Goal: Transaction & Acquisition: Obtain resource

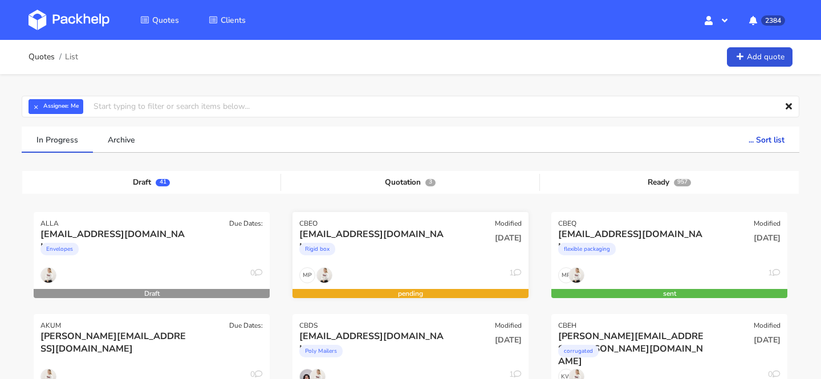
click at [406, 241] on div "Rigid box" at bounding box center [374, 251] width 151 height 23
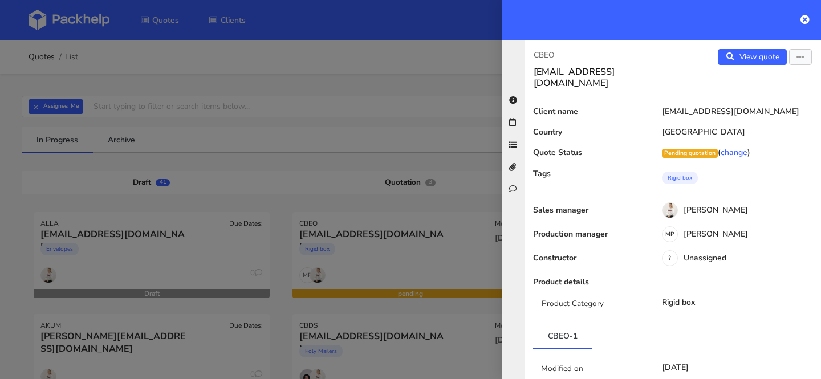
click at [549, 53] on p "CBEO" at bounding box center [598, 55] width 130 height 13
click at [395, 115] on div at bounding box center [410, 189] width 821 height 379
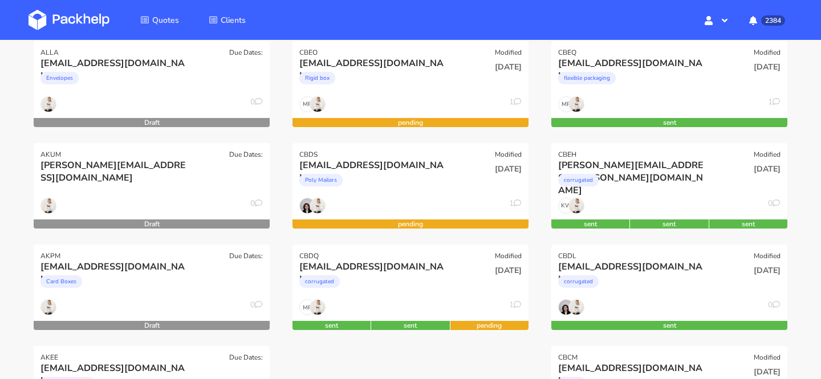
scroll to position [178, 0]
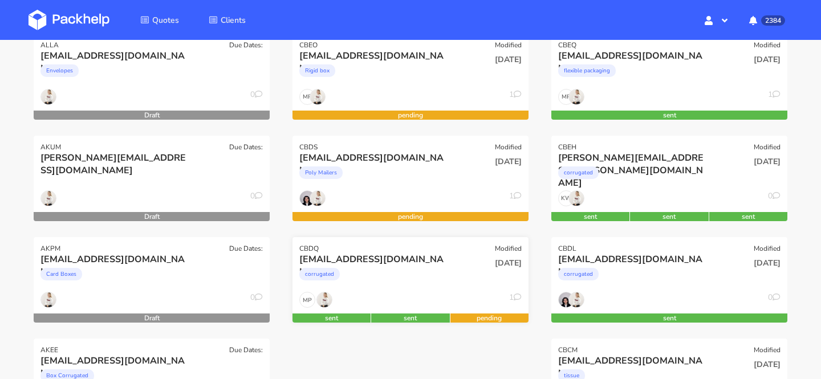
click at [386, 255] on div "direzione@orobiocosmetics.com" at bounding box center [374, 259] width 151 height 13
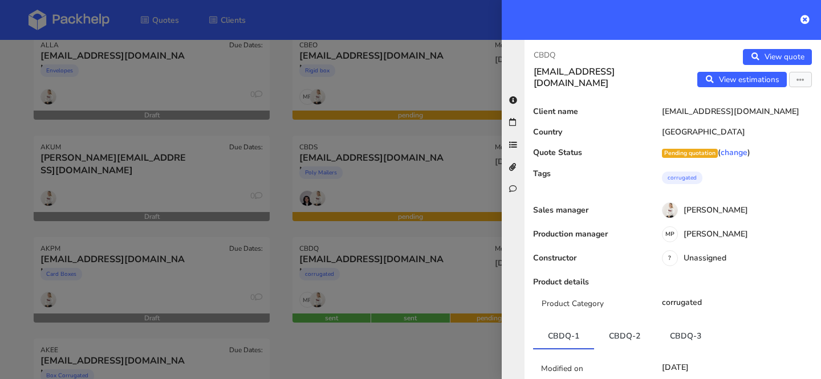
click at [547, 56] on p "CBDQ" at bounding box center [598, 55] width 130 height 13
copy p "CBDQ"
click at [203, 105] on div at bounding box center [410, 189] width 821 height 379
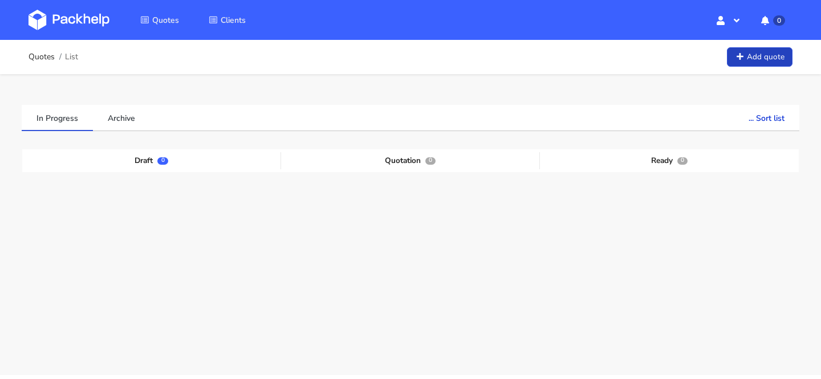
click at [768, 54] on link "Add quote" at bounding box center [760, 57] width 66 height 20
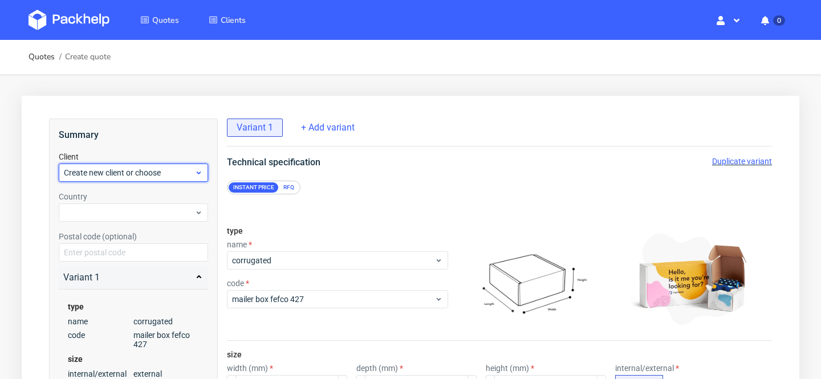
click at [104, 167] on span "Create new client or choose" at bounding box center [129, 172] width 131 height 11
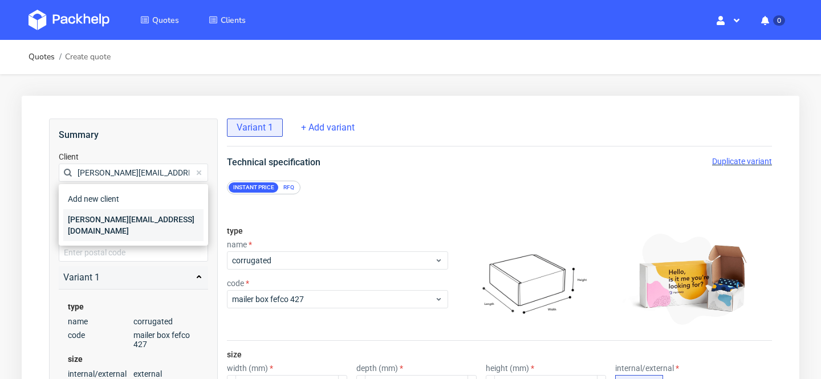
type input "[PERSON_NAME][EMAIL_ADDRESS][DOMAIN_NAME]"
click at [104, 219] on div "[PERSON_NAME][EMAIL_ADDRESS][DOMAIN_NAME]" at bounding box center [133, 225] width 140 height 32
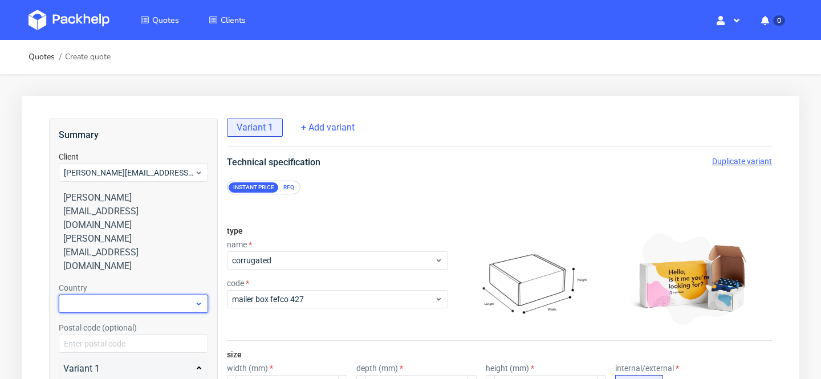
click at [115, 295] on div at bounding box center [133, 304] width 149 height 18
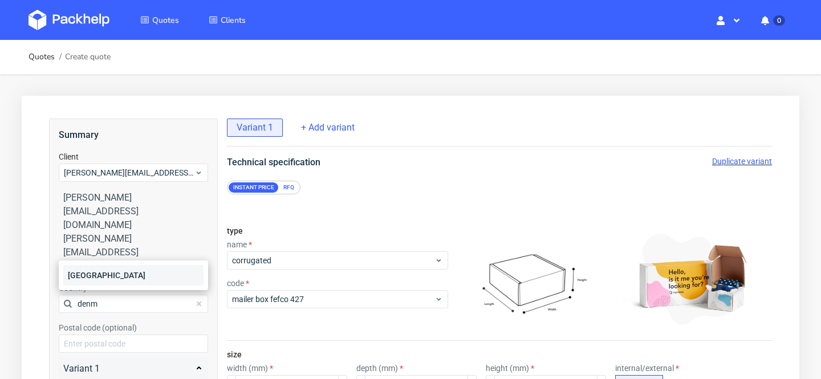
type input "denm"
click at [109, 281] on div "[GEOGRAPHIC_DATA]" at bounding box center [133, 275] width 140 height 21
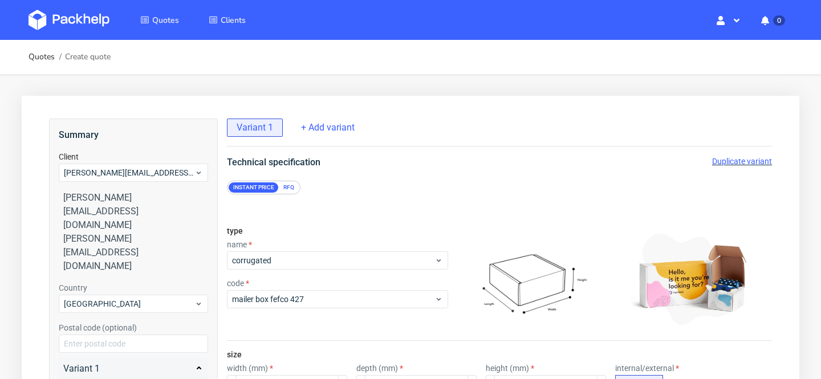
scroll to position [46, 0]
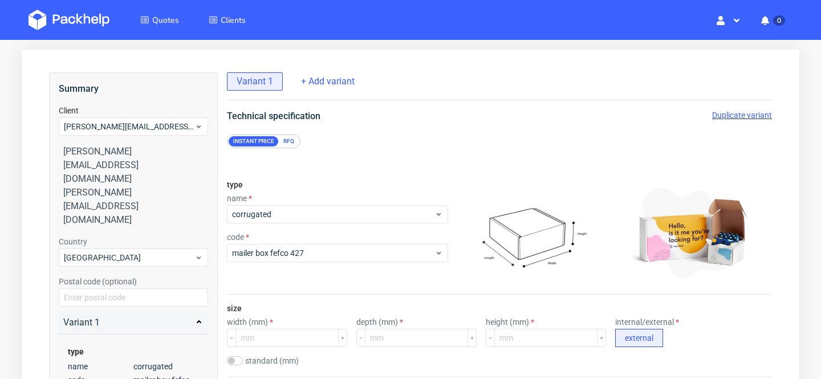
click at [287, 141] on div "RFQ" at bounding box center [289, 141] width 20 height 10
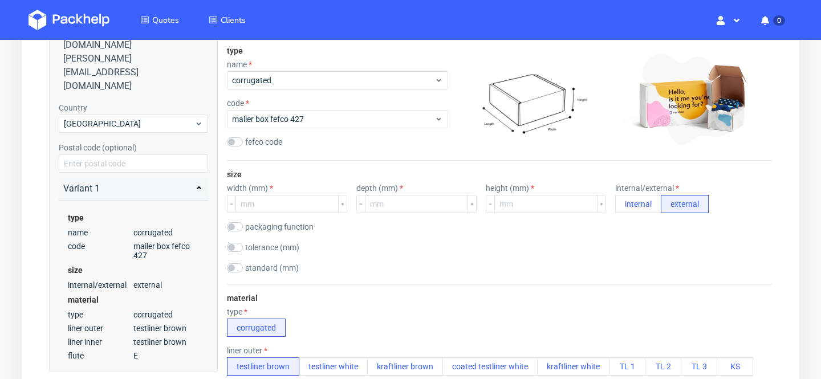
scroll to position [219, 0]
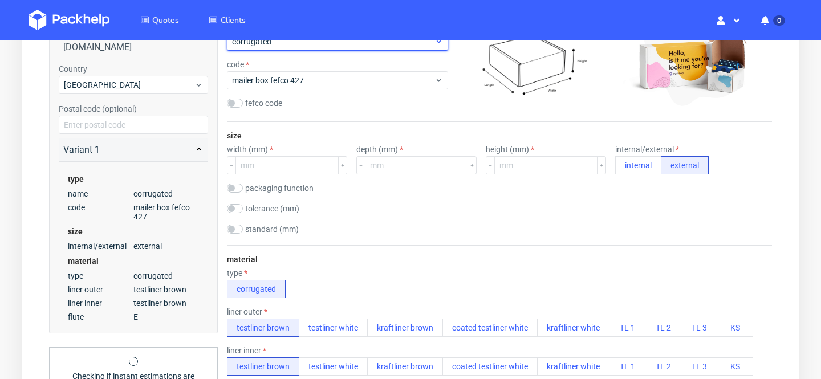
click at [288, 45] on span "corrugated" at bounding box center [333, 41] width 202 height 11
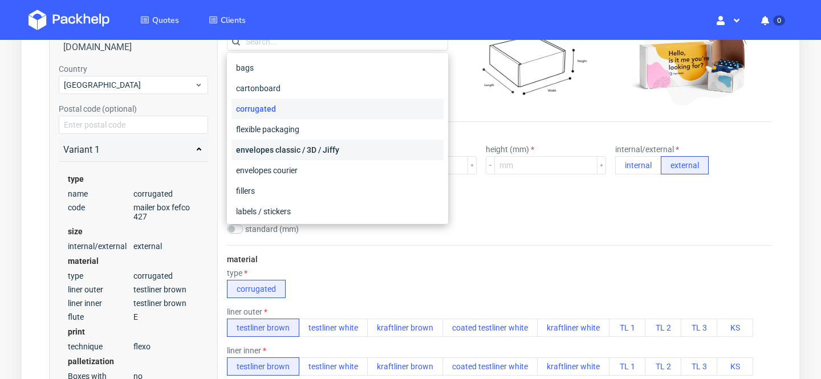
scroll to position [200, 0]
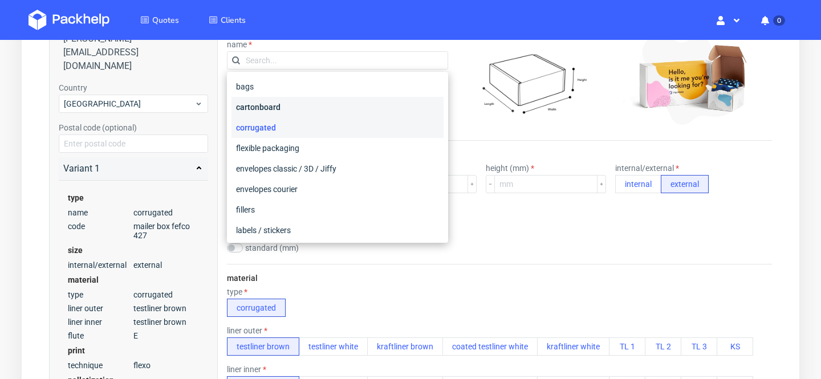
click at [281, 105] on div "cartonboard" at bounding box center [337, 107] width 212 height 21
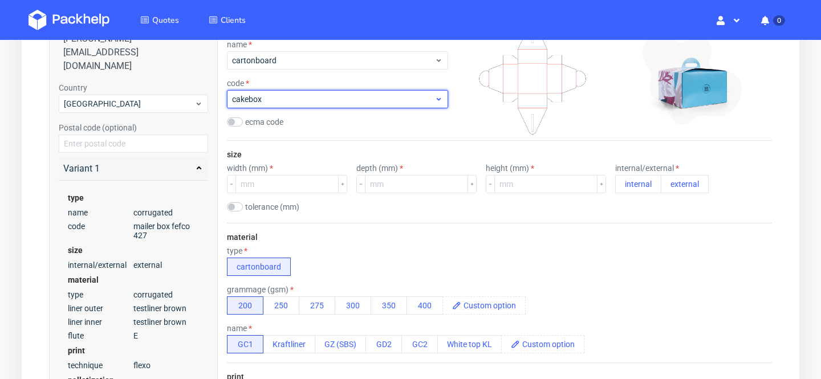
click at [270, 103] on span "cakebox" at bounding box center [333, 98] width 202 height 11
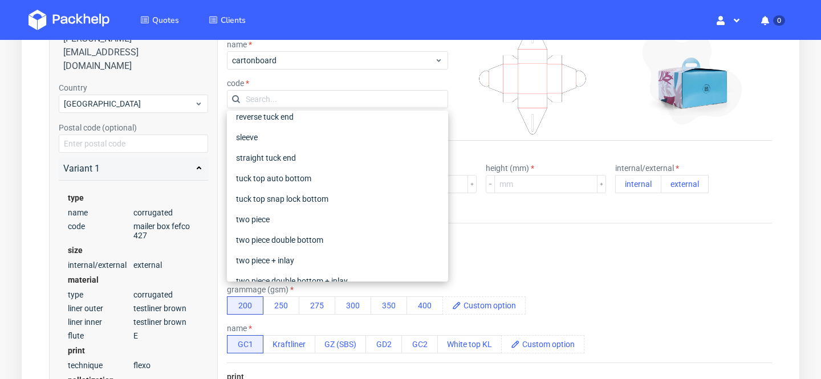
scroll to position [152, 0]
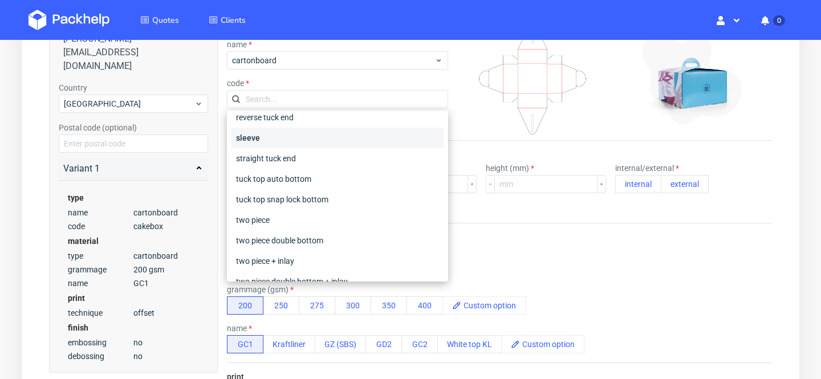
click at [260, 136] on div "sleeve" at bounding box center [337, 138] width 212 height 21
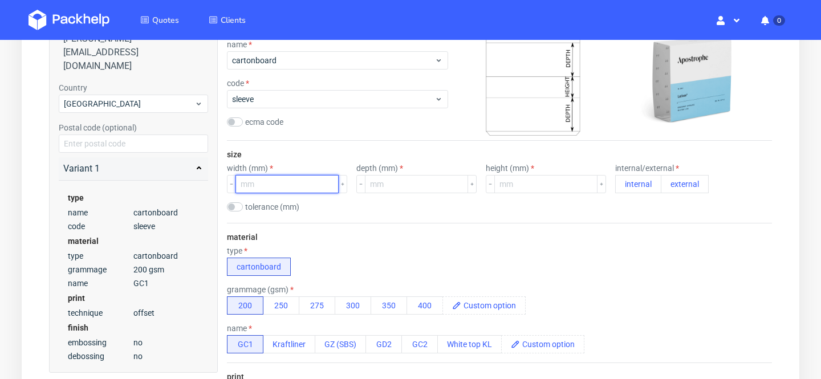
click at [288, 188] on input "number" at bounding box center [286, 184] width 103 height 18
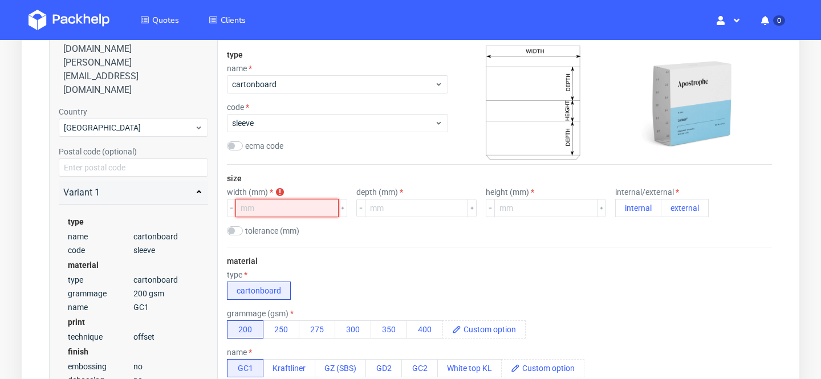
scroll to position [169, 0]
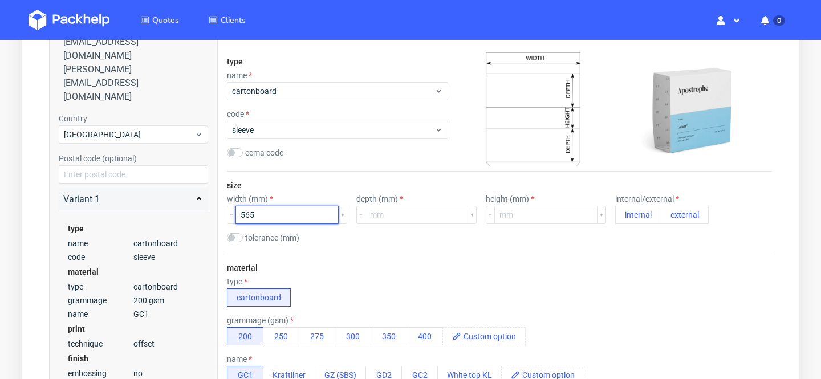
type input "565"
click at [434, 251] on div "size width (mm) 565 depth (mm) height (mm) internal/external internal external …" at bounding box center [499, 213] width 545 height 82
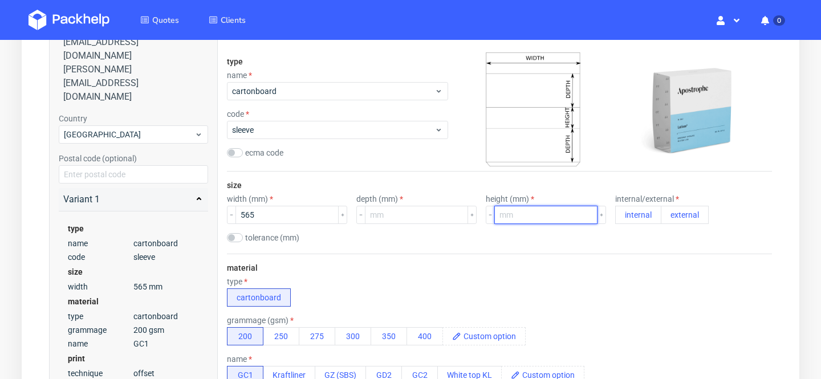
click at [520, 218] on input "number" at bounding box center [545, 215] width 103 height 18
type input "100"
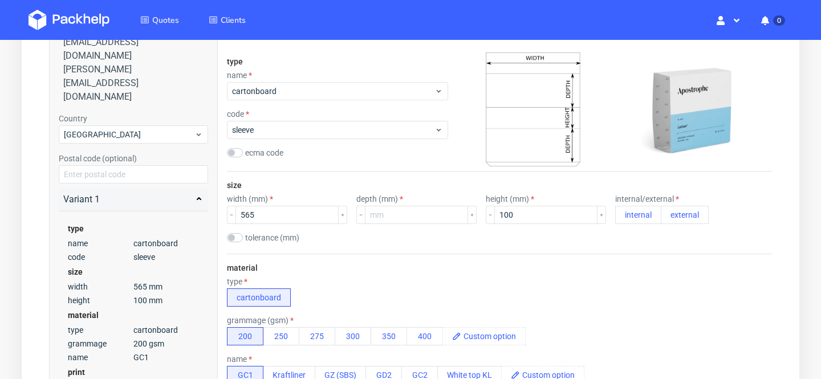
click at [398, 199] on div "depth (mm)" at bounding box center [416, 198] width 120 height 9
click at [399, 219] on input "number" at bounding box center [416, 215] width 103 height 18
type input "192"
click at [537, 286] on div "type cartonboard" at bounding box center [499, 292] width 545 height 30
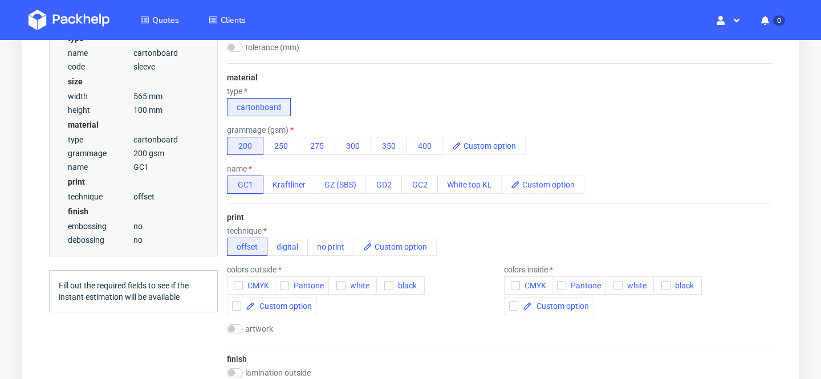
scroll to position [362, 0]
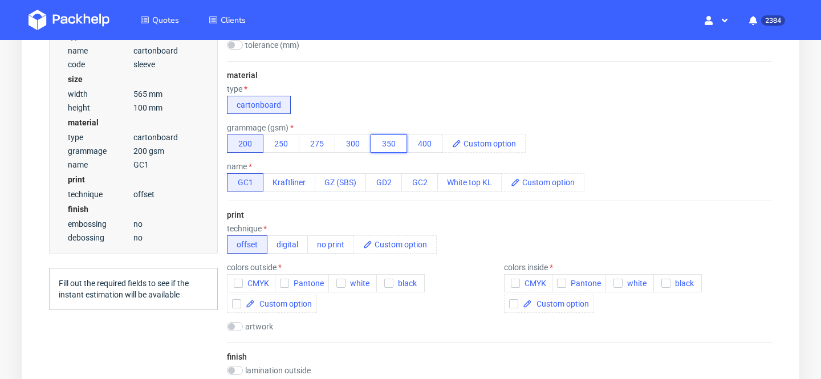
click at [389, 144] on button "350" at bounding box center [388, 143] width 36 height 18
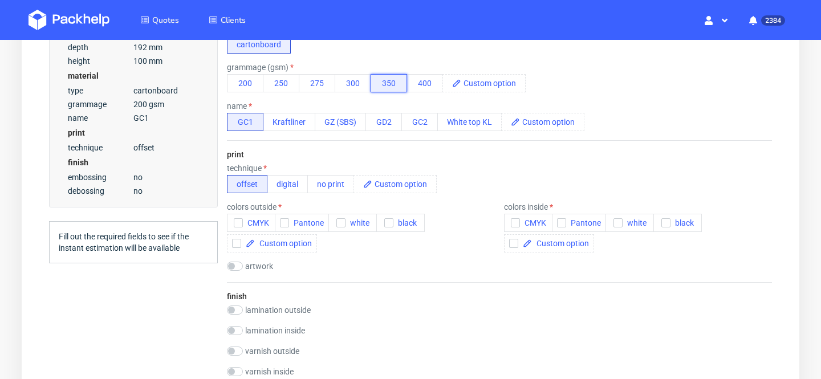
scroll to position [425, 0]
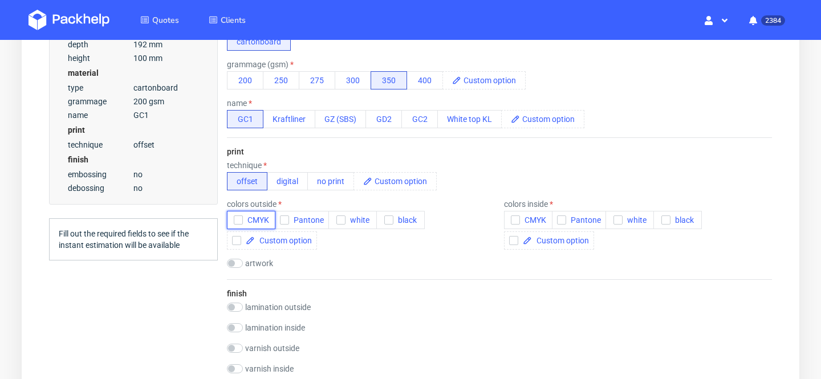
click at [253, 219] on span "CMYK" at bounding box center [256, 219] width 26 height 9
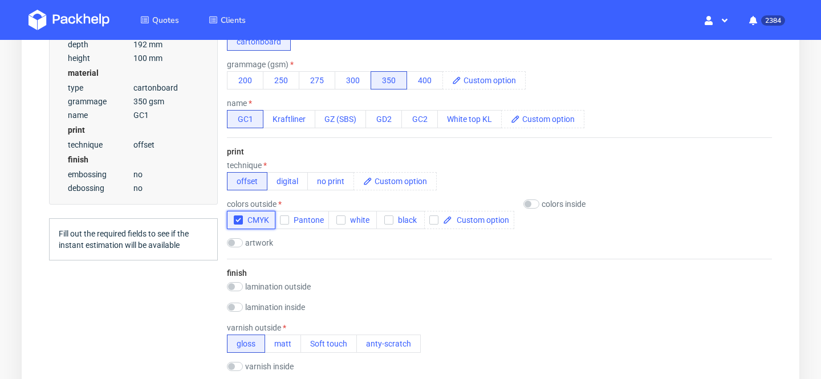
click at [250, 215] on span "CMYK" at bounding box center [256, 219] width 26 height 9
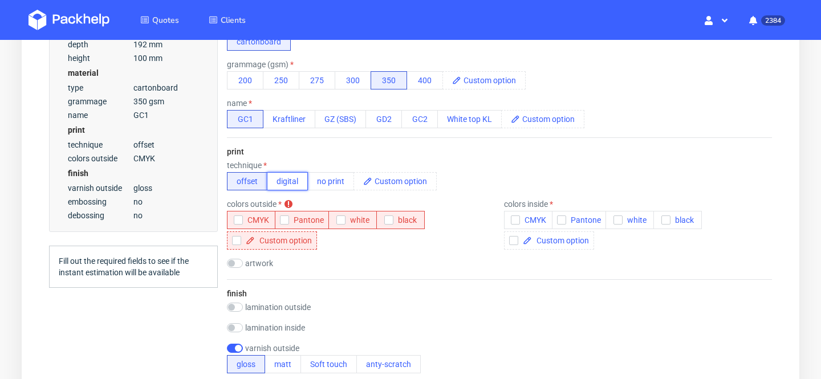
click at [286, 189] on button "digital" at bounding box center [287, 181] width 41 height 18
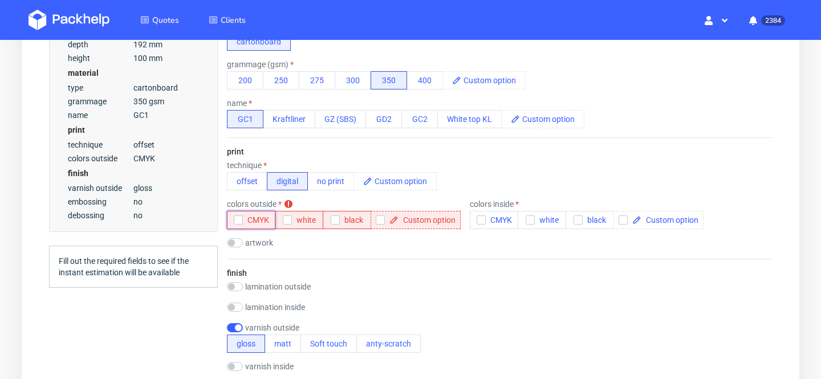
click at [260, 215] on span "CMYK" at bounding box center [256, 219] width 26 height 9
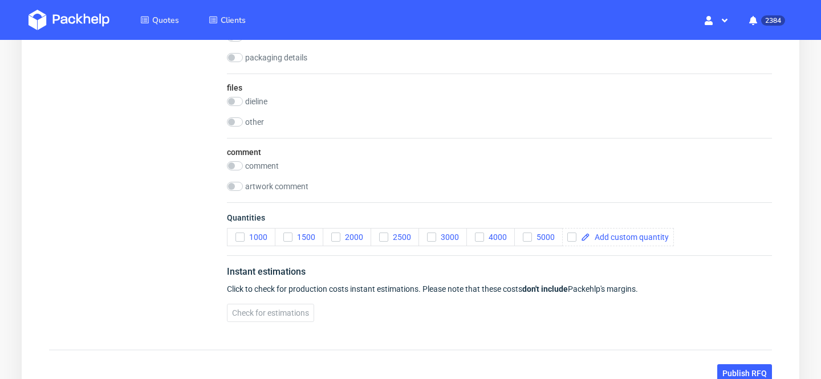
scroll to position [1182, 0]
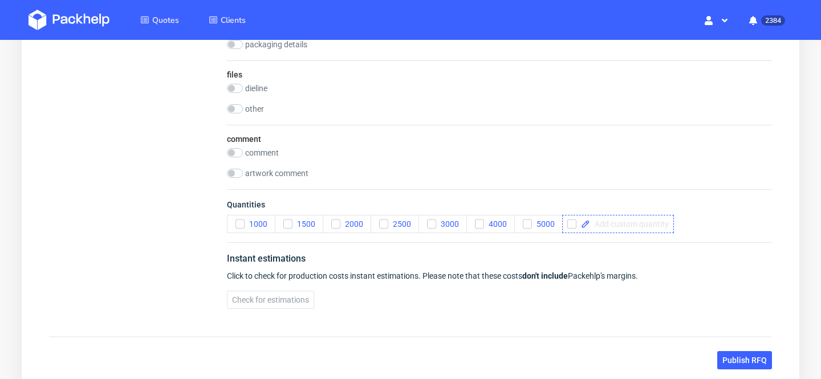
click at [614, 220] on span at bounding box center [629, 224] width 79 height 8
checkbox input "true"
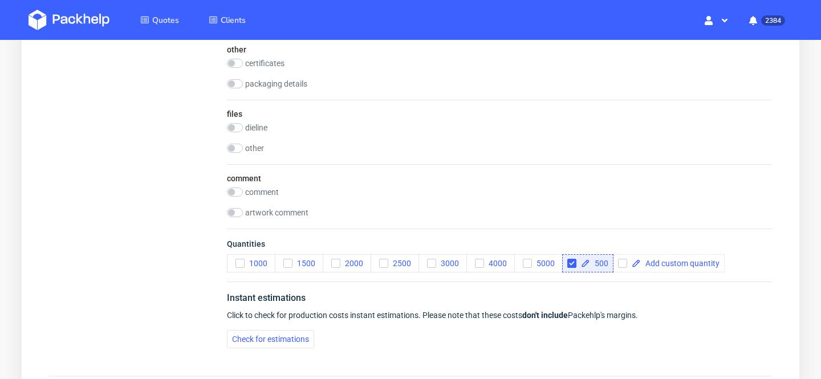
scroll to position [1128, 0]
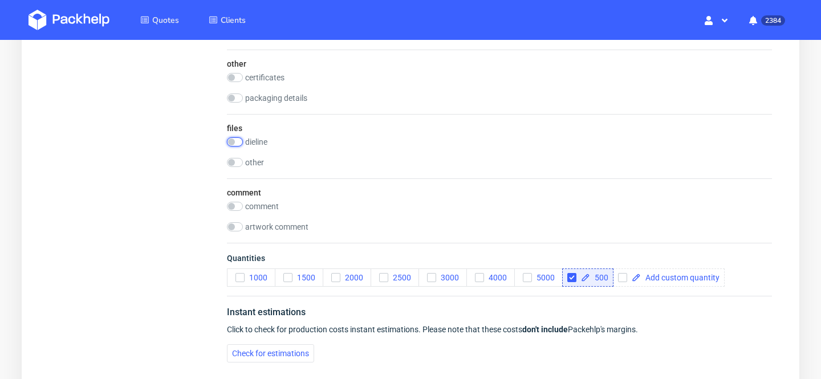
click at [233, 144] on input "checkbox" at bounding box center [235, 141] width 16 height 9
checkbox input "true"
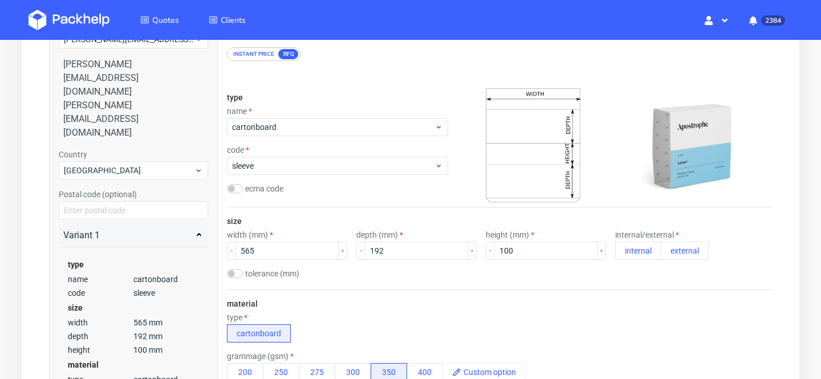
scroll to position [93, 0]
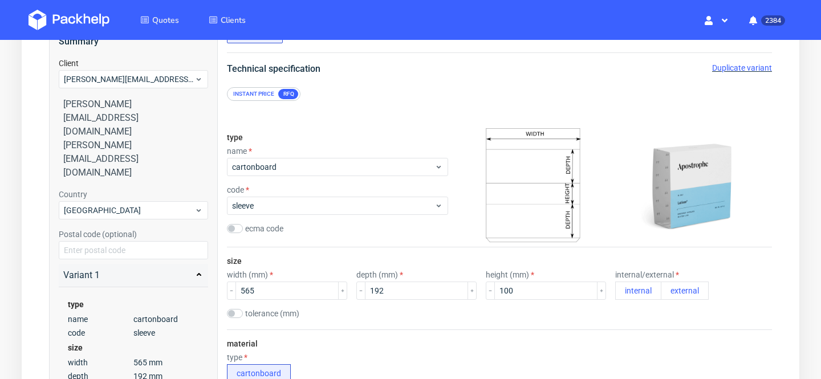
click at [750, 69] on span "Duplicate variant" at bounding box center [742, 67] width 60 height 9
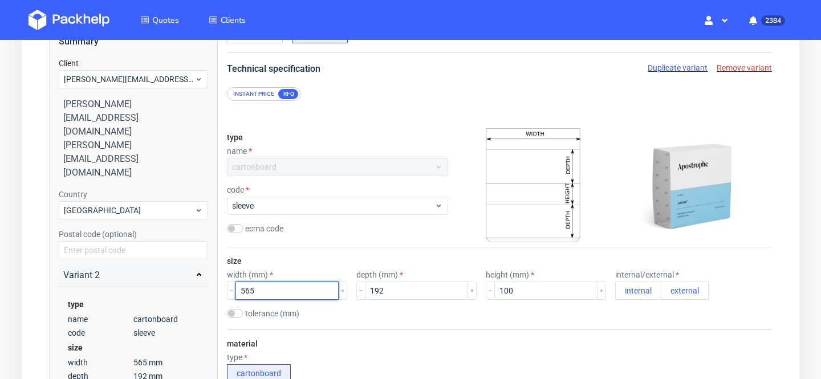
drag, startPoint x: 274, startPoint y: 297, endPoint x: 168, endPoint y: 256, distance: 113.1
type input "678"
drag, startPoint x: 388, startPoint y: 287, endPoint x: 267, endPoint y: 286, distance: 120.8
click at [267, 286] on div "width (mm) 678 depth (mm) 192 height (mm) 100 internal/external internal extern…" at bounding box center [499, 285] width 545 height 30
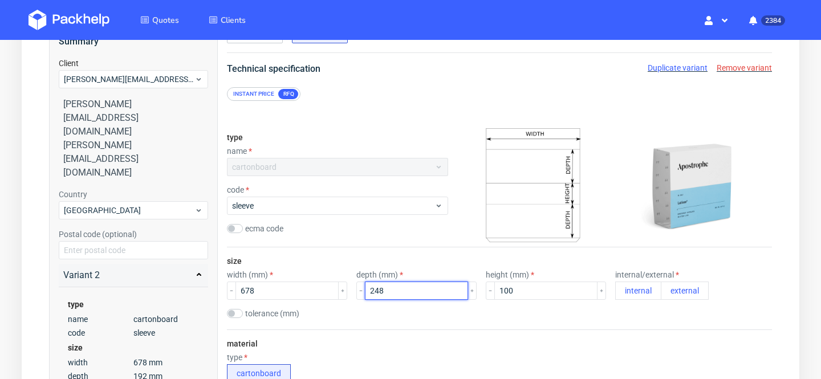
type input "248"
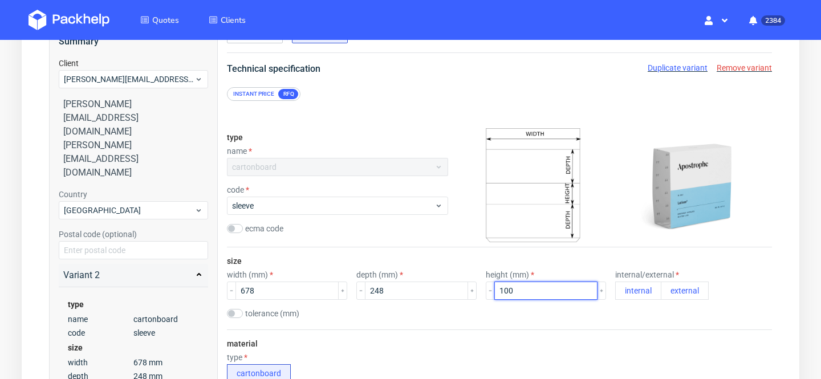
click at [494, 293] on input "100" at bounding box center [545, 291] width 103 height 18
type input "120"
click at [736, 324] on div "size width (mm) 678 depth (mm) 248 height (mm) 120 internal/external internal e…" at bounding box center [499, 288] width 545 height 82
click at [660, 299] on button "external" at bounding box center [684, 291] width 48 height 18
click at [260, 42] on div "Variant 1" at bounding box center [255, 34] width 56 height 18
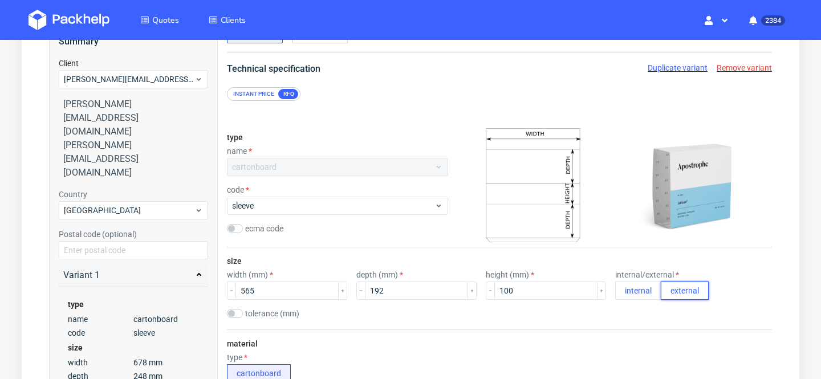
click at [660, 287] on button "external" at bounding box center [684, 291] width 48 height 18
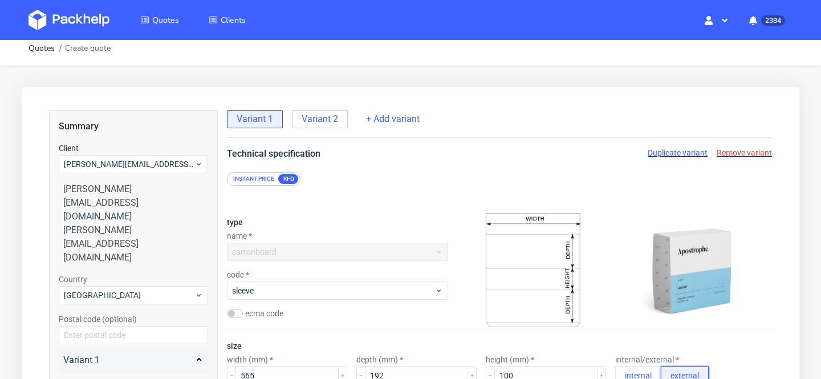
scroll to position [0, 0]
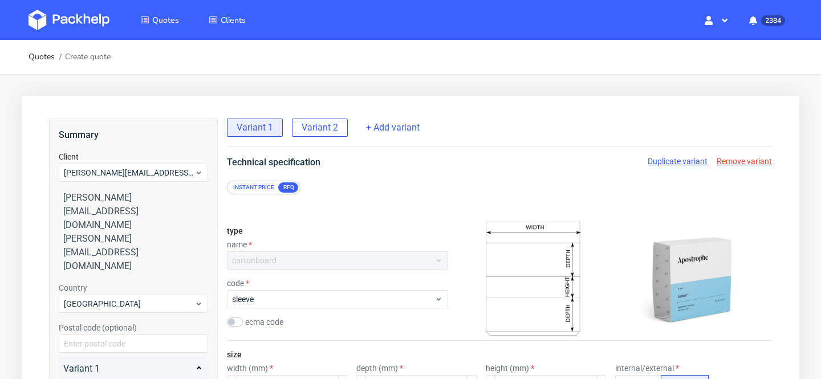
click at [319, 126] on span "Variant 2" at bounding box center [319, 127] width 36 height 13
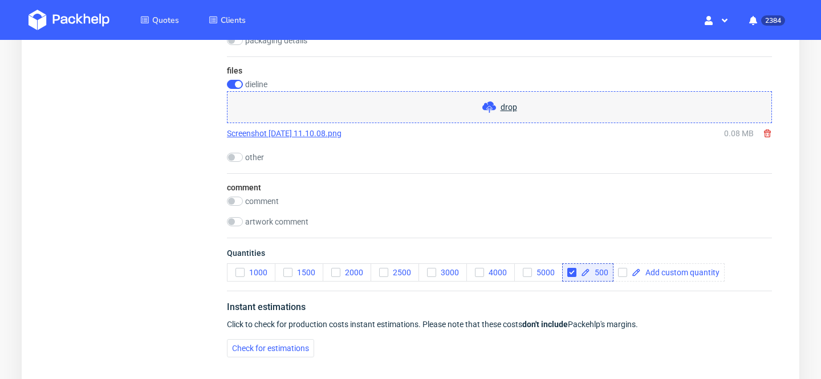
scroll to position [1177, 0]
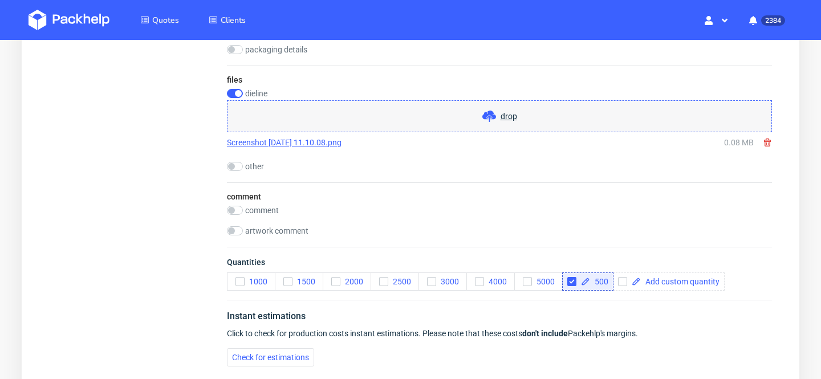
click at [769, 140] on use at bounding box center [767, 142] width 7 height 8
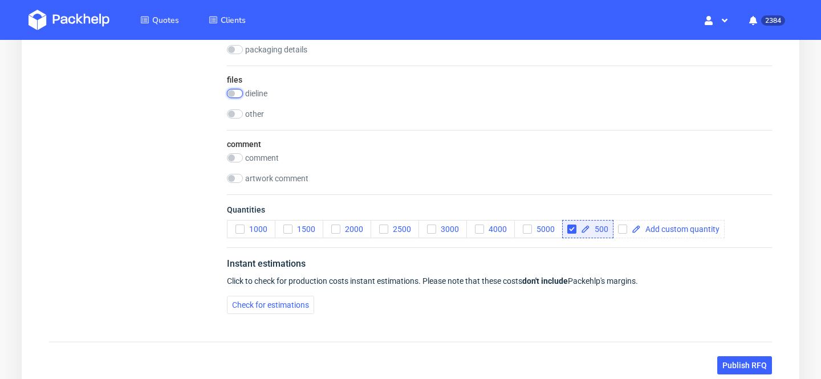
click at [237, 95] on input "checkbox" at bounding box center [235, 93] width 16 height 9
checkbox input "true"
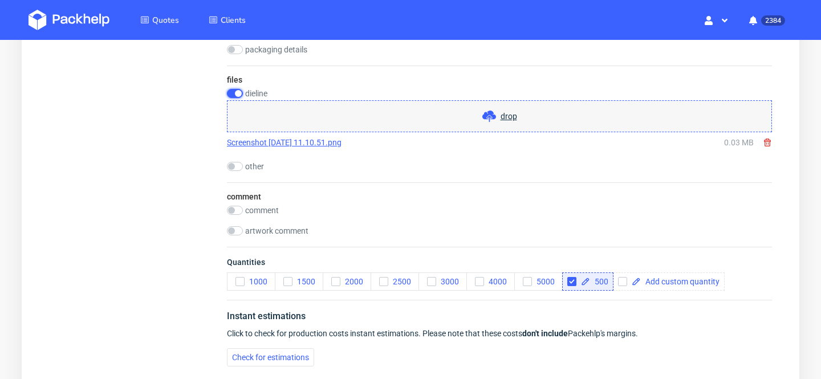
scroll to position [1316, 0]
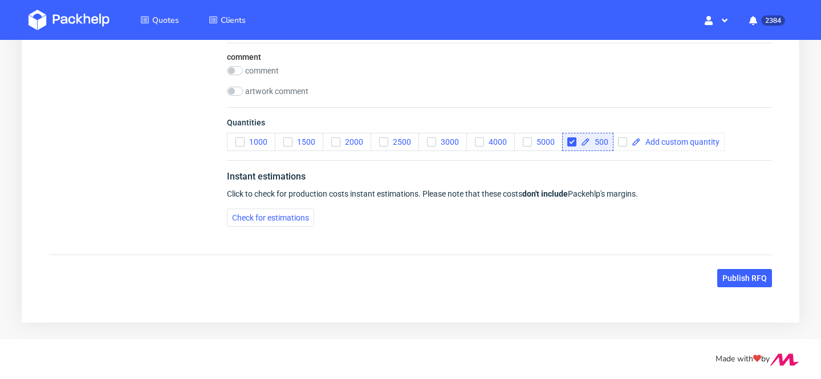
click at [735, 277] on span "Publish RFQ" at bounding box center [744, 278] width 44 height 8
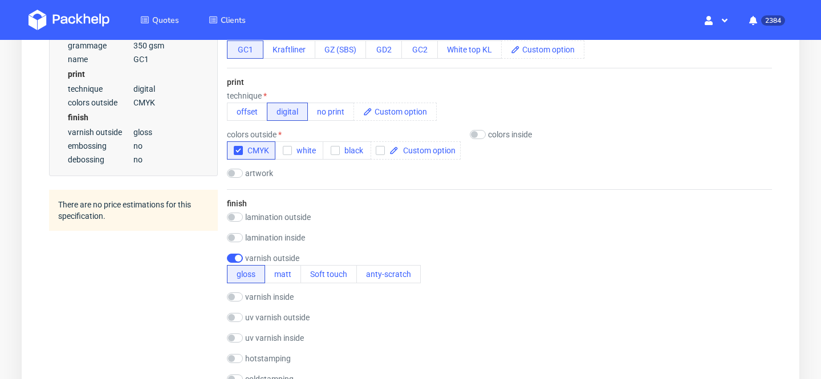
scroll to position [0, 0]
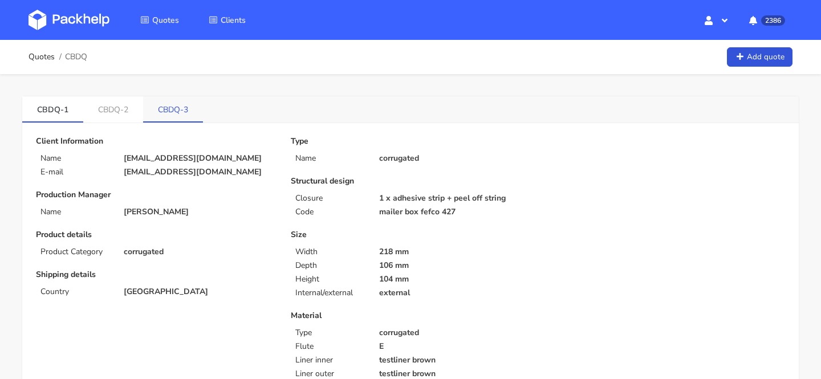
click at [179, 113] on link "CBDQ-3" at bounding box center [173, 108] width 60 height 25
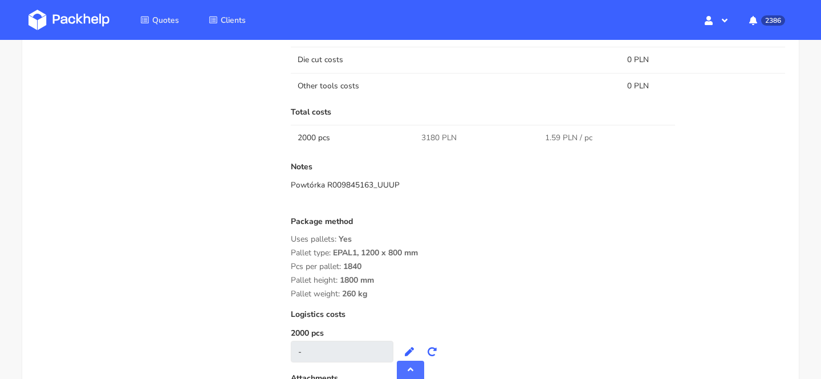
scroll to position [776, 0]
click at [431, 140] on span "3180 PLN" at bounding box center [438, 138] width 35 height 11
copy span "3180"
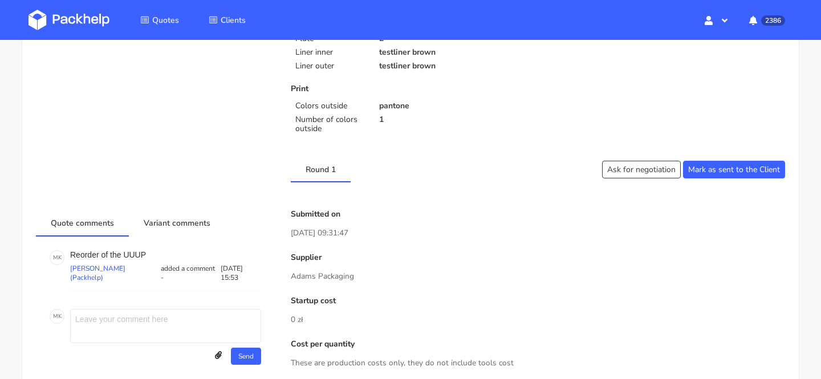
scroll to position [0, 0]
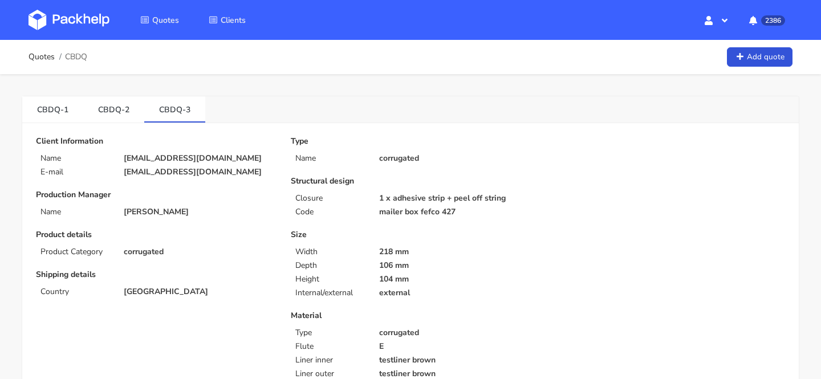
click at [83, 59] on span "CBDQ" at bounding box center [76, 56] width 22 height 9
copy span "CBDQ"
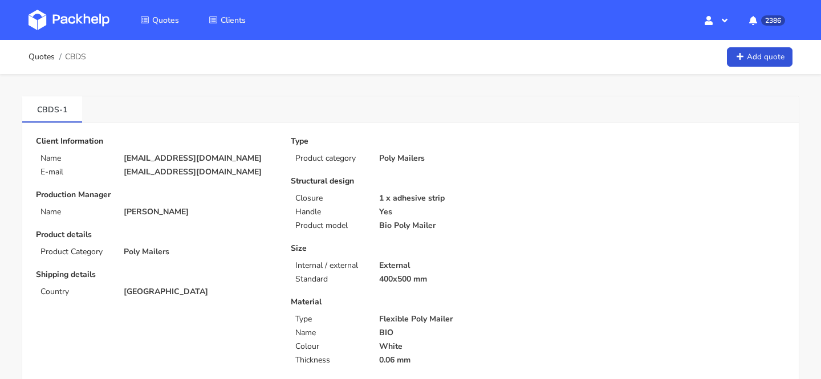
click at [80, 61] on span "CBDS" at bounding box center [75, 56] width 21 height 9
copy span "CBDS"
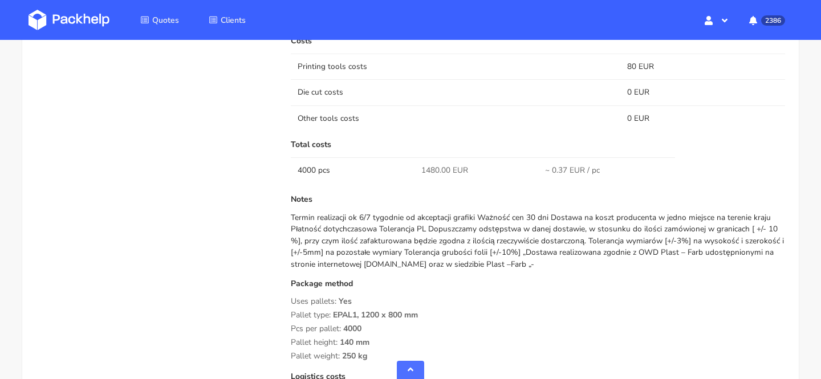
scroll to position [928, 0]
click at [430, 170] on span "1480.00 EUR" at bounding box center [444, 169] width 47 height 11
copy span "1480.00"
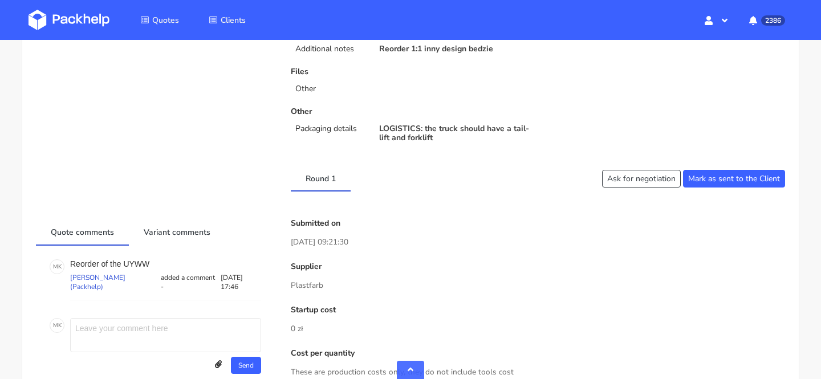
scroll to position [0, 0]
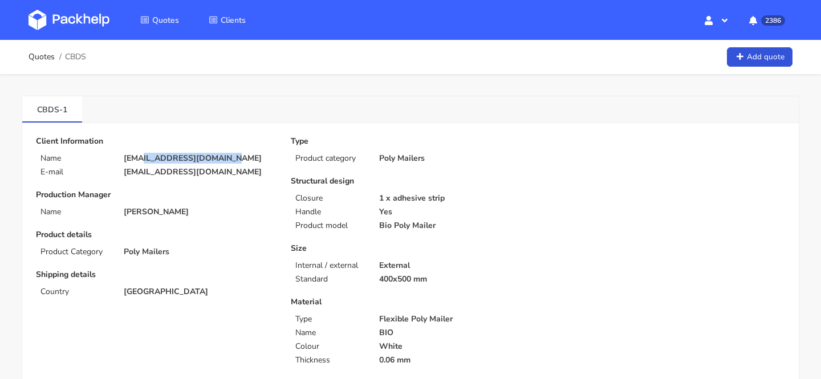
drag, startPoint x: 217, startPoint y: 159, endPoint x: 138, endPoint y: 160, distance: 78.7
click at [138, 160] on p "[EMAIL_ADDRESS][DOMAIN_NAME]" at bounding box center [199, 158] width 151 height 9
copy p "@artknit-studios.com"
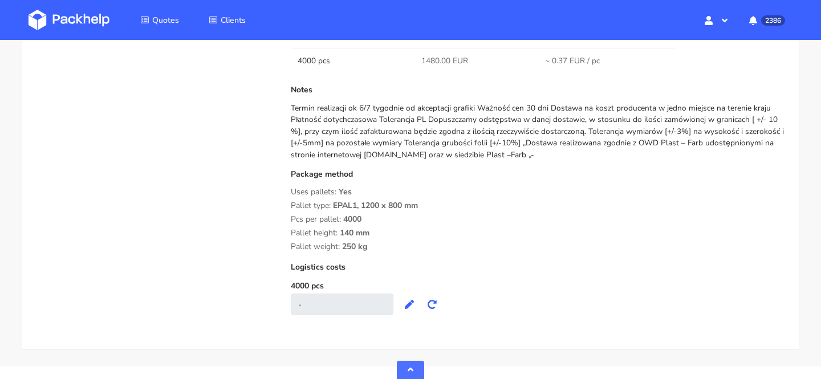
scroll to position [1064, 0]
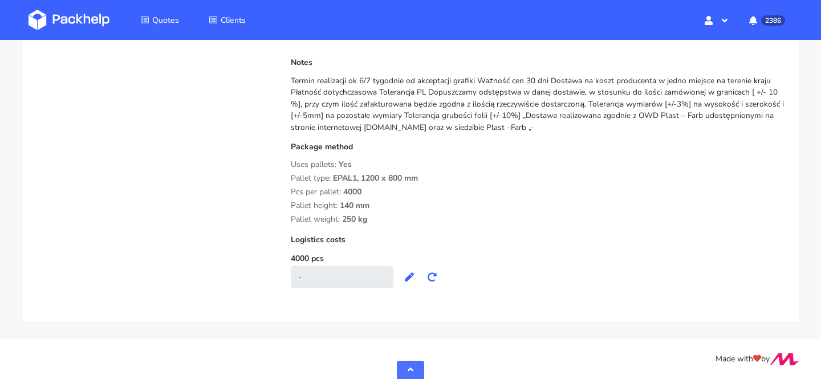
click at [507, 134] on div "Costs Printing tools costs 80 EUR Die cut costs 0 EUR Other tools costs 0 EUR T…" at bounding box center [538, 94] width 494 height 388
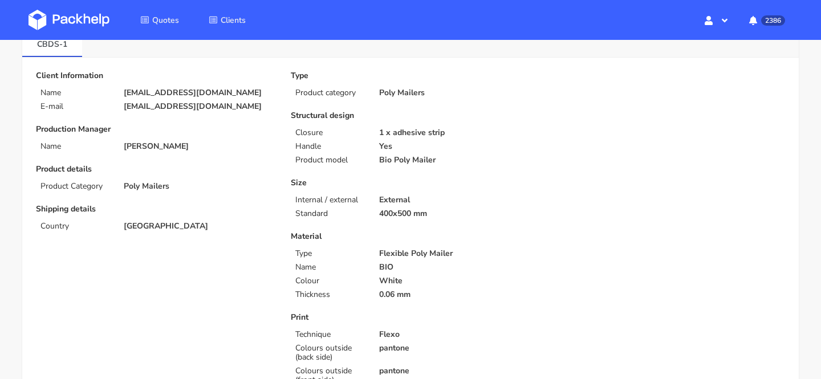
scroll to position [0, 0]
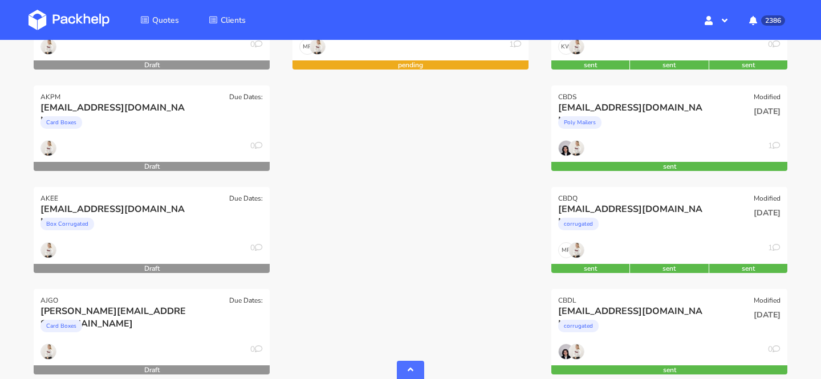
scroll to position [342, 0]
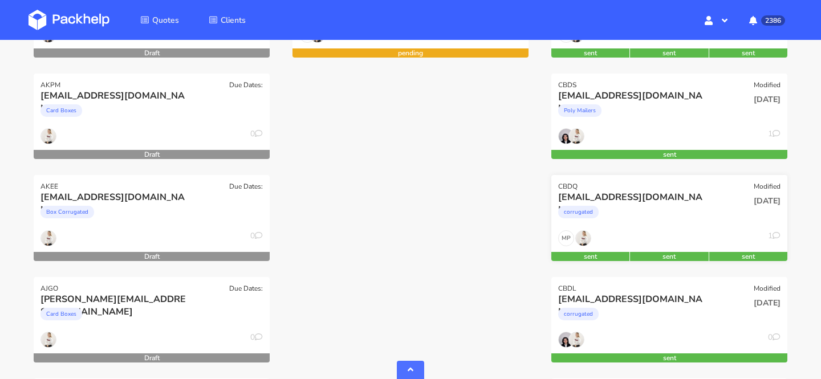
click at [633, 217] on div "corrugated" at bounding box center [633, 214] width 151 height 23
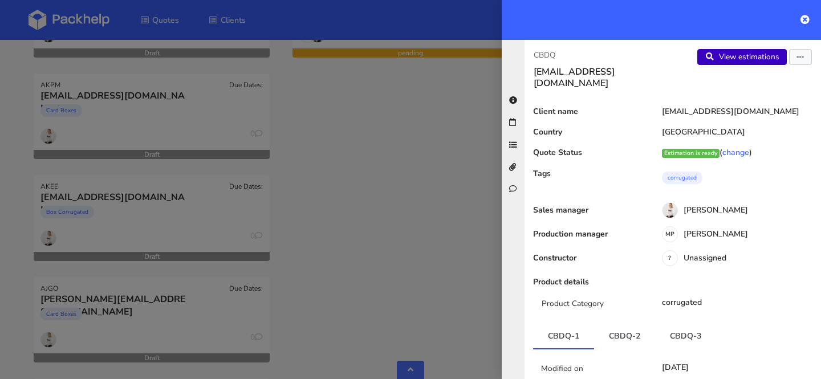
click at [776, 55] on link "View estimations" at bounding box center [741, 57] width 89 height 16
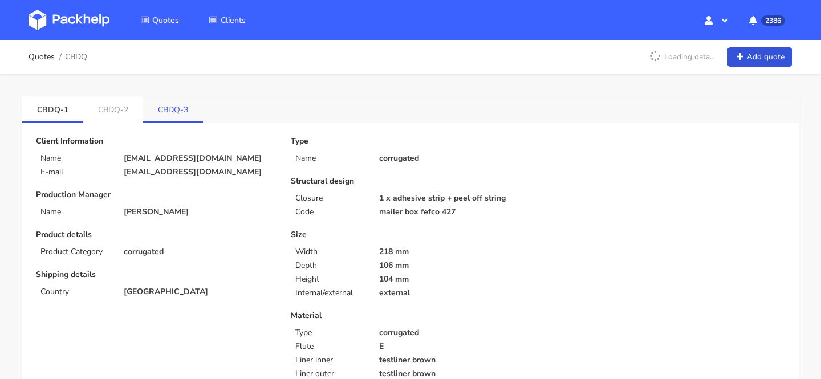
click at [158, 111] on link "CBDQ-3" at bounding box center [173, 108] width 60 height 25
click at [187, 161] on p "[EMAIL_ADDRESS][DOMAIN_NAME]" at bounding box center [199, 158] width 151 height 9
copy div "[EMAIL_ADDRESS][DOMAIN_NAME]"
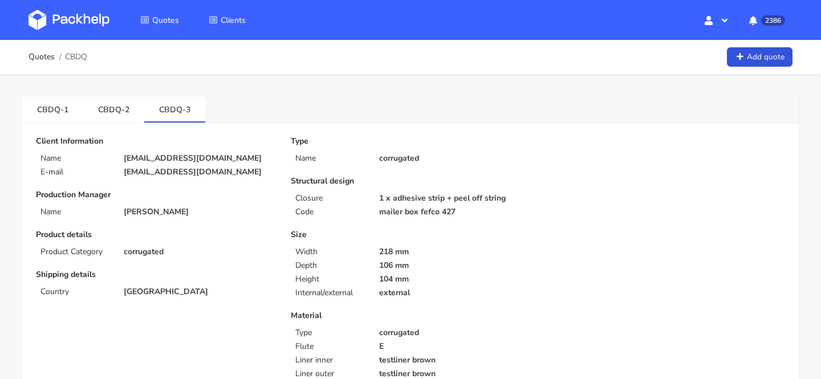
click at [316, 194] on p "Closure" at bounding box center [330, 198] width 70 height 9
click at [295, 203] on div "Structural design Closure 1 x adhesive strip + peel off string Code mailer box …" at bounding box center [410, 197] width 239 height 40
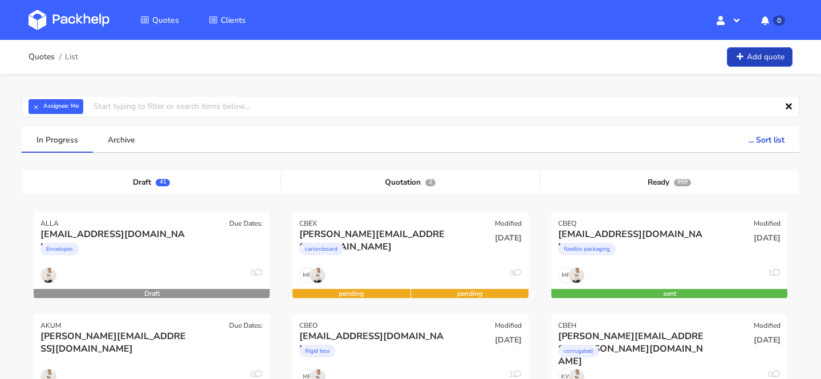
click at [757, 54] on link "Add quote" at bounding box center [760, 57] width 66 height 20
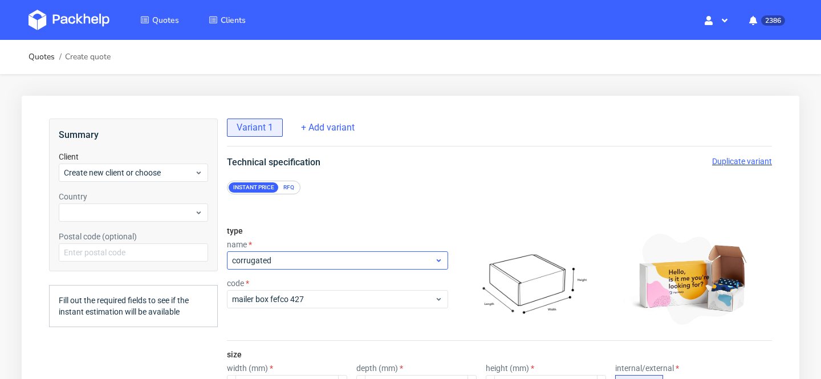
scroll to position [34, 0]
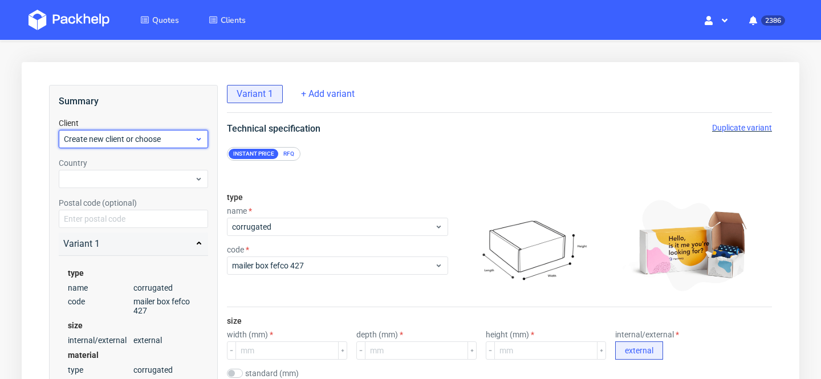
click at [127, 138] on span "Create new client or choose" at bounding box center [129, 138] width 131 height 11
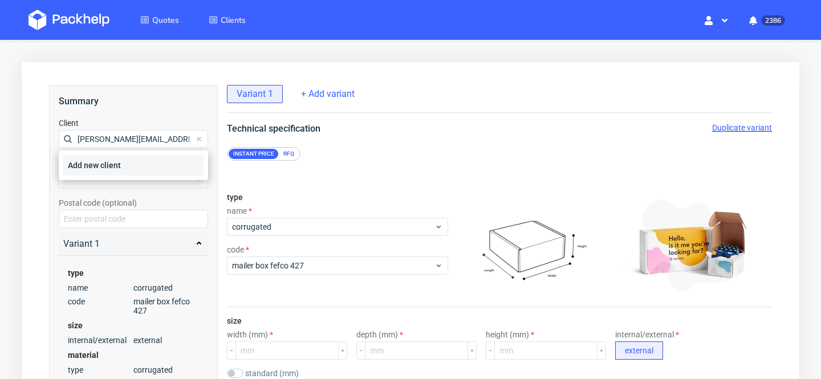
type input "[PERSON_NAME][EMAIL_ADDRESS][DOMAIN_NAME]"
click at [138, 167] on div "Add new client" at bounding box center [133, 165] width 140 height 21
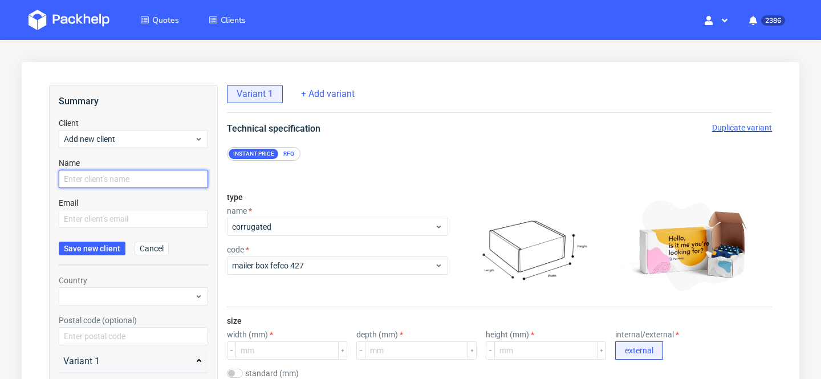
click at [128, 184] on input "text" at bounding box center [133, 179] width 149 height 18
paste input "[PERSON_NAME][EMAIL_ADDRESS][DOMAIN_NAME]"
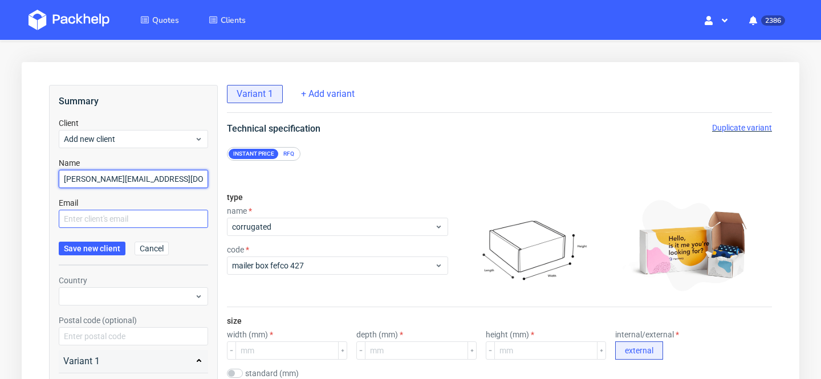
type input "[PERSON_NAME][EMAIL_ADDRESS][DOMAIN_NAME]"
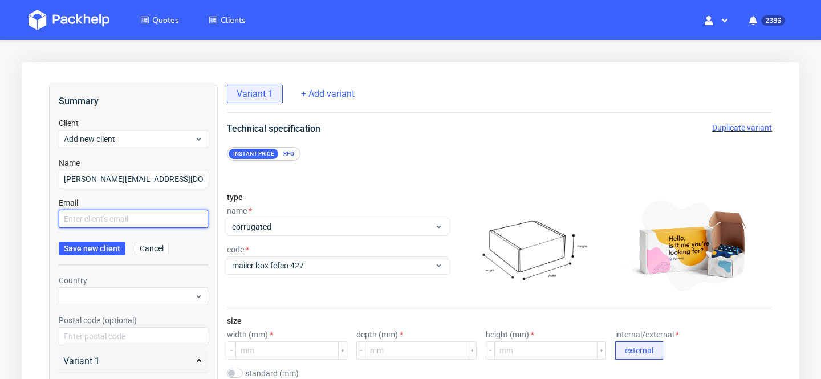
click at [121, 218] on input "text" at bounding box center [133, 219] width 149 height 18
paste input "[PERSON_NAME][EMAIL_ADDRESS][DOMAIN_NAME]"
type input "[PERSON_NAME][EMAIL_ADDRESS][DOMAIN_NAME]"
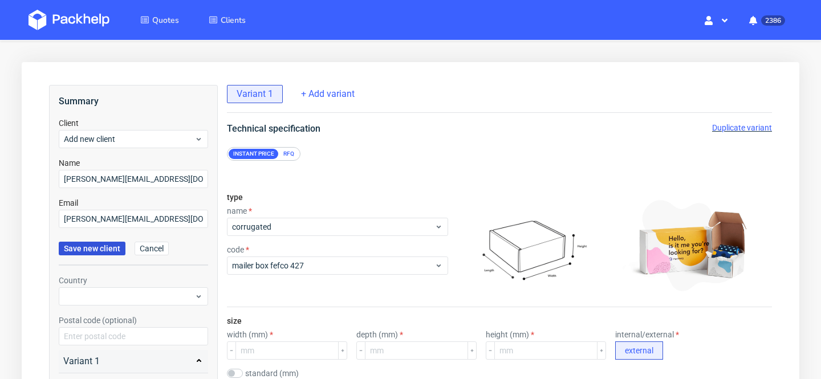
click at [101, 244] on span "Save new client" at bounding box center [92, 248] width 56 height 8
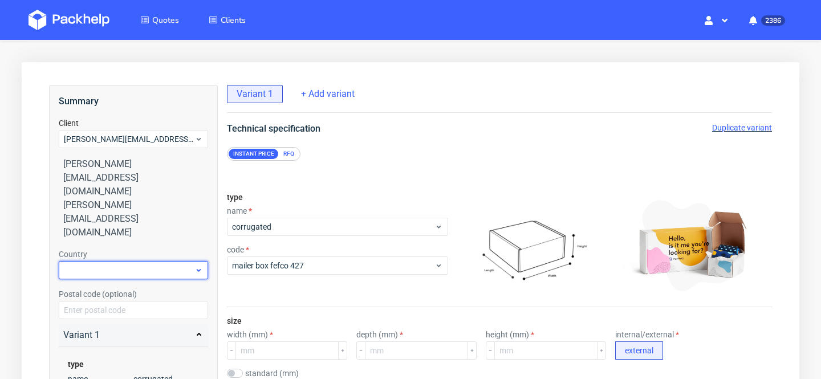
click at [108, 261] on div at bounding box center [133, 270] width 149 height 18
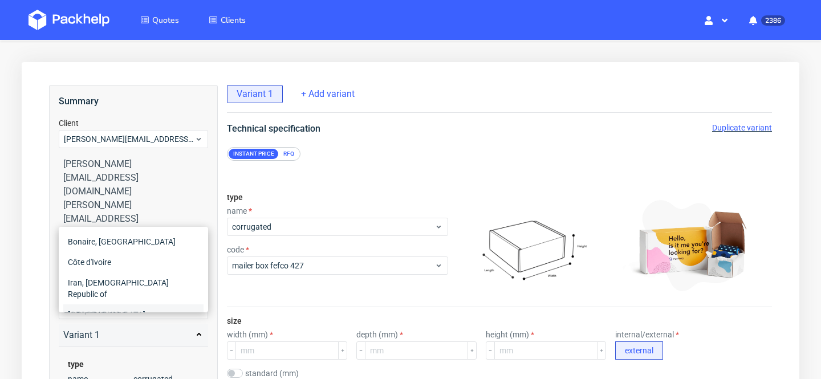
type input "ir"
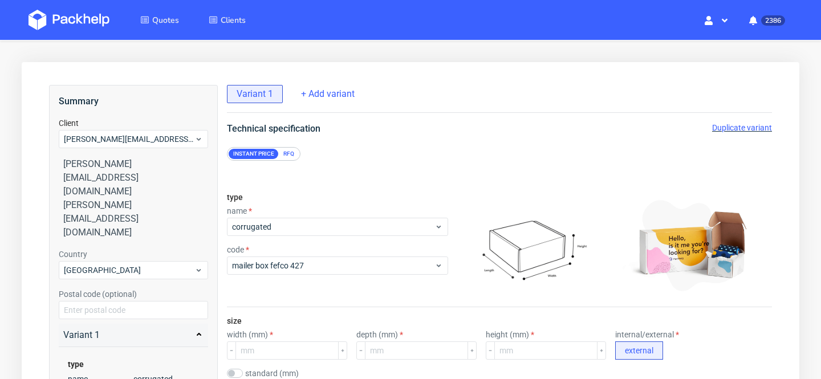
click at [284, 307] on div "size width (mm) depth (mm) height (mm) internal/external external standard (mm)…" at bounding box center [499, 348] width 545 height 82
click at [292, 149] on div "RFQ" at bounding box center [289, 154] width 20 height 10
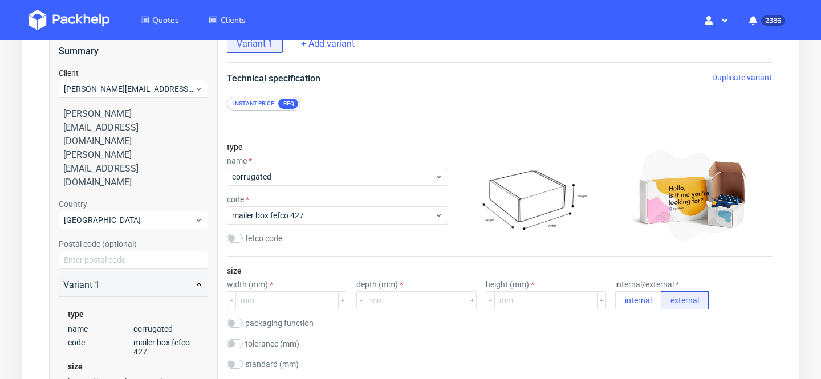
scroll to position [93, 0]
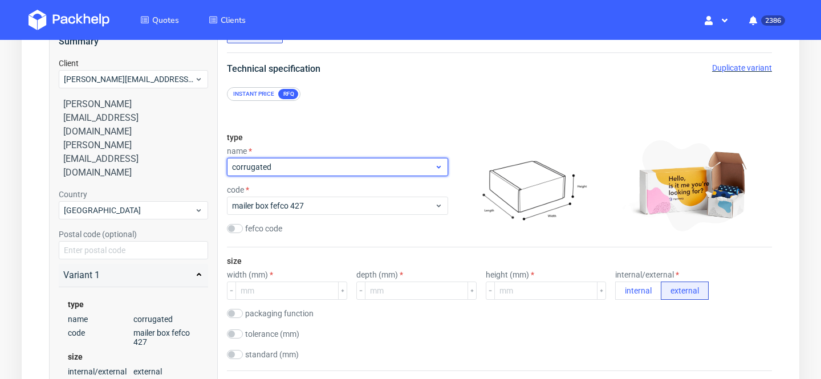
click at [346, 164] on span "corrugated" at bounding box center [333, 166] width 202 height 11
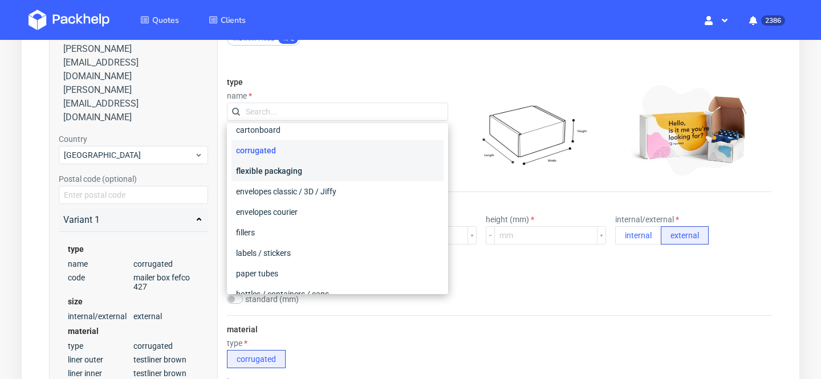
scroll to position [0, 0]
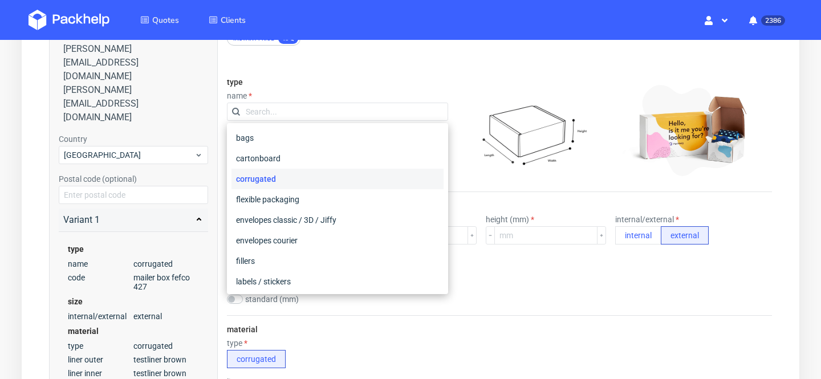
click at [462, 178] on img at bounding box center [532, 130] width 160 height 100
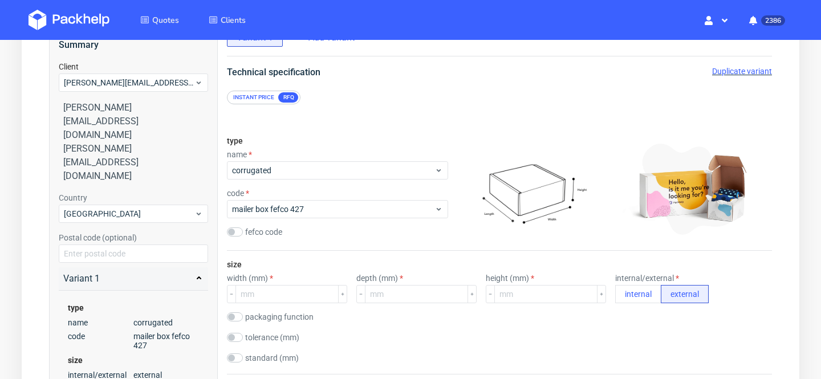
scroll to position [88, 0]
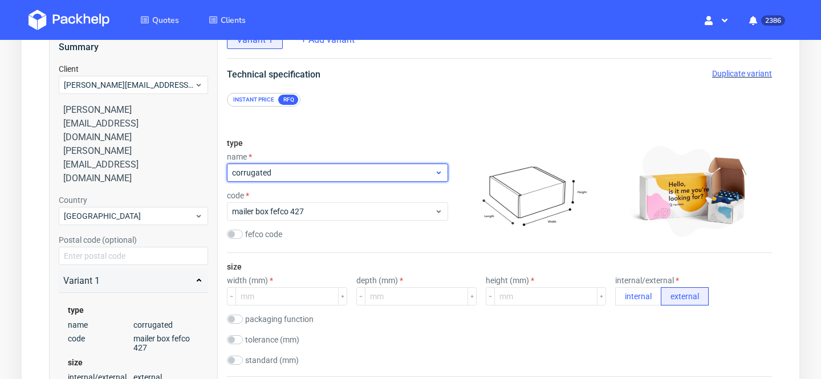
click at [407, 172] on span "corrugated" at bounding box center [333, 172] width 202 height 11
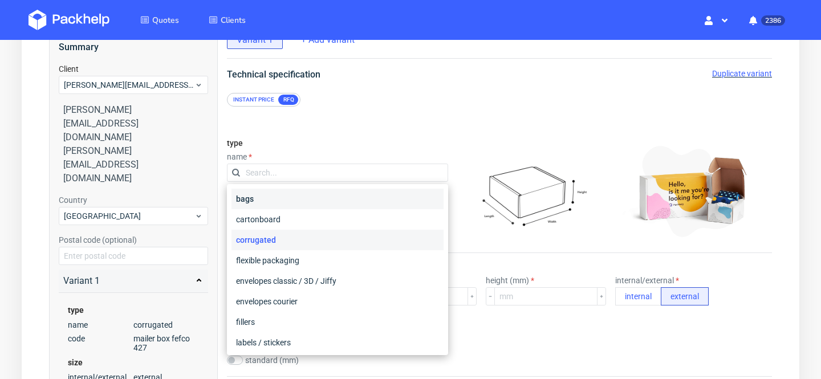
click at [366, 199] on div "bags" at bounding box center [337, 199] width 212 height 21
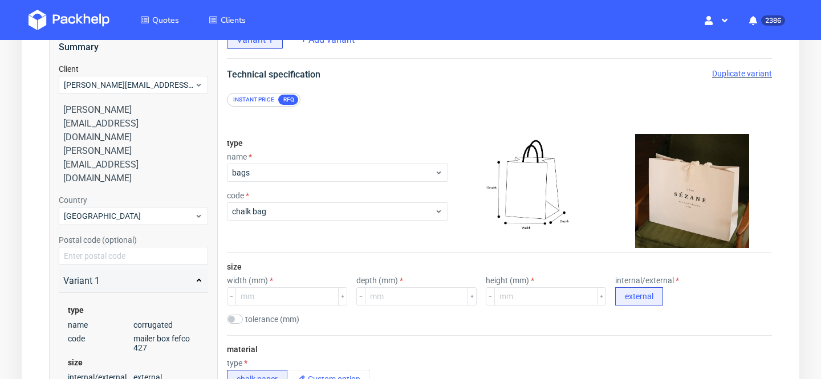
click at [462, 162] on img at bounding box center [531, 191] width 143 height 114
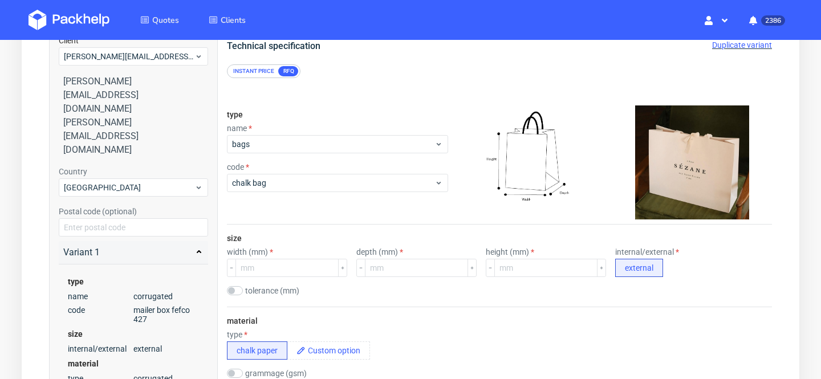
scroll to position [133, 0]
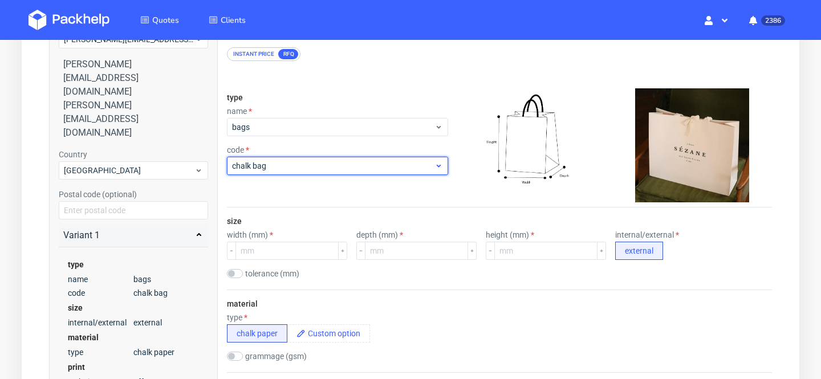
click at [353, 167] on span "chalk bag" at bounding box center [333, 165] width 202 height 11
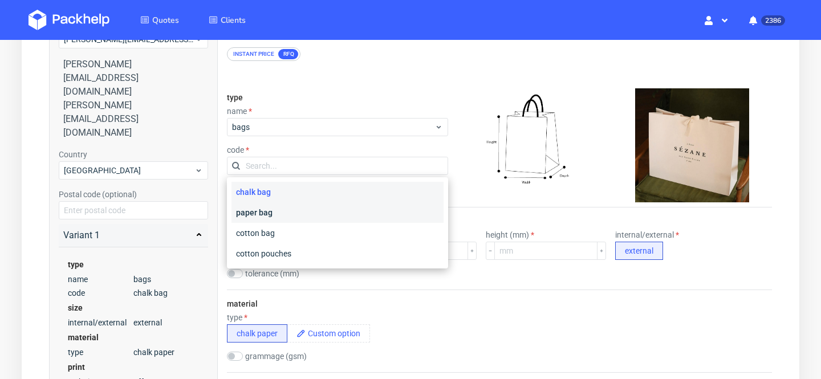
click at [344, 217] on div "paper bag" at bounding box center [337, 212] width 212 height 21
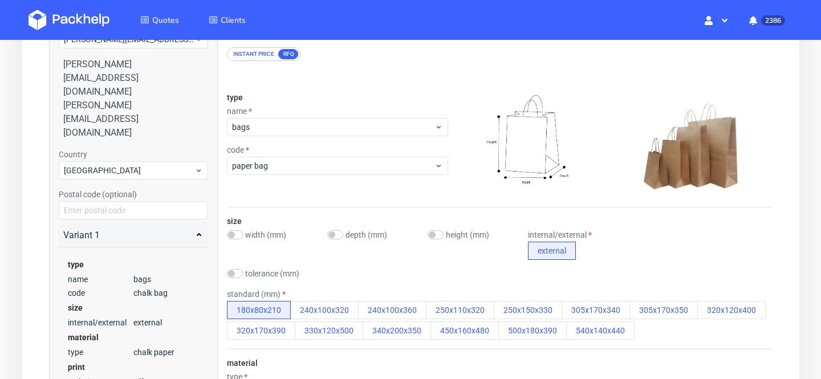
click at [380, 187] on div "type name bags code paper bag" at bounding box center [337, 145] width 221 height 123
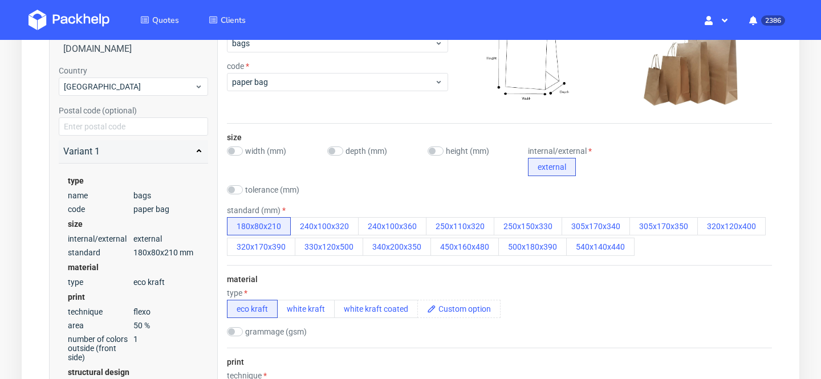
scroll to position [218, 0]
click at [478, 264] on div "material type eco kraft white kraft white kraft coated grammage (gsm)" at bounding box center [499, 305] width 545 height 83
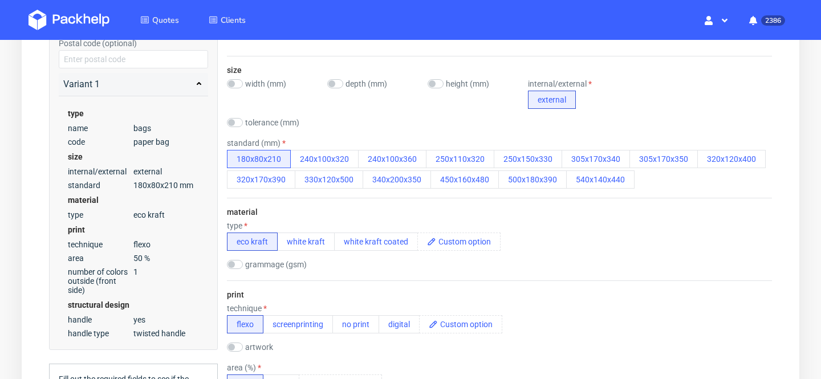
scroll to position [271, 0]
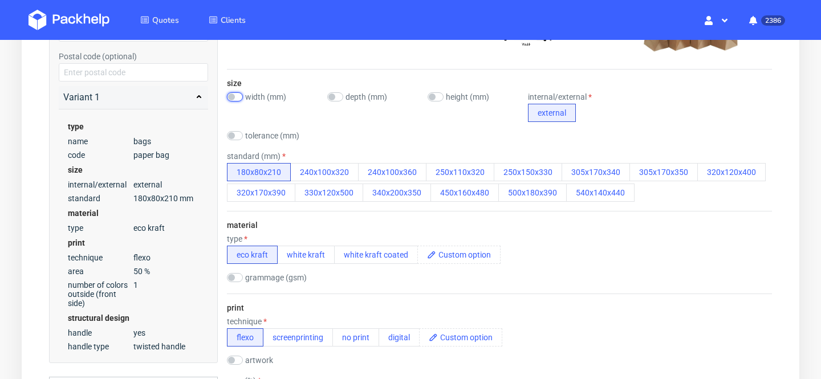
click at [239, 99] on input "checkbox" at bounding box center [235, 96] width 16 height 9
checkbox input "true"
click at [338, 105] on button "button" at bounding box center [342, 113] width 9 height 18
type input "1"
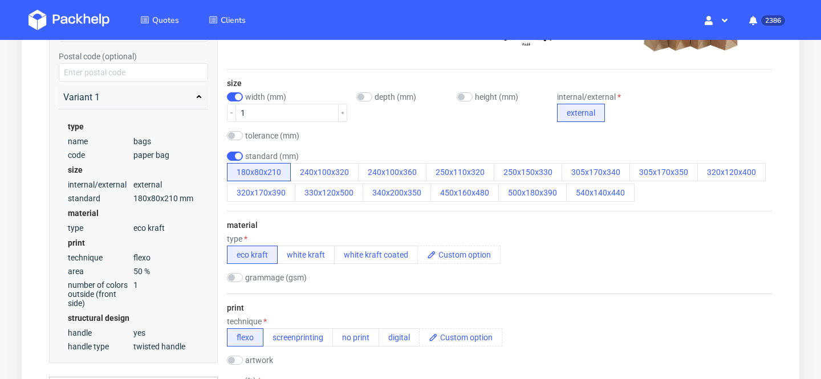
click at [360, 90] on div "size width (mm) 1 depth (mm) height (mm) internal/external external tolerance (…" at bounding box center [499, 140] width 545 height 141
click at [356, 100] on input "checkbox" at bounding box center [364, 96] width 16 height 9
checkbox input "true"
click at [486, 97] on input "checkbox" at bounding box center [494, 96] width 16 height 9
checkbox input "true"
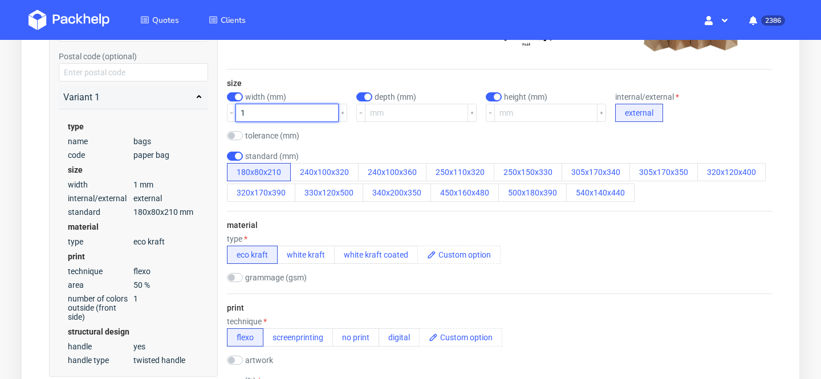
click at [256, 112] on input "1" at bounding box center [286, 113] width 103 height 18
drag, startPoint x: 254, startPoint y: 112, endPoint x: 219, endPoint y: 112, distance: 34.8
type input "450"
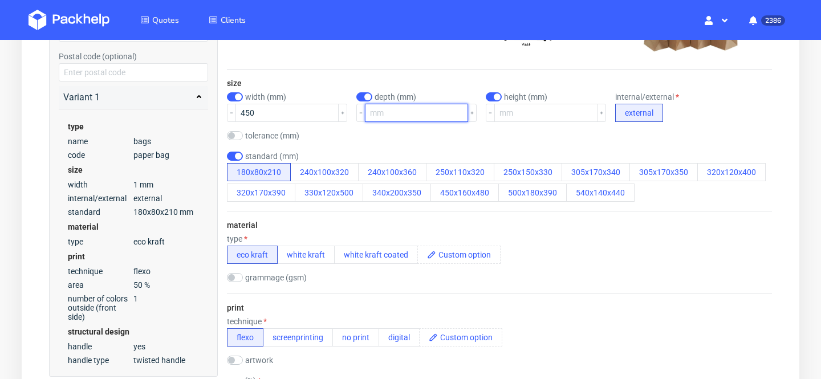
click at [368, 111] on input "number" at bounding box center [416, 113] width 103 height 18
type input "330"
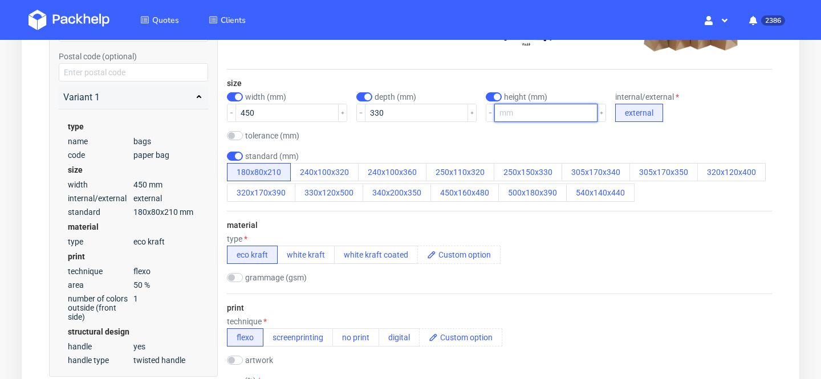
click at [517, 109] on input "number" at bounding box center [545, 113] width 103 height 18
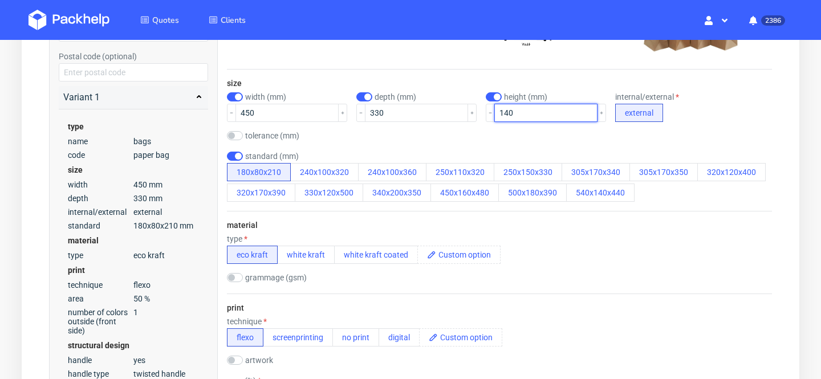
type input "140"
click at [537, 142] on div "size width (mm) 450 depth (mm) 330 height (mm) 140 internal/external external t…" at bounding box center [499, 140] width 545 height 141
click at [239, 150] on div "size width (mm) 450 depth (mm) 330 height (mm) 140 internal/external external t…" at bounding box center [499, 140] width 545 height 141
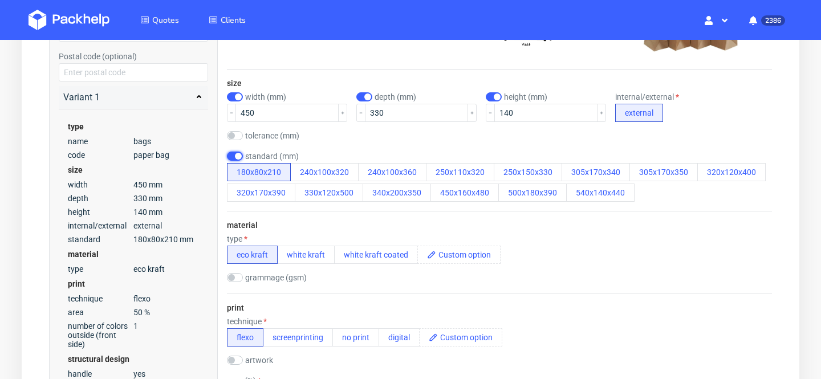
click at [238, 156] on input "checkbox" at bounding box center [235, 156] width 16 height 9
checkbox input "false"
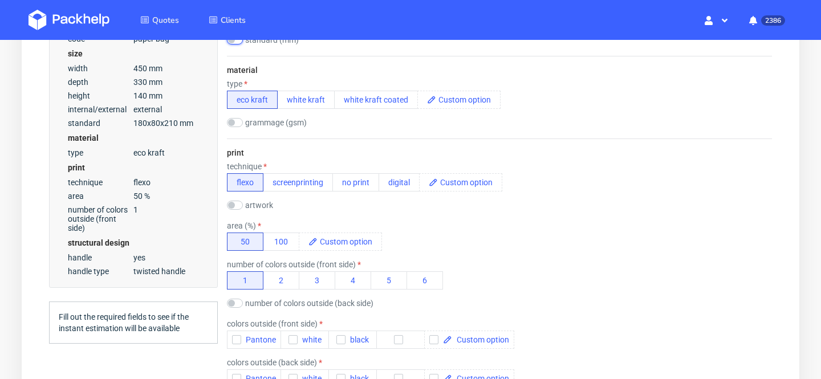
scroll to position [388, 0]
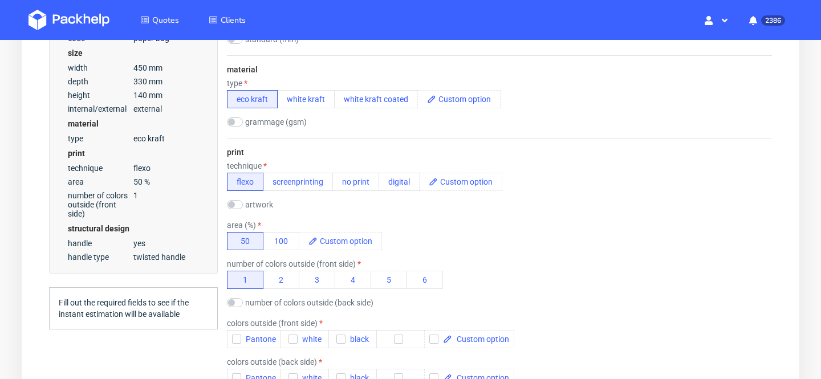
click at [522, 234] on div "area (%) 50 100" at bounding box center [499, 236] width 545 height 30
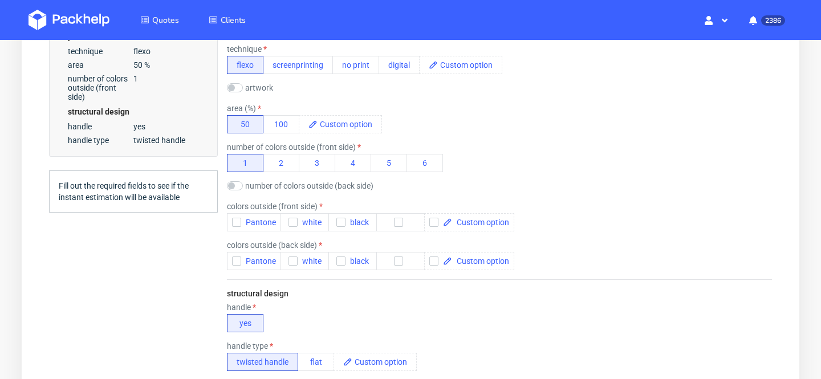
scroll to position [506, 0]
click at [262, 217] on span "Pantone" at bounding box center [258, 221] width 35 height 9
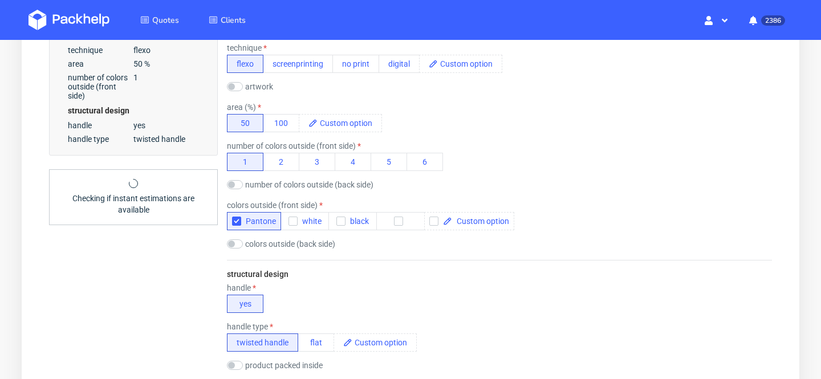
click at [258, 246] on label "colors outside (back side)" at bounding box center [290, 243] width 90 height 9
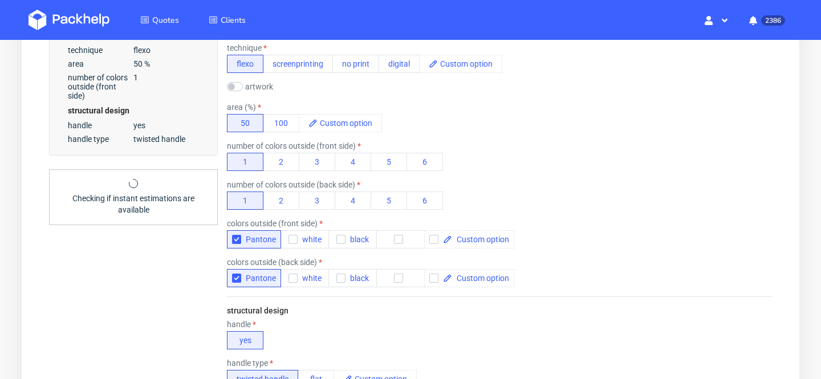
click at [312, 331] on div "yes" at bounding box center [272, 340] width 91 height 18
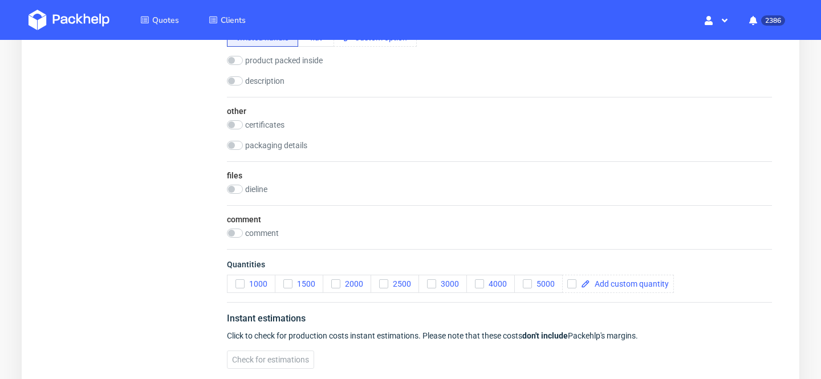
scroll to position [849, 0]
click at [362, 286] on span "2000" at bounding box center [351, 282] width 23 height 9
click at [541, 285] on span "5000" at bounding box center [543, 282] width 23 height 9
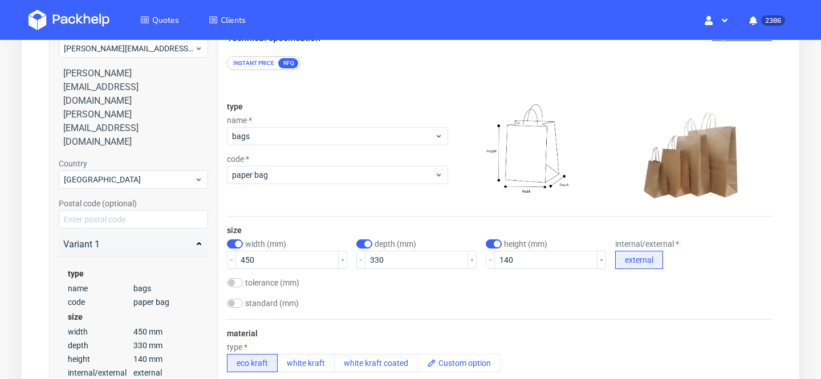
scroll to position [0, 0]
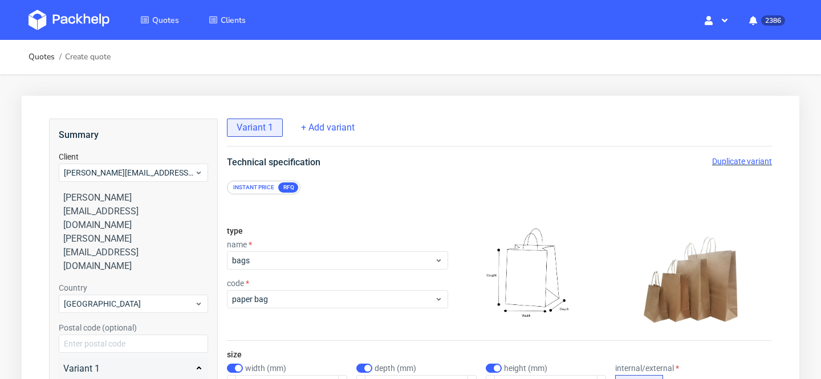
click at [758, 160] on span "Duplicate variant" at bounding box center [742, 161] width 60 height 9
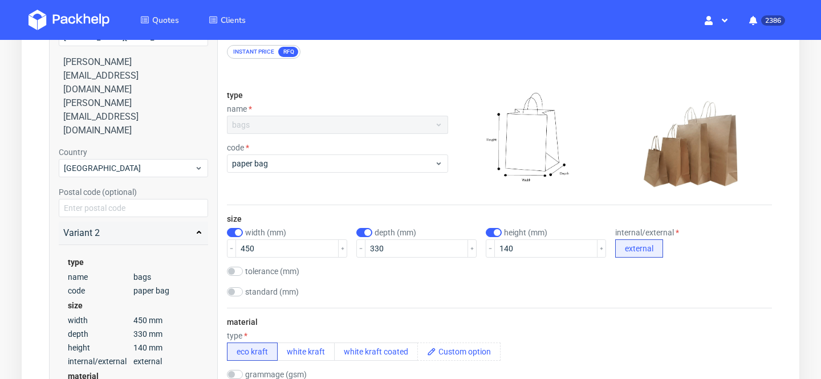
scroll to position [153, 0]
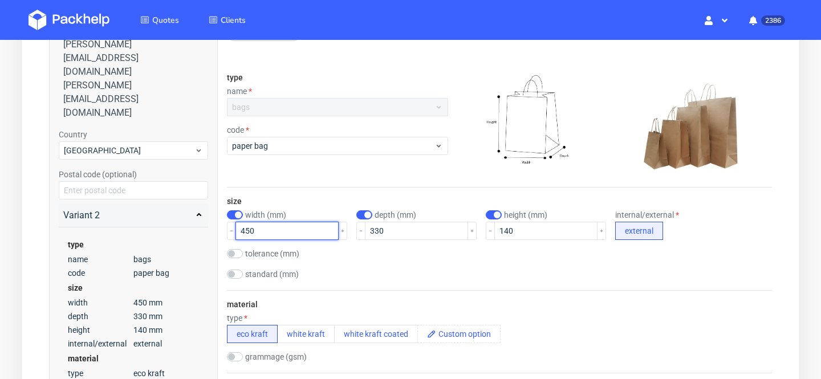
click at [250, 234] on input "450" at bounding box center [286, 231] width 103 height 18
type input "430"
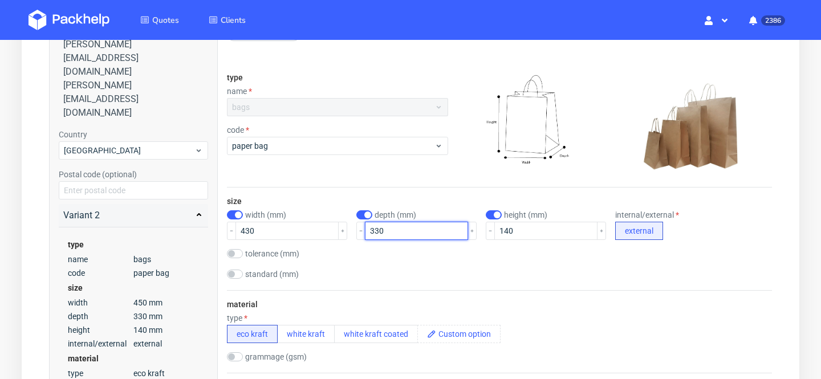
click at [365, 227] on input "330" at bounding box center [416, 231] width 103 height 18
drag, startPoint x: 371, startPoint y: 233, endPoint x: 340, endPoint y: 233, distance: 31.3
click at [340, 233] on div "width (mm) 430 depth (mm) 330 height (mm) 140 internal/external external" at bounding box center [499, 225] width 545 height 30
type input "280"
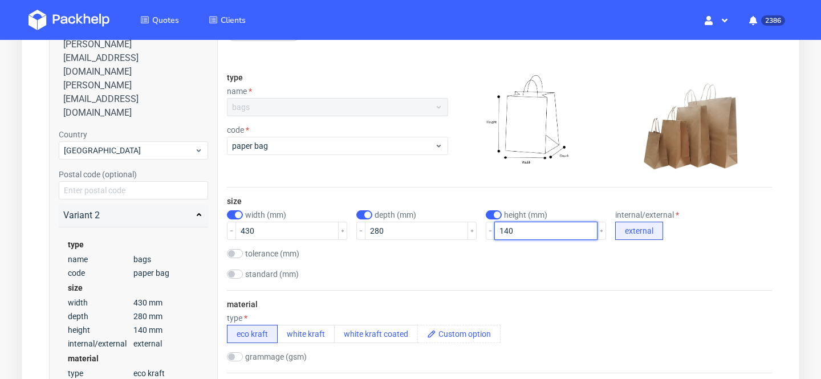
click at [494, 229] on input "140" at bounding box center [545, 231] width 103 height 18
type input "100"
click at [691, 284] on div "size width (mm) 430 depth (mm) 280 height (mm) 100 internal/external external t…" at bounding box center [499, 238] width 545 height 103
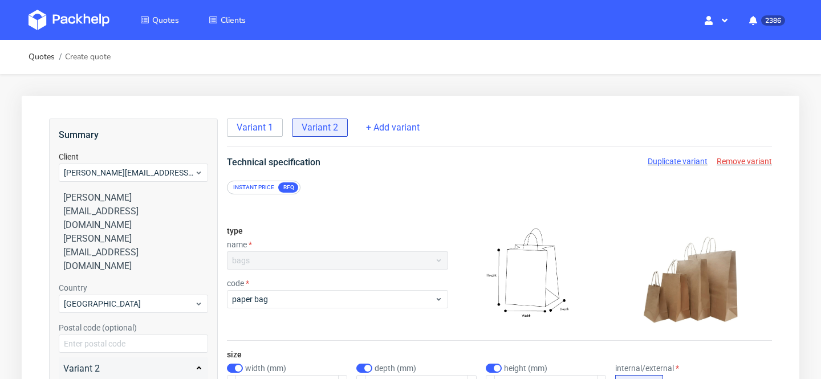
click at [694, 157] on span "Duplicate variant" at bounding box center [677, 161] width 60 height 9
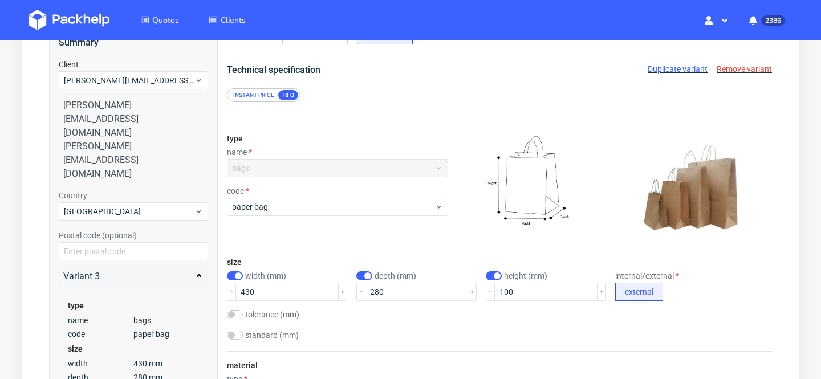
scroll to position [95, 0]
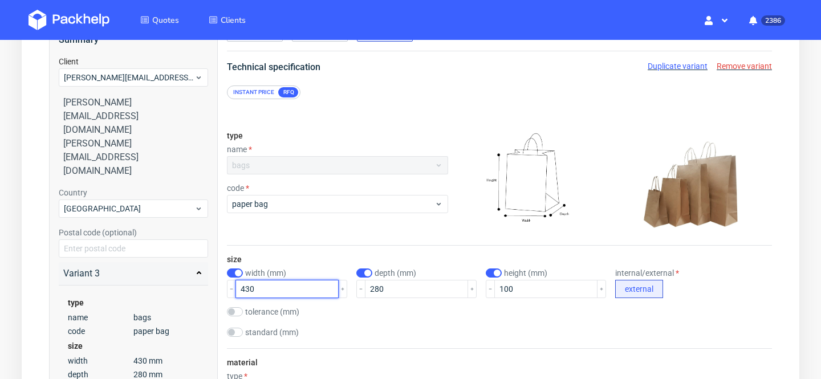
drag, startPoint x: 250, startPoint y: 287, endPoint x: 202, endPoint y: 286, distance: 47.9
type input "360"
drag, startPoint x: 372, startPoint y: 290, endPoint x: 357, endPoint y: 287, distance: 15.1
click at [341, 287] on div "width (mm) 360 depth (mm) 280 height (mm) 100 internal/external external" at bounding box center [499, 283] width 545 height 30
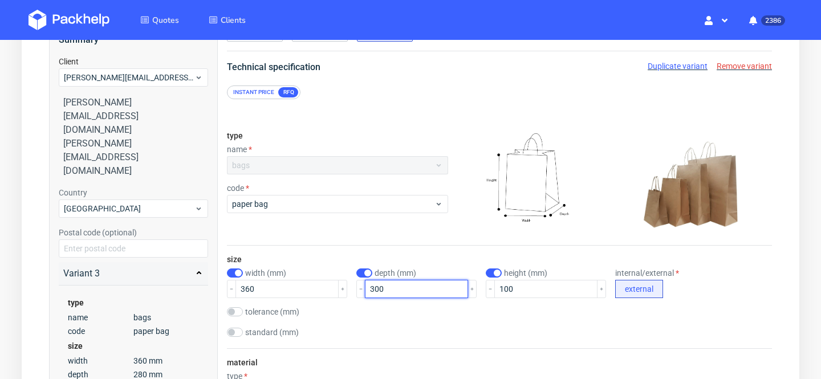
type input "300"
drag, startPoint x: 490, startPoint y: 289, endPoint x: 449, endPoint y: 283, distance: 41.0
click at [452, 283] on div "width (mm) 360 depth (mm) 300 height (mm) 100 internal/external external" at bounding box center [499, 283] width 545 height 30
type input "70"
click at [732, 325] on div "size width (mm) 360 depth (mm) 300 height (mm) 70 internal/external external to…" at bounding box center [499, 297] width 545 height 103
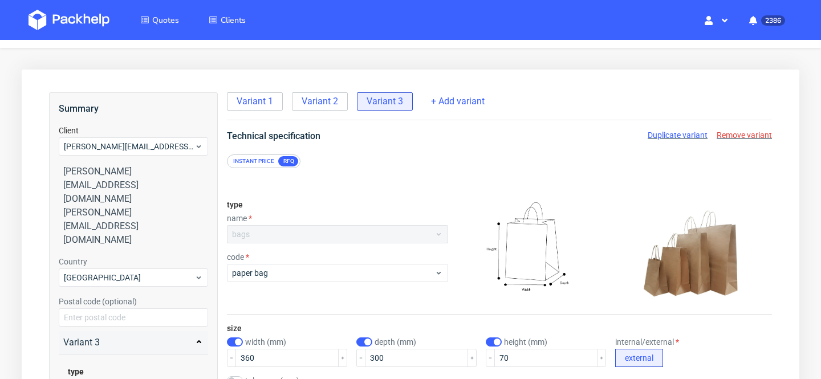
scroll to position [0, 0]
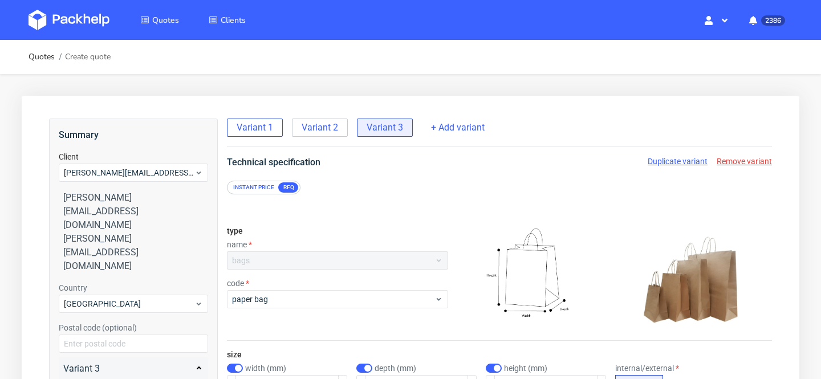
click at [260, 125] on span "Variant 1" at bounding box center [255, 127] width 36 height 13
click at [684, 162] on span "Duplicate variant" at bounding box center [677, 161] width 60 height 9
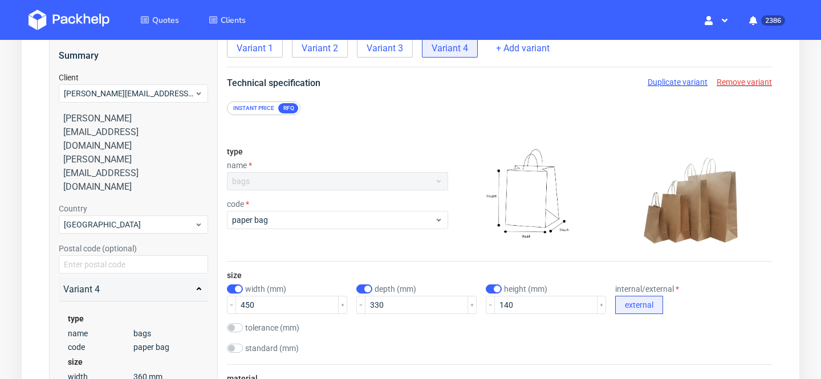
scroll to position [83, 0]
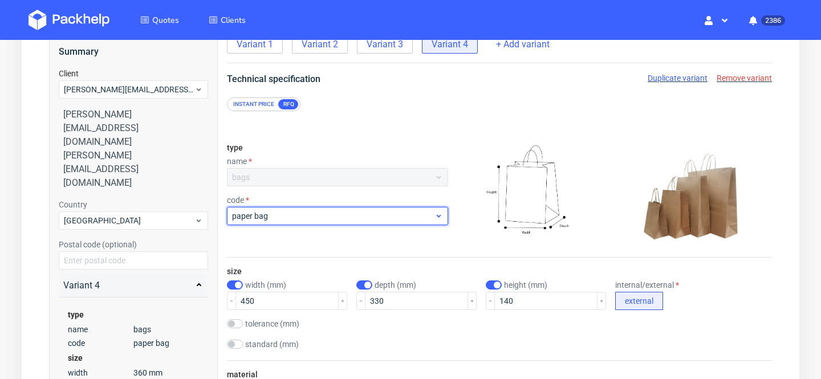
click at [426, 216] on span "paper bag" at bounding box center [333, 215] width 202 height 11
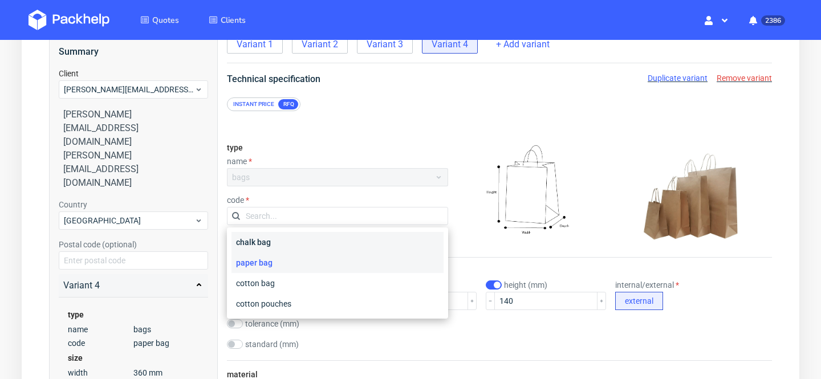
click at [363, 245] on div "chalk bag" at bounding box center [337, 242] width 212 height 21
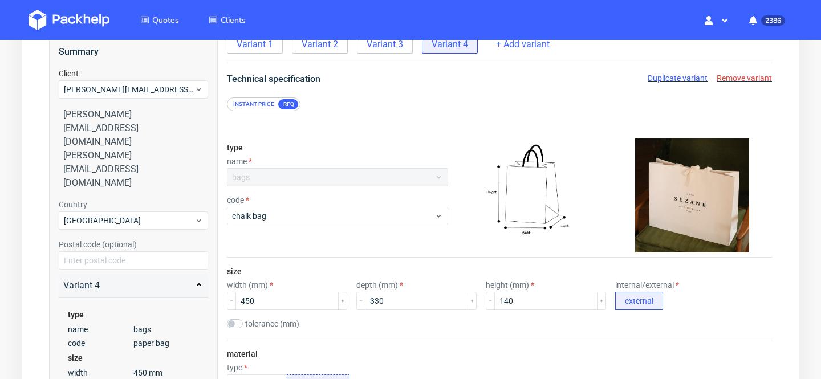
click at [478, 256] on div "type name bags code chalk bag" at bounding box center [499, 196] width 545 height 124
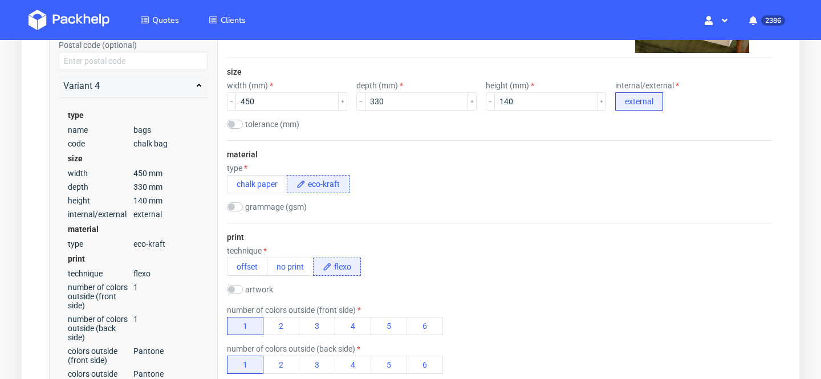
scroll to position [338, 0]
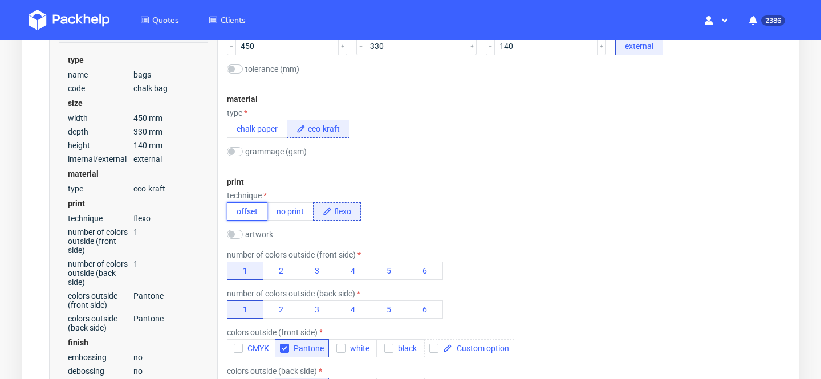
click at [250, 215] on button "offset" at bounding box center [247, 211] width 40 height 18
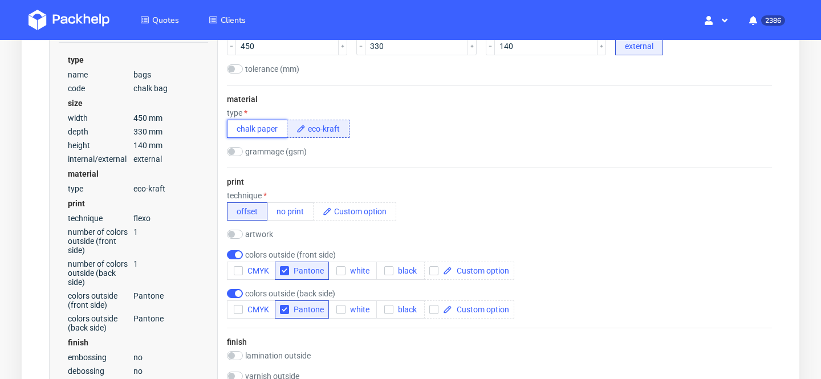
click at [269, 131] on button "chalk paper" at bounding box center [257, 129] width 60 height 18
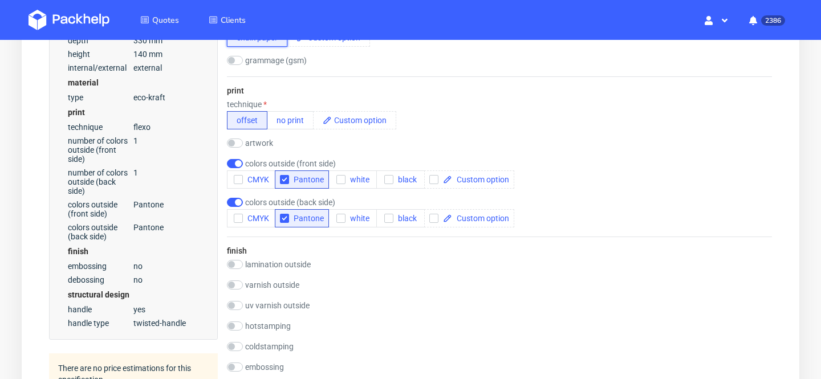
scroll to position [427, 0]
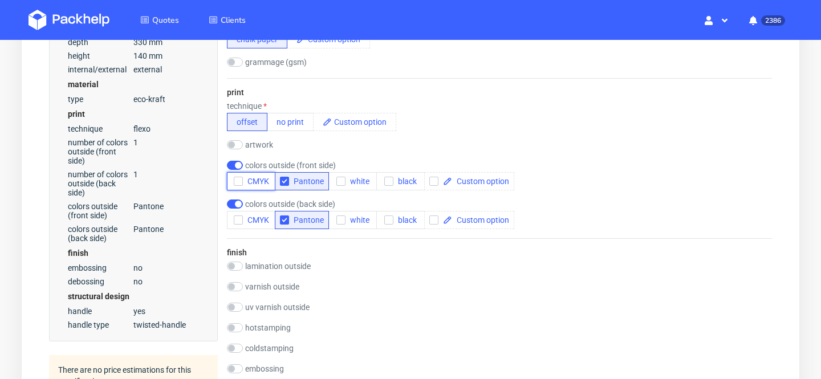
click at [252, 177] on span "CMYK" at bounding box center [256, 181] width 26 height 9
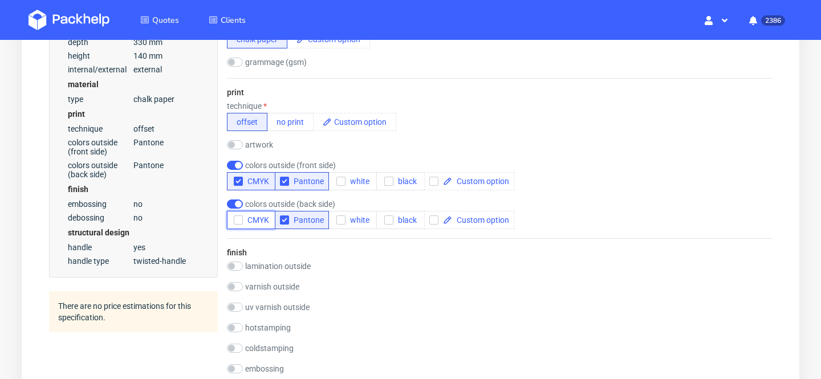
click at [258, 213] on button "CMYK" at bounding box center [251, 220] width 48 height 18
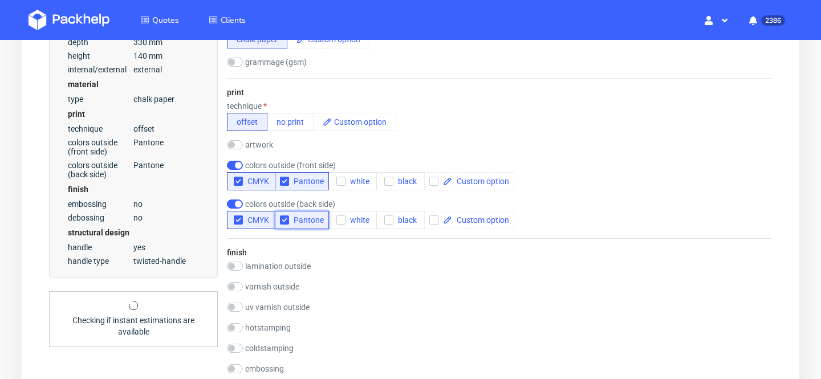
click at [313, 221] on span "Pantone" at bounding box center [306, 219] width 35 height 9
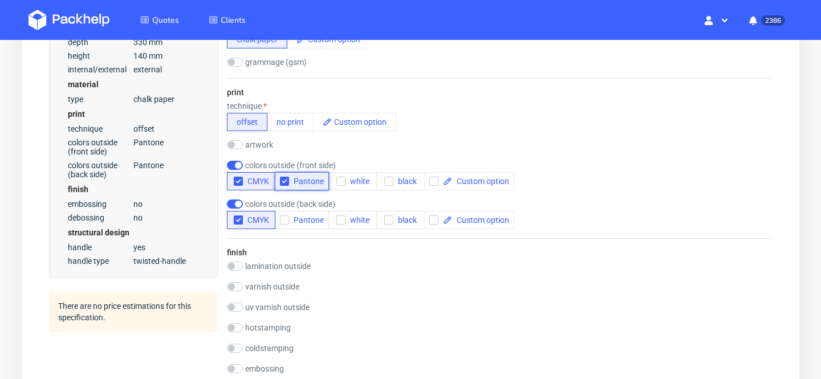
click at [311, 182] on span "Pantone" at bounding box center [306, 181] width 35 height 9
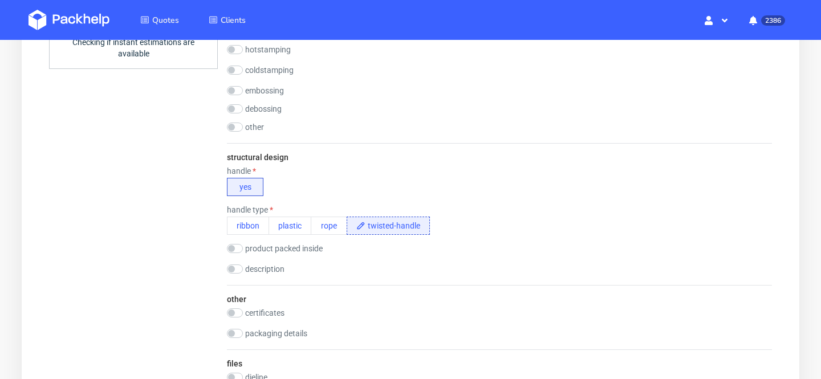
scroll to position [708, 0]
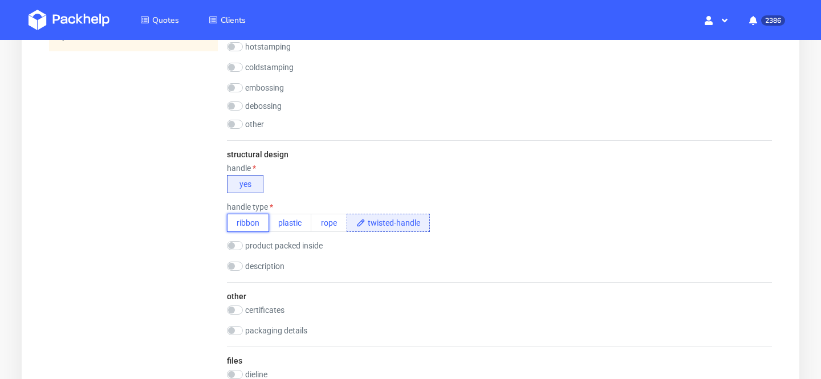
click at [254, 225] on button "ribbon" at bounding box center [248, 223] width 42 height 18
click at [401, 284] on div "other certificates FSC packaging details" at bounding box center [499, 314] width 545 height 64
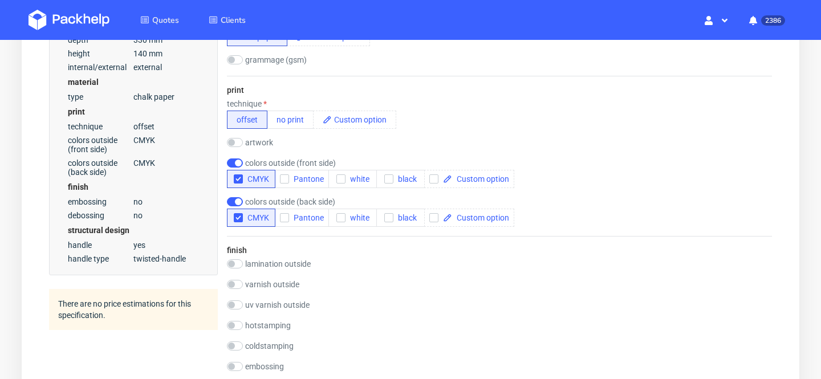
scroll to position [0, 0]
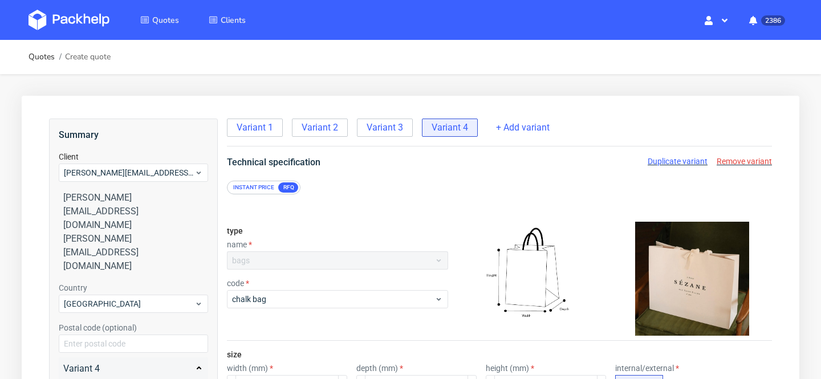
click at [674, 162] on span "Duplicate variant" at bounding box center [677, 161] width 60 height 9
click at [316, 131] on span "Variant 2" at bounding box center [319, 127] width 36 height 13
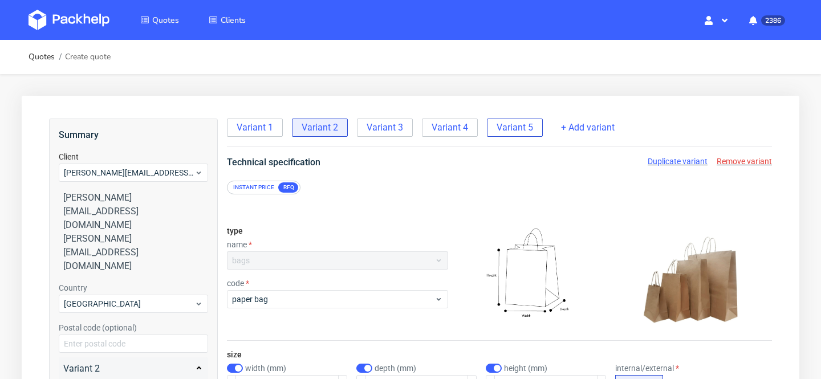
click at [519, 122] on span "Variant 5" at bounding box center [514, 127] width 36 height 13
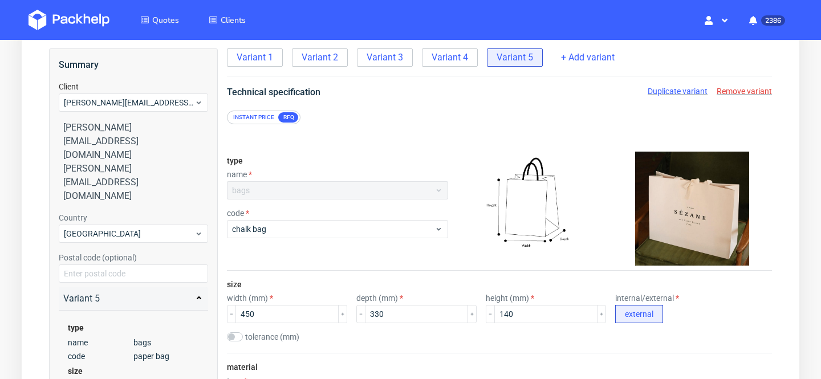
scroll to position [71, 0]
click at [247, 313] on input "450" at bounding box center [286, 313] width 103 height 18
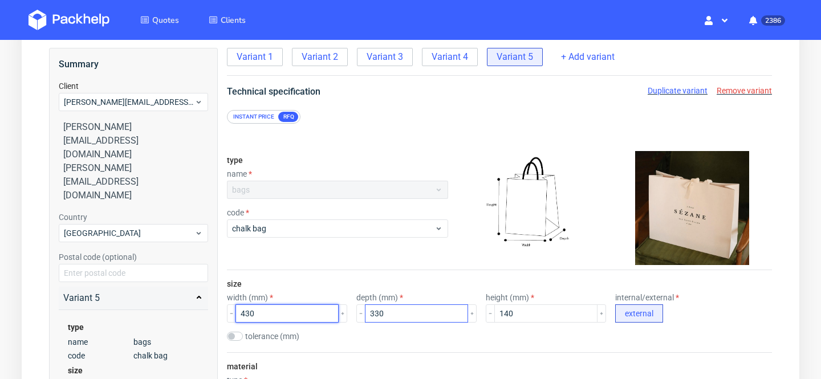
type input "430"
drag, startPoint x: 370, startPoint y: 315, endPoint x: 335, endPoint y: 315, distance: 35.3
click at [340, 315] on div "width (mm) 430 depth (mm) 330 height (mm) 140 internal/external external" at bounding box center [499, 308] width 545 height 30
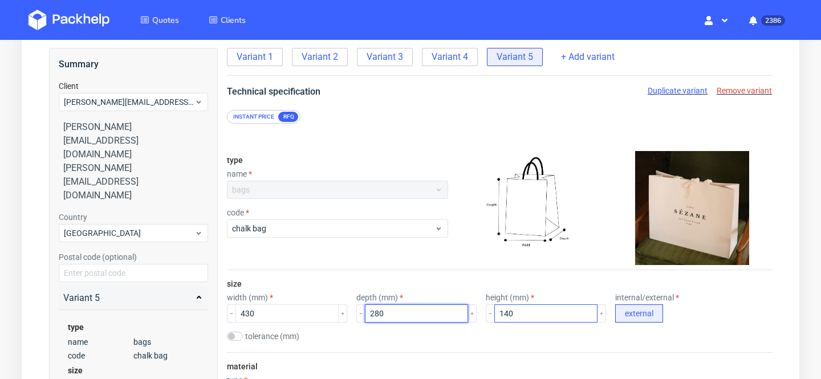
type input "280"
click at [494, 313] on input "140" at bounding box center [545, 313] width 103 height 18
type input "100"
click at [510, 342] on div "tolerance (mm)" at bounding box center [499, 337] width 545 height 11
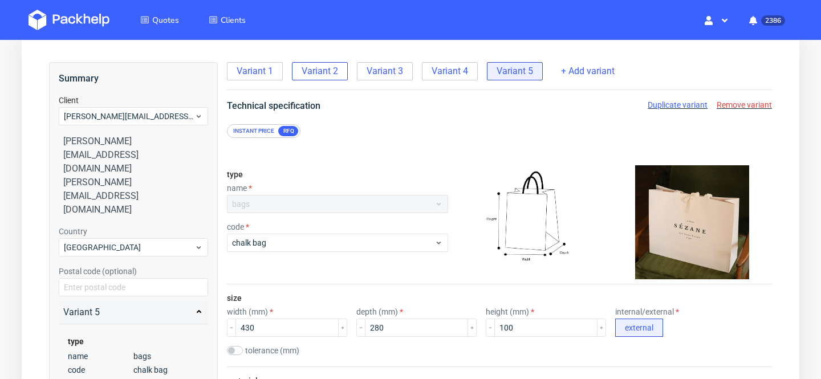
click at [327, 73] on span "Variant 2" at bounding box center [319, 71] width 36 height 13
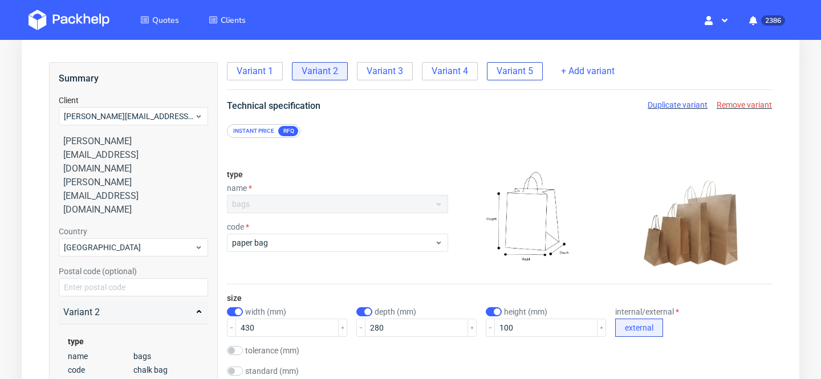
click at [512, 72] on span "Variant 5" at bounding box center [514, 71] width 36 height 13
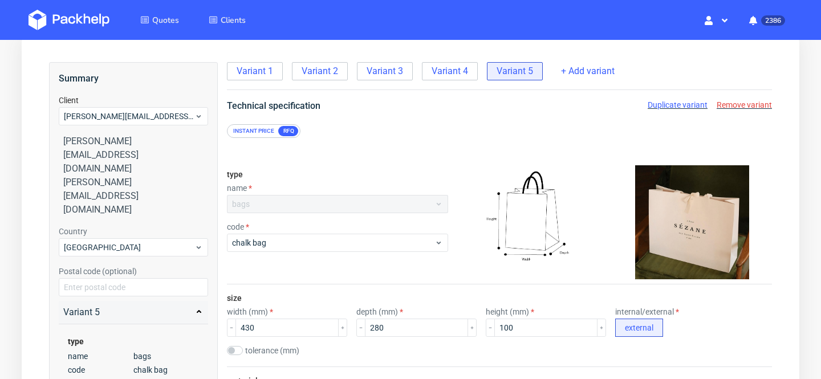
click at [678, 103] on span "Duplicate variant" at bounding box center [677, 104] width 60 height 9
click at [399, 72] on span "Variant 3" at bounding box center [384, 71] width 36 height 13
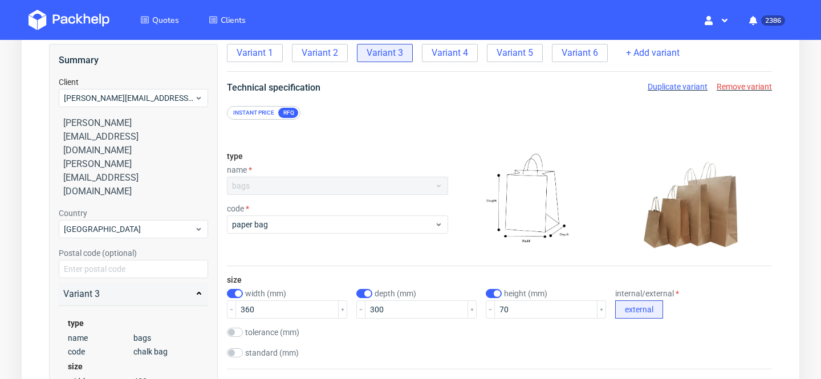
scroll to position [78, 0]
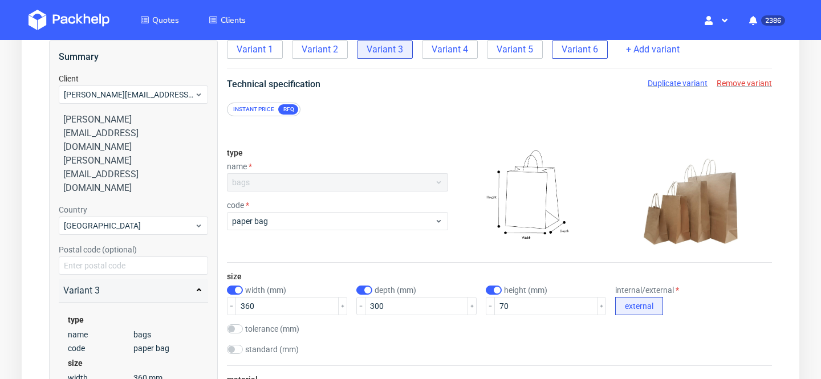
click at [585, 52] on span "Variant 6" at bounding box center [579, 49] width 36 height 13
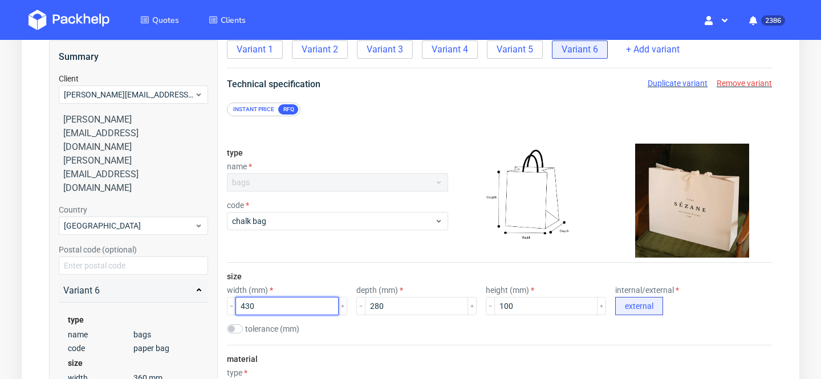
drag, startPoint x: 250, startPoint y: 307, endPoint x: 214, endPoint y: 303, distance: 36.1
type input "360"
drag, startPoint x: 371, startPoint y: 304, endPoint x: 321, endPoint y: 304, distance: 50.1
click at [321, 304] on div "width (mm) 360 depth (mm) 280 height (mm) 100 internal/external external" at bounding box center [499, 301] width 545 height 30
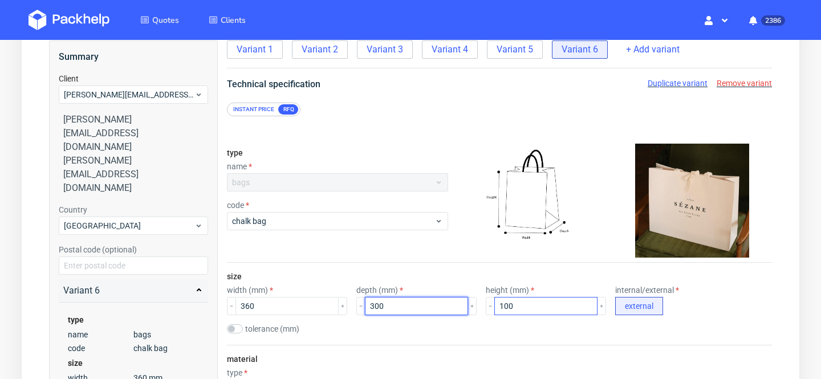
type input "300"
drag, startPoint x: 490, startPoint y: 308, endPoint x: 445, endPoint y: 308, distance: 45.0
click at [454, 308] on div "width (mm) 360 depth (mm) 300 height (mm) 100 internal/external external" at bounding box center [499, 301] width 545 height 30
type input "70"
click at [719, 345] on div "material type chalk paper grammage (gsm)" at bounding box center [499, 386] width 545 height 83
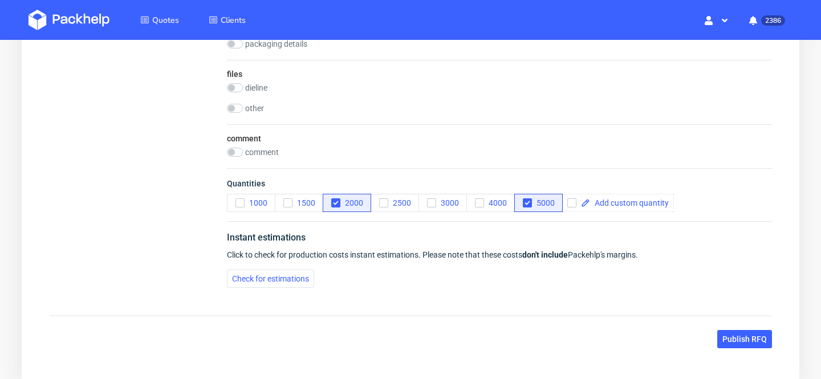
scroll to position [1056, 0]
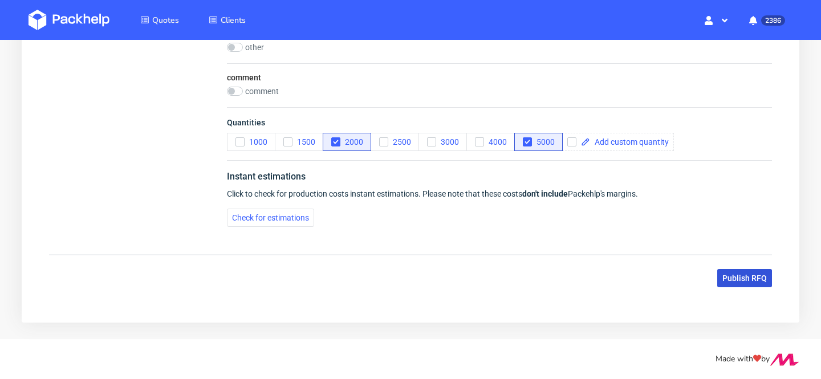
click at [737, 278] on span "Publish RFQ" at bounding box center [744, 278] width 44 height 8
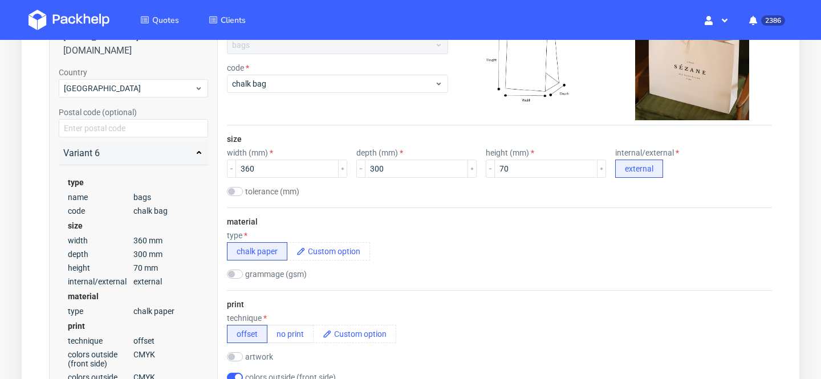
scroll to position [0, 0]
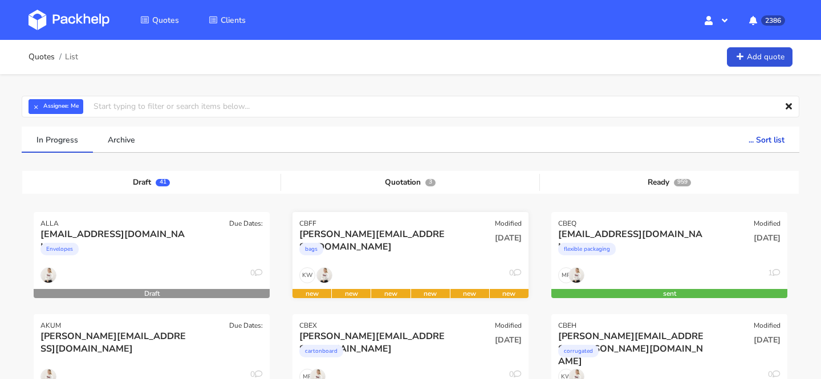
click at [397, 225] on div "CBFF Modified" at bounding box center [410, 220] width 236 height 16
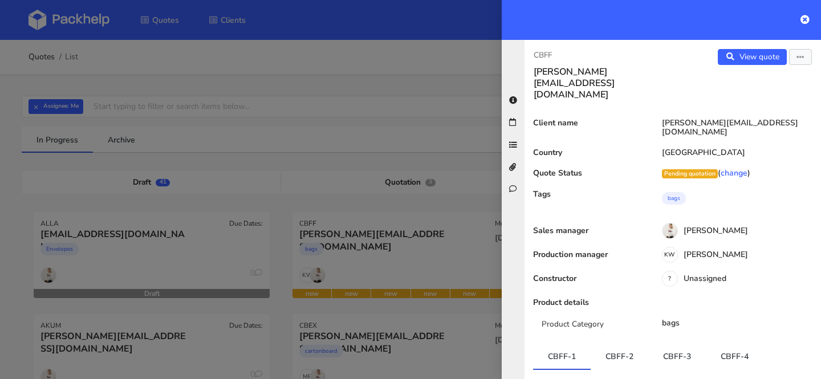
click at [544, 52] on p "CBFF" at bounding box center [598, 55] width 130 height 13
copy p "CBFF"
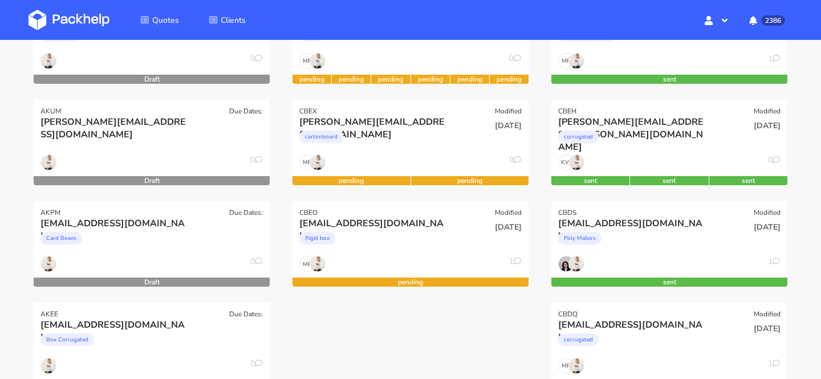
scroll to position [321, 0]
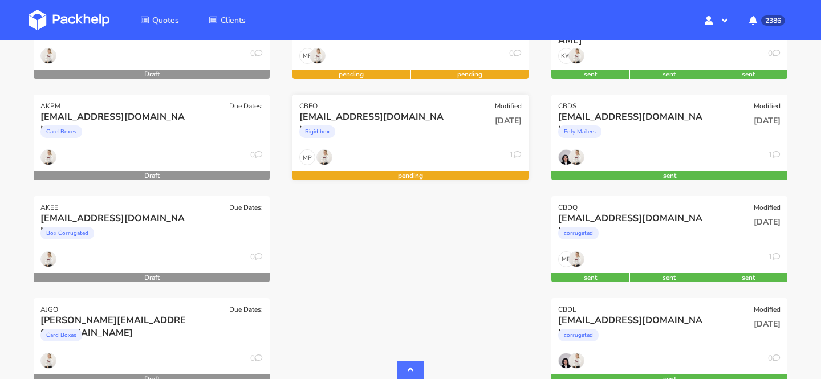
click at [428, 112] on div "[EMAIL_ADDRESS][DOMAIN_NAME]" at bounding box center [374, 117] width 151 height 13
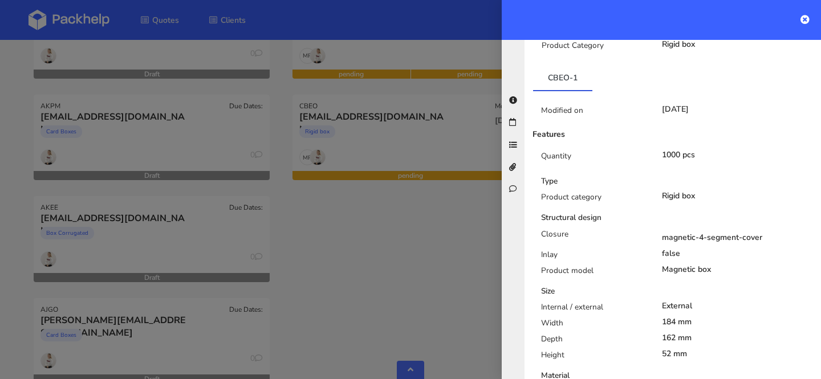
scroll to position [0, 0]
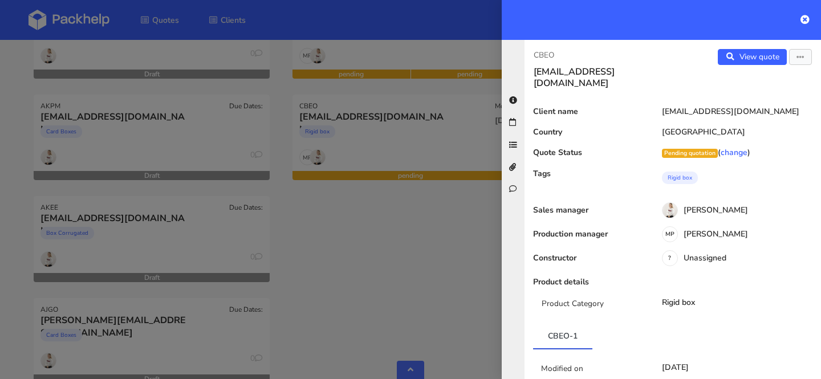
click at [540, 49] on p "CBEO" at bounding box center [598, 55] width 130 height 13
copy p "CBEO"
click at [442, 217] on div at bounding box center [410, 189] width 821 height 379
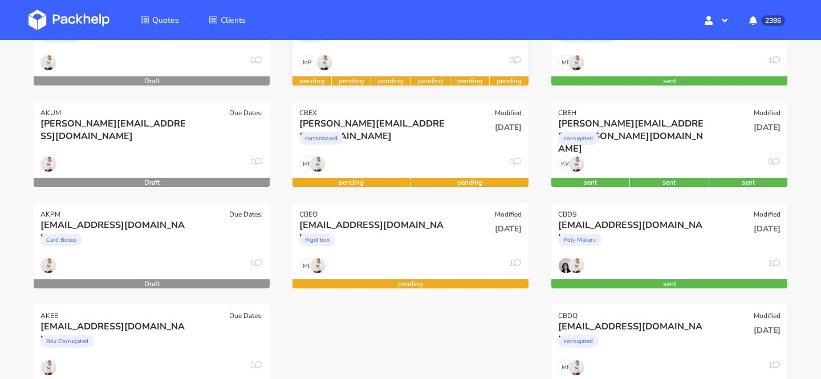
scroll to position [217, 0]
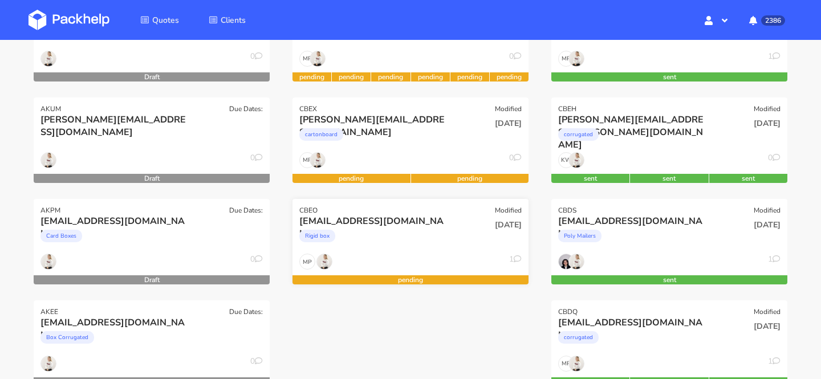
click at [410, 244] on div "Rigid box" at bounding box center [374, 238] width 151 height 23
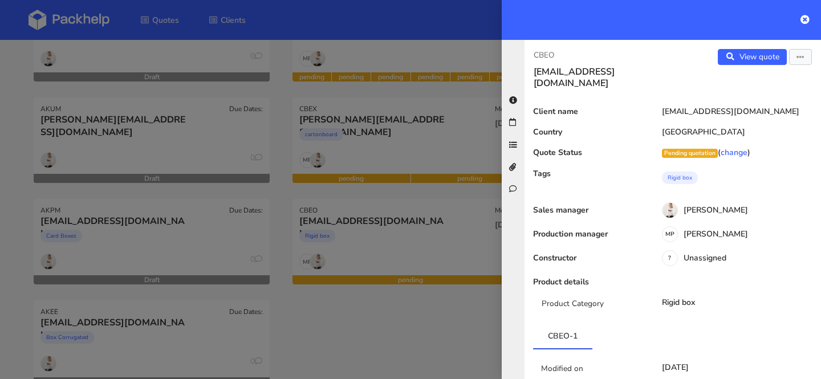
click at [546, 55] on p "CBEO" at bounding box center [598, 55] width 130 height 13
copy p "CBEO"
click at [368, 326] on div at bounding box center [410, 189] width 821 height 379
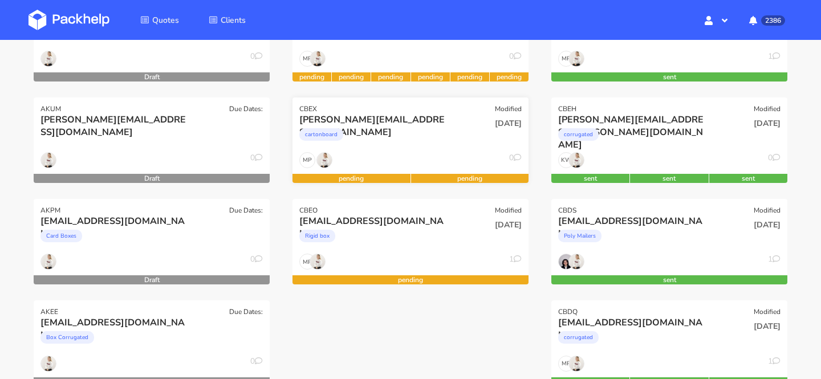
click at [405, 146] on div "cartonboard" at bounding box center [374, 137] width 151 height 23
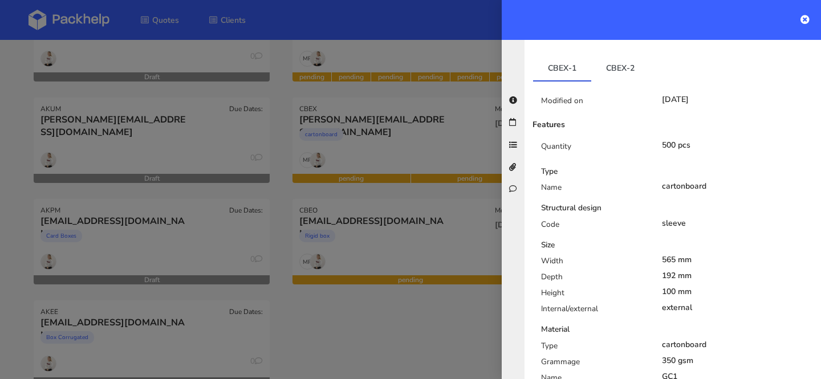
scroll to position [266, 0]
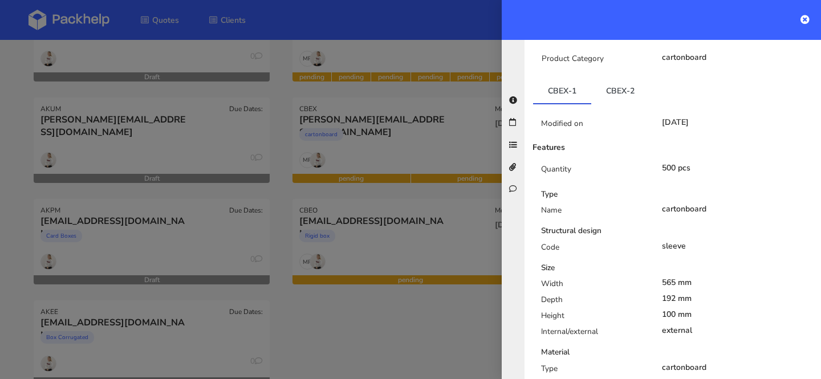
click at [372, 293] on div at bounding box center [410, 189] width 821 height 379
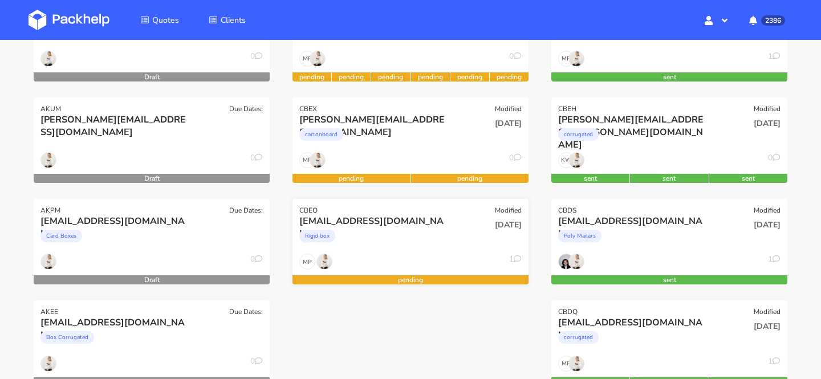
click at [392, 234] on div "Rigid box" at bounding box center [374, 238] width 151 height 23
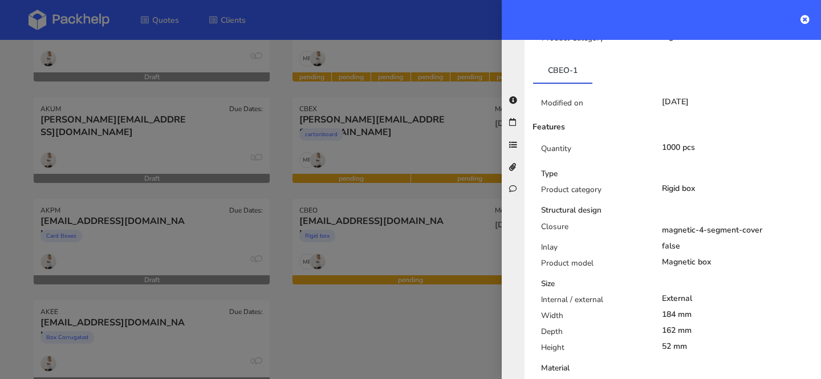
scroll to position [0, 0]
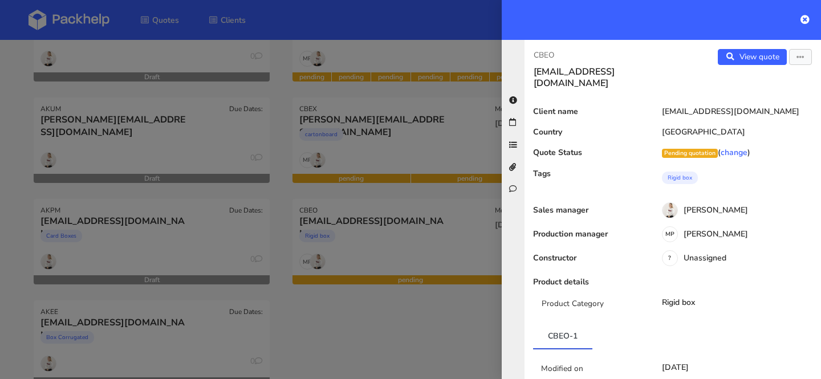
click at [543, 53] on p "CBEO" at bounding box center [598, 55] width 130 height 13
copy p "CBEO"
click at [421, 234] on div at bounding box center [410, 189] width 821 height 379
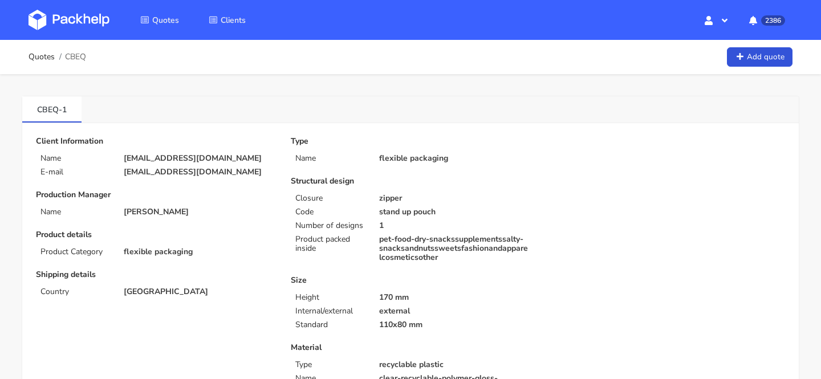
click at [78, 60] on span "CBEQ" at bounding box center [75, 56] width 21 height 9
copy span "CBEQ"
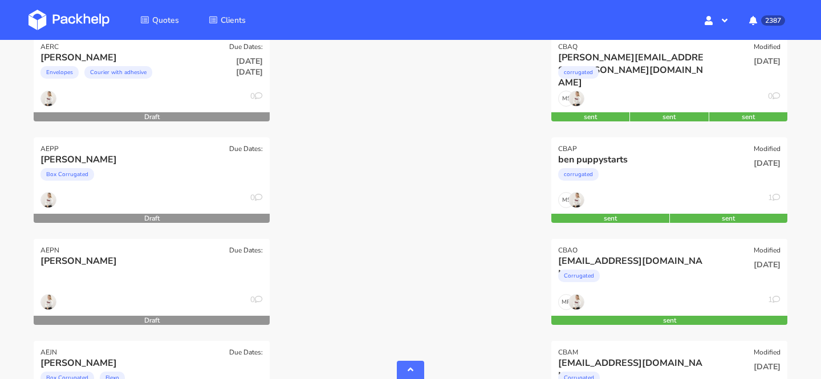
scroll to position [1804, 0]
click at [637, 154] on div "ben puppystarts" at bounding box center [633, 159] width 151 height 13
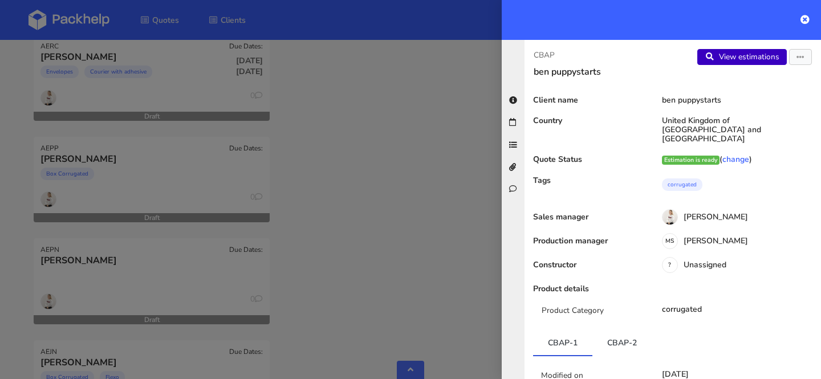
click at [749, 63] on link "View estimations" at bounding box center [741, 57] width 89 height 16
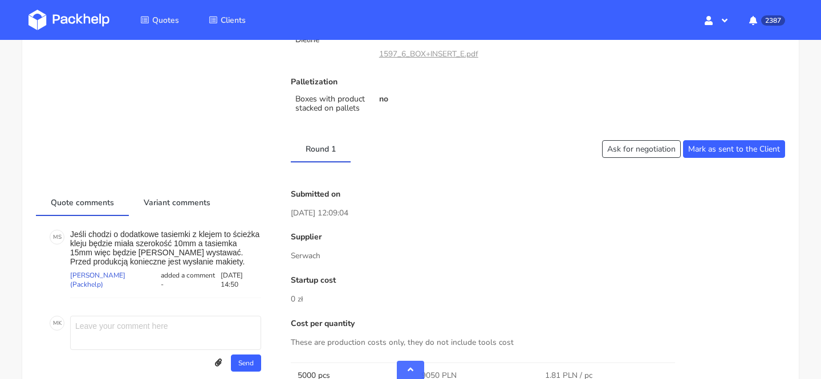
scroll to position [392, 0]
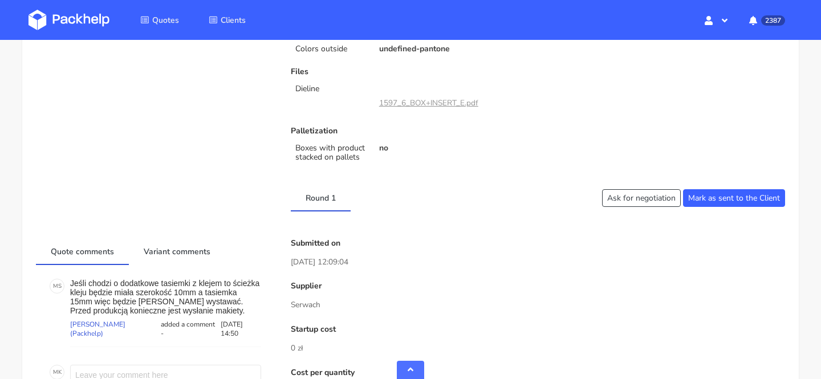
click at [441, 104] on link "1597_6_BOX+INSERT_E.pdf" at bounding box center [428, 102] width 99 height 11
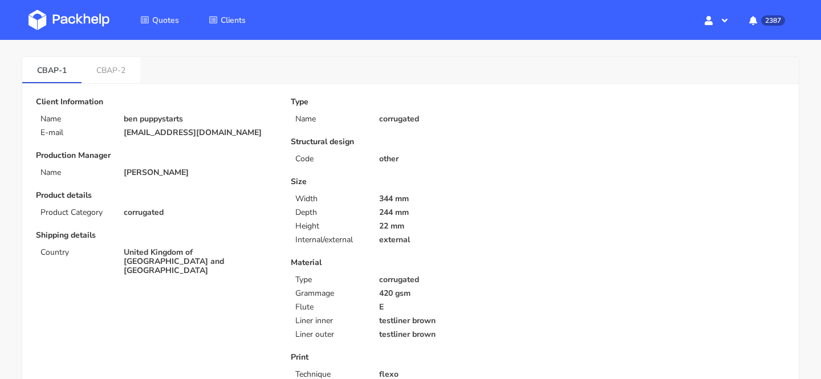
scroll to position [0, 0]
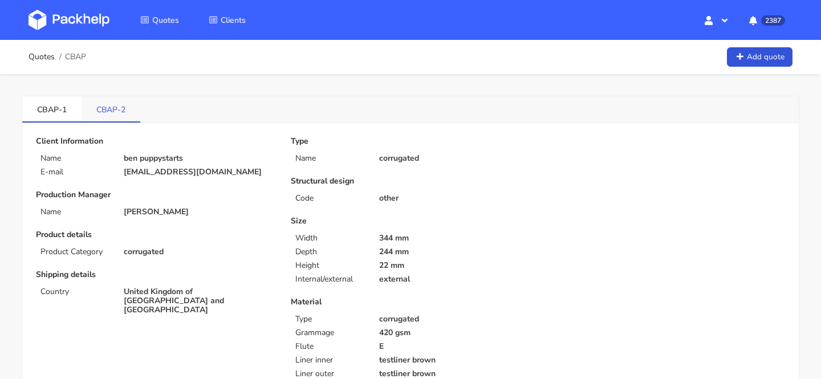
click at [101, 109] on link "CBAP-2" at bounding box center [110, 108] width 59 height 25
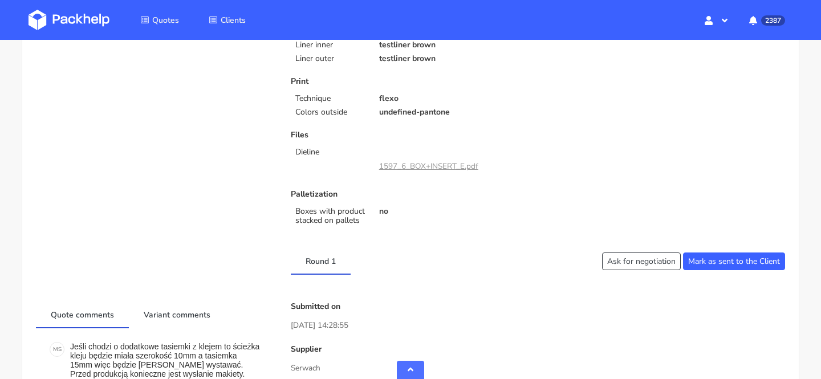
scroll to position [288, 0]
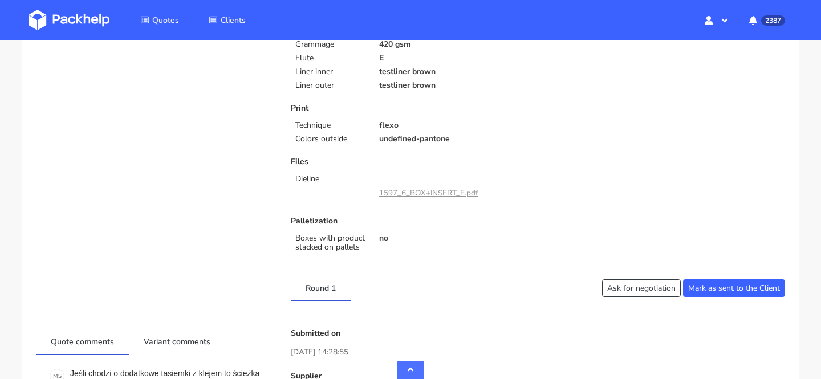
click at [70, 15] on img at bounding box center [68, 20] width 81 height 21
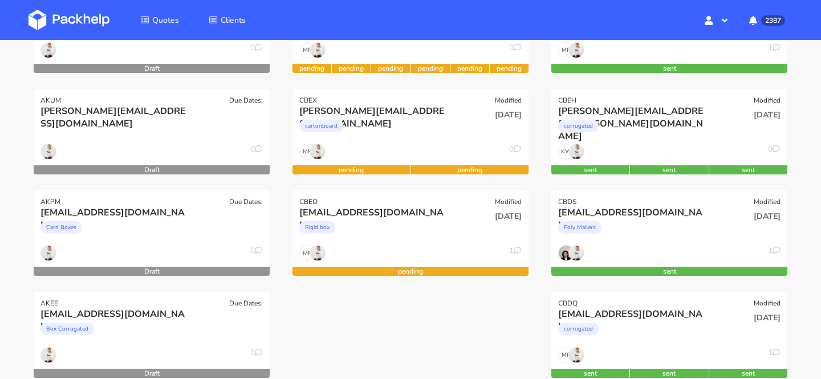
scroll to position [229, 0]
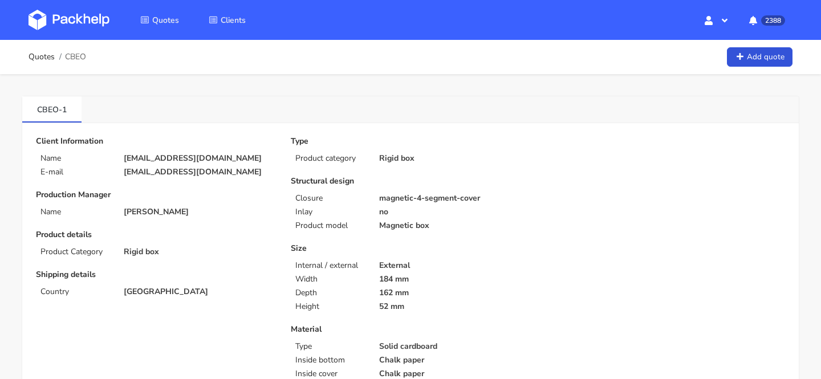
click at [75, 62] on span "CBEO" at bounding box center [75, 56] width 21 height 9
copy span "CBEO"
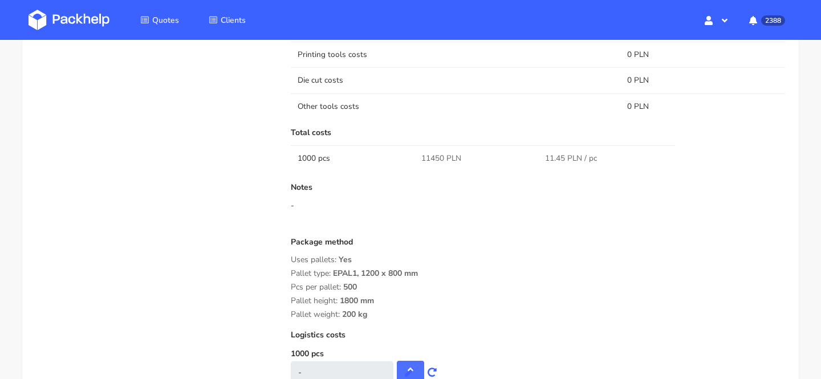
scroll to position [1066, 0]
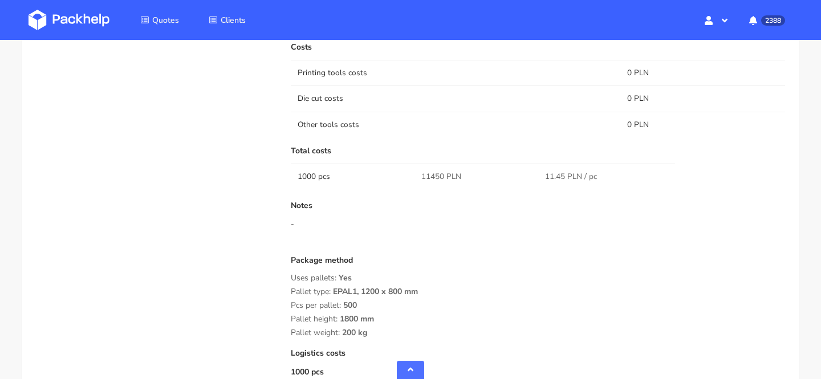
click at [432, 173] on span "11450 PLN" at bounding box center [441, 176] width 40 height 11
copy span "11450"
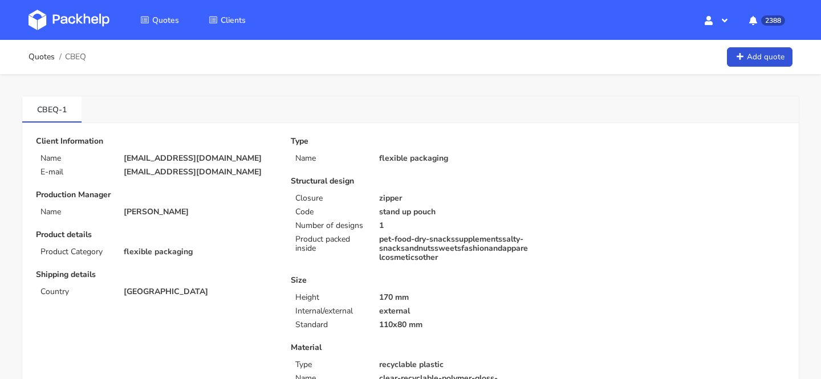
click at [82, 56] on span "CBEQ" at bounding box center [75, 56] width 21 height 9
copy span "CBEQ"
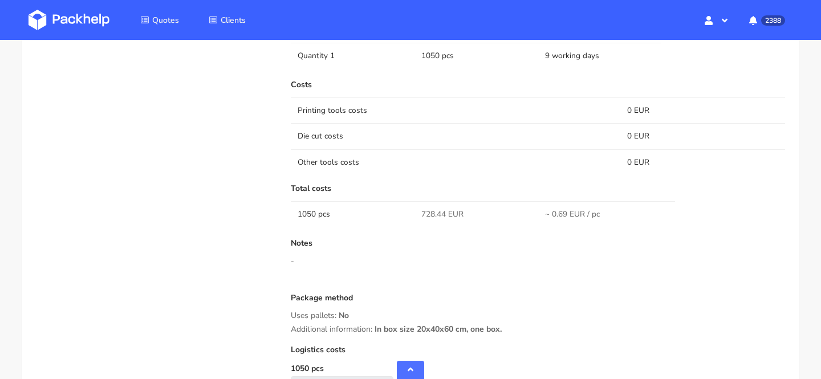
scroll to position [943, 0]
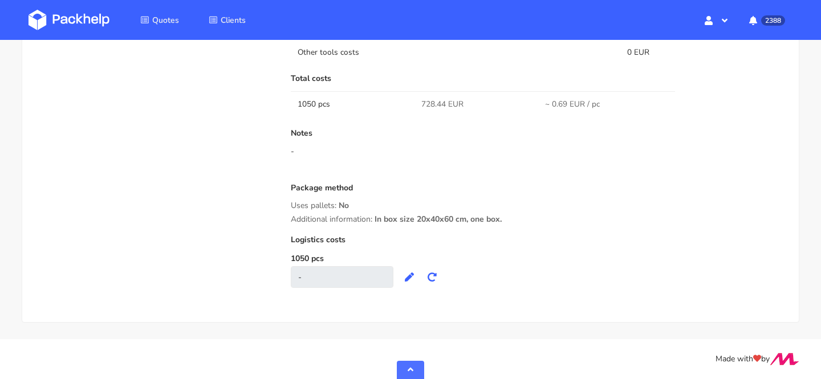
click at [430, 102] on span "728.44 EUR" at bounding box center [442, 104] width 42 height 11
copy span "728.44"
click at [581, 227] on div "Costs Printing tools costs 0 EUR Die cut costs 0 EUR Other tools costs 0 EUR To…" at bounding box center [538, 128] width 494 height 317
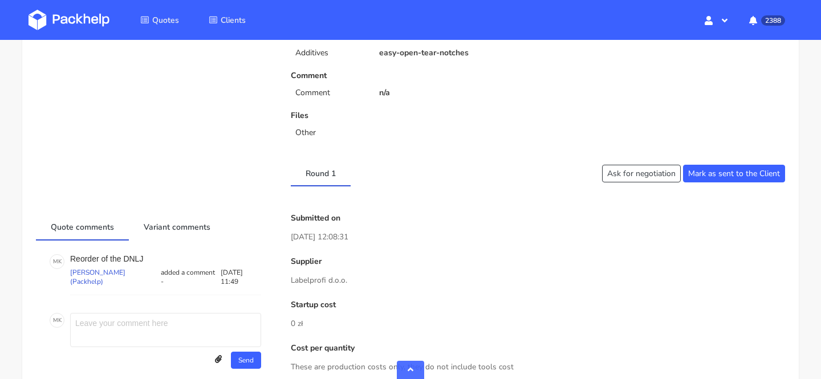
scroll to position [445, 0]
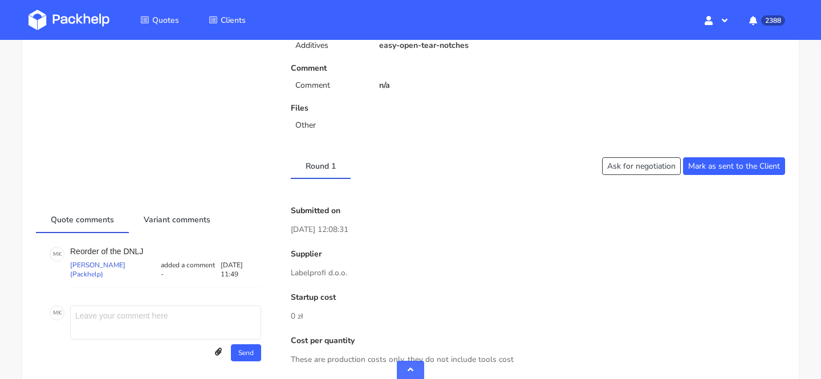
drag, startPoint x: 351, startPoint y: 274, endPoint x: 282, endPoint y: 274, distance: 69.5
click at [325, 278] on p "Labelprofi d.o.o." at bounding box center [538, 273] width 494 height 13
drag, startPoint x: 291, startPoint y: 274, endPoint x: 357, endPoint y: 274, distance: 66.7
click at [357, 274] on p "Labelprofi d.o.o." at bounding box center [538, 273] width 494 height 13
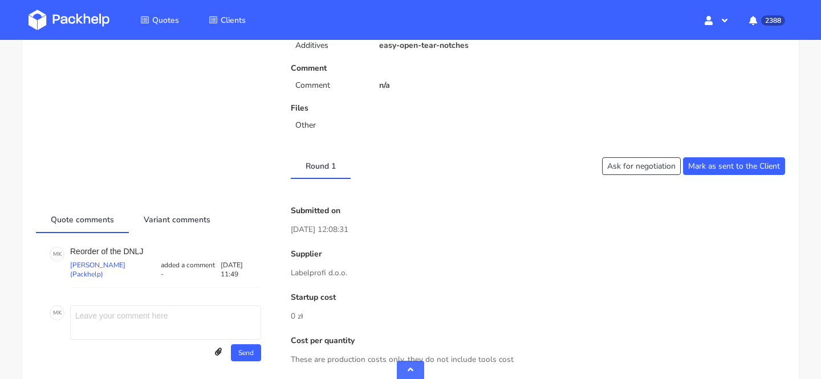
copy p "Labelprofi d.o.o."
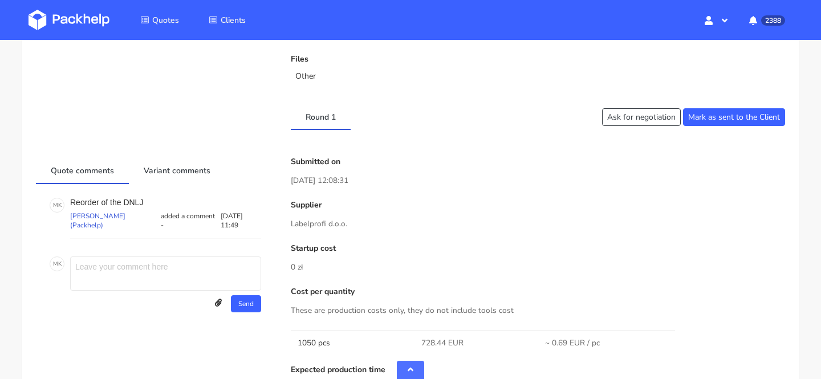
scroll to position [496, 0]
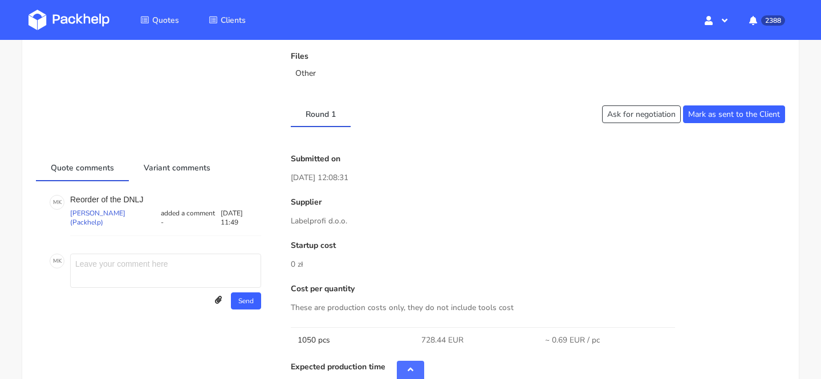
copy p "Labelprofi d.o.o."
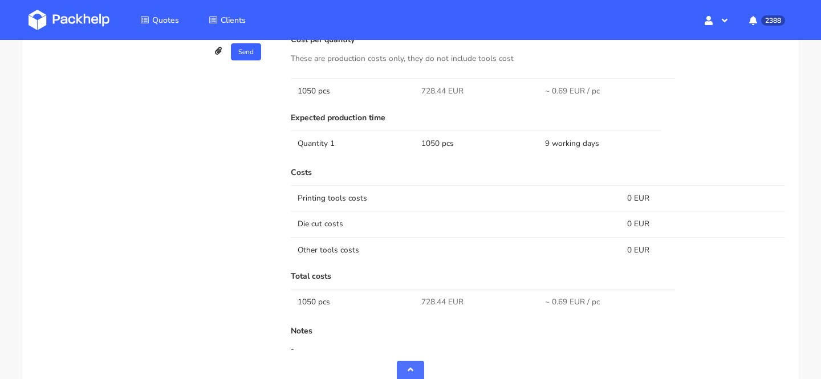
scroll to position [943, 0]
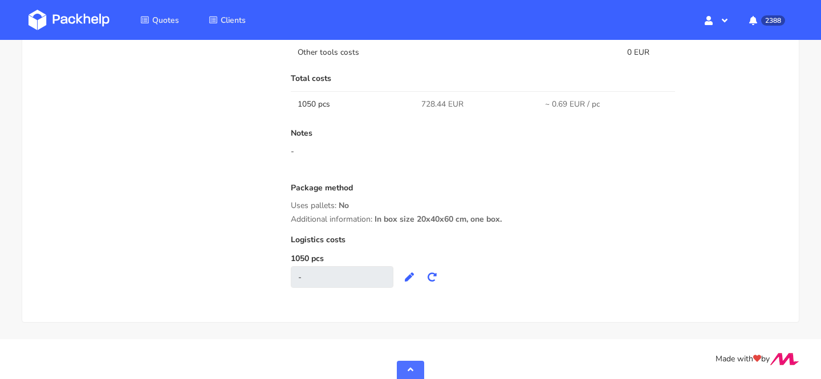
drag, startPoint x: 512, startPoint y: 219, endPoint x: 374, endPoint y: 214, distance: 137.5
click at [374, 215] on div "Additional information: In box size 20x40x60 cm, one box." at bounding box center [538, 219] width 494 height 9
copy div "Additional information: In box size 20x40x60 cm, one box."
click at [349, 140] on div "Notes -" at bounding box center [538, 152] width 494 height 46
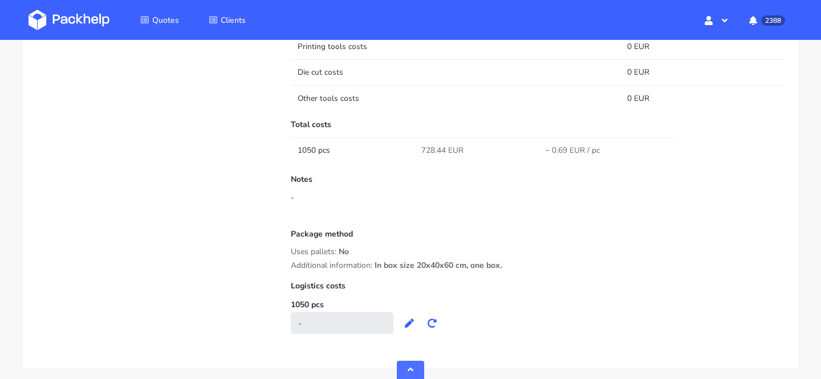
scroll to position [896, 0]
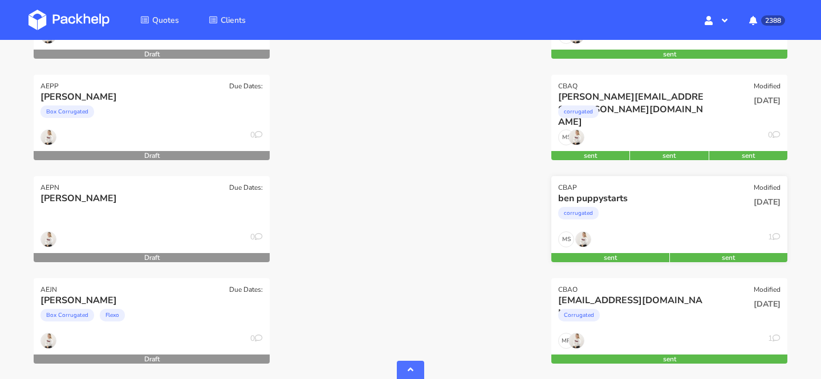
scroll to position [1869, 0]
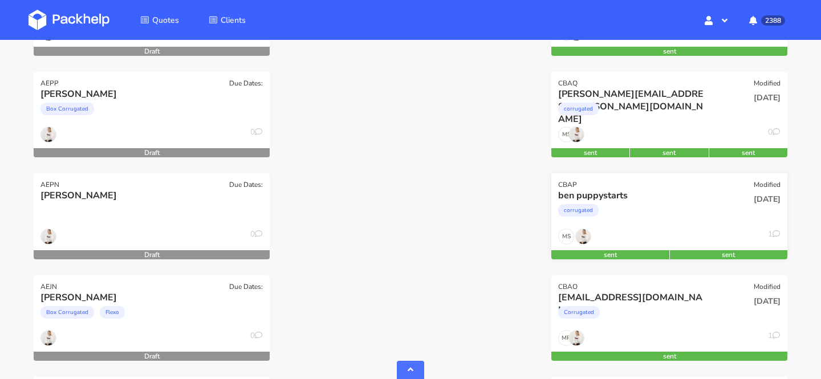
click at [622, 214] on div "corrugated" at bounding box center [633, 213] width 151 height 23
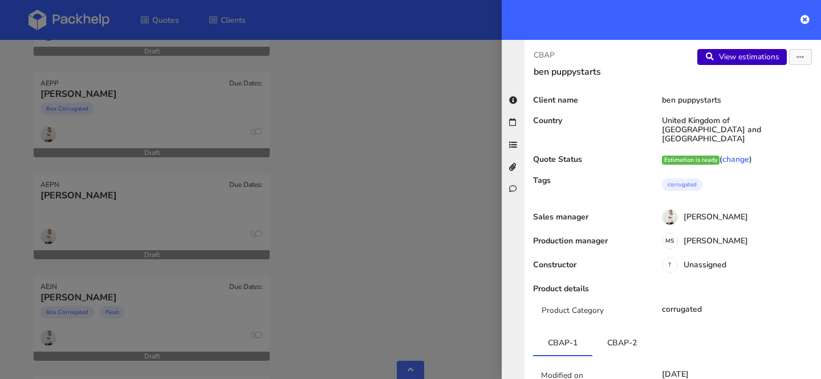
click at [777, 57] on link "View estimations" at bounding box center [741, 57] width 89 height 16
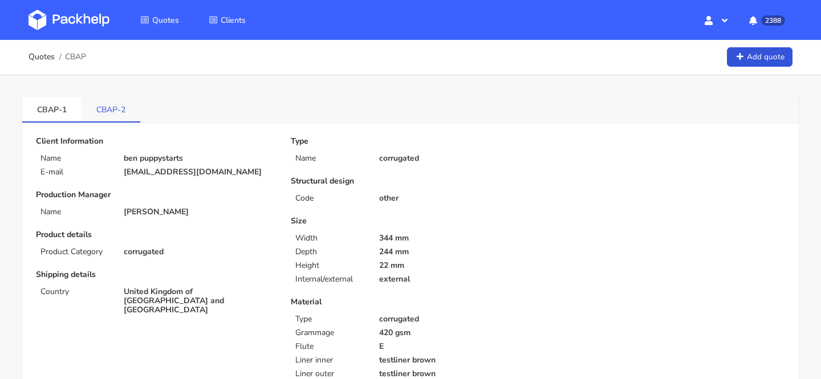
click at [107, 107] on link "CBAP-2" at bounding box center [110, 108] width 59 height 25
click at [64, 107] on link "CBAP-1" at bounding box center [51, 108] width 59 height 25
click at [116, 107] on link "CBAP-2" at bounding box center [110, 108] width 59 height 25
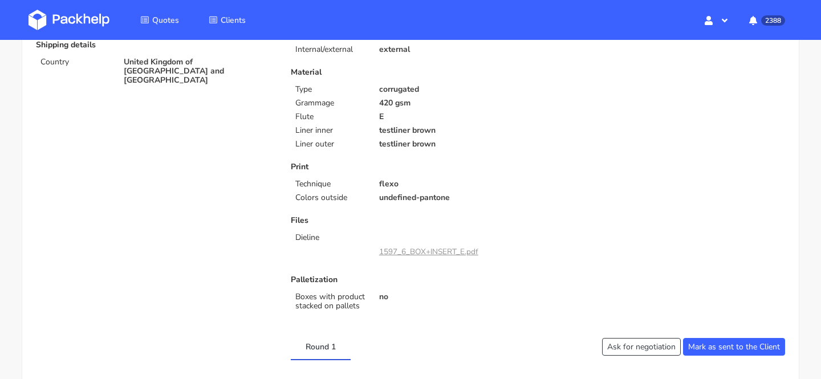
scroll to position [232, 0]
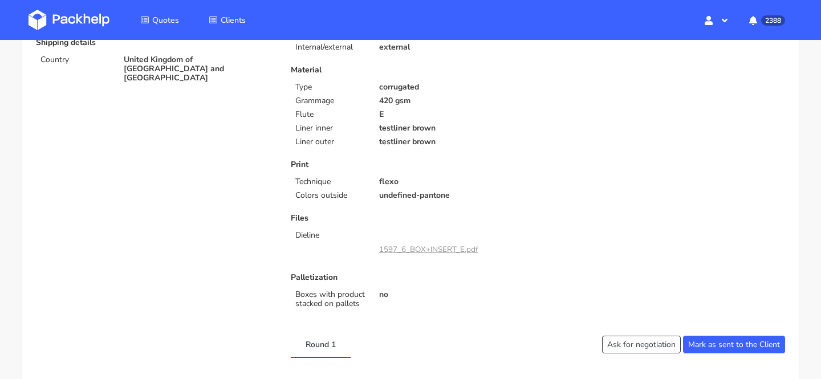
click at [459, 182] on p "flexo" at bounding box center [454, 181] width 151 height 9
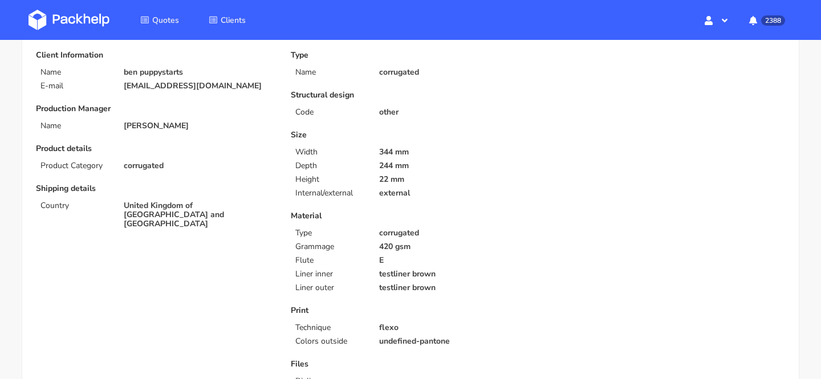
scroll to position [0, 0]
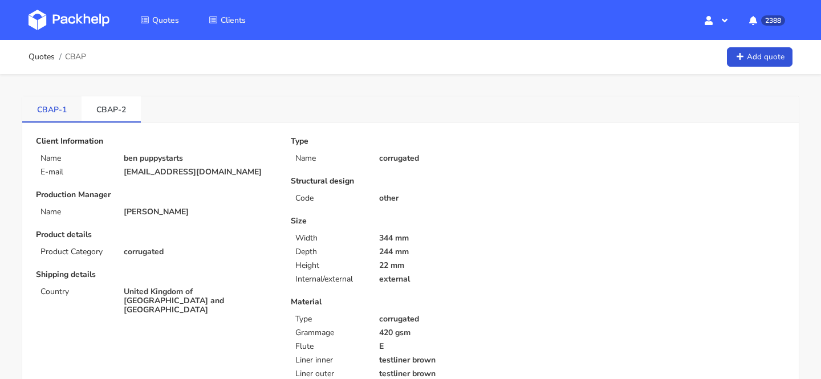
click at [52, 100] on link "CBAP-1" at bounding box center [51, 108] width 59 height 25
click at [117, 101] on link "CBAP-2" at bounding box center [110, 108] width 59 height 25
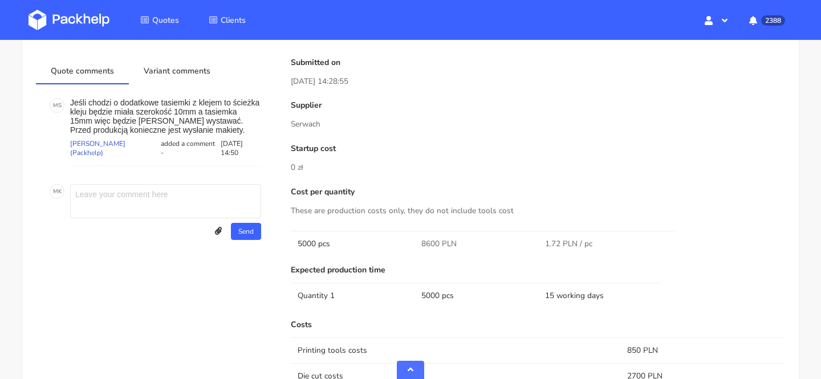
scroll to position [557, 0]
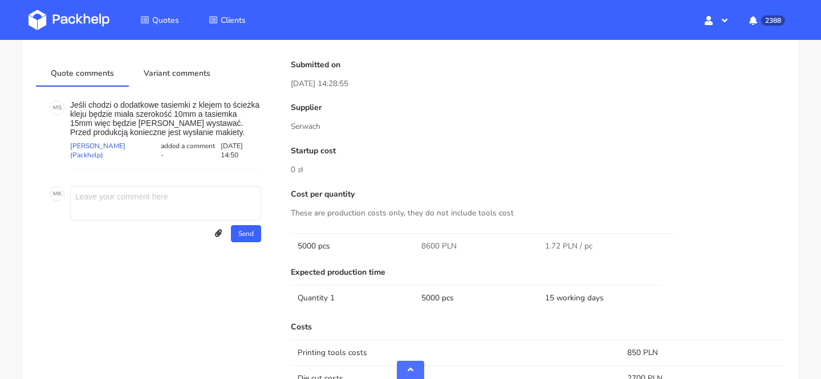
click at [425, 156] on div "Startup cost 0 zł" at bounding box center [538, 161] width 494 height 30
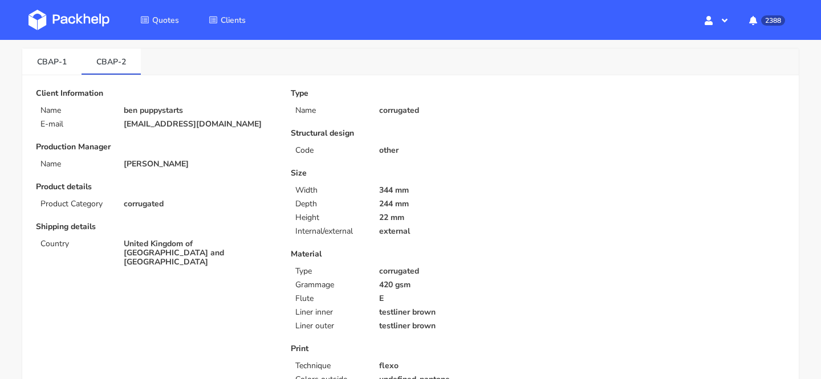
scroll to position [0, 0]
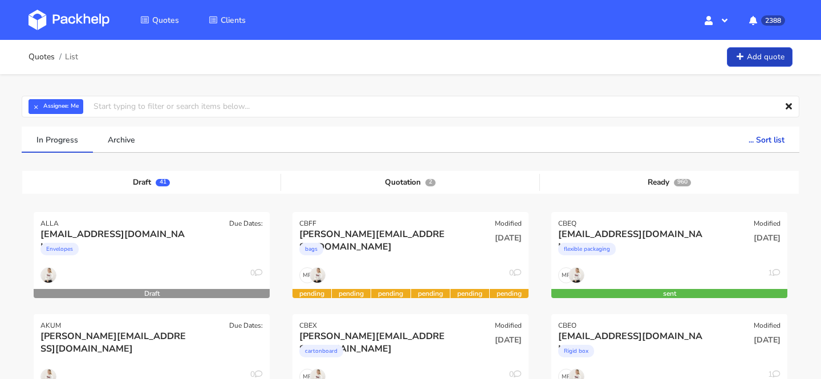
click at [742, 62] on link "Add quote" at bounding box center [760, 57] width 66 height 20
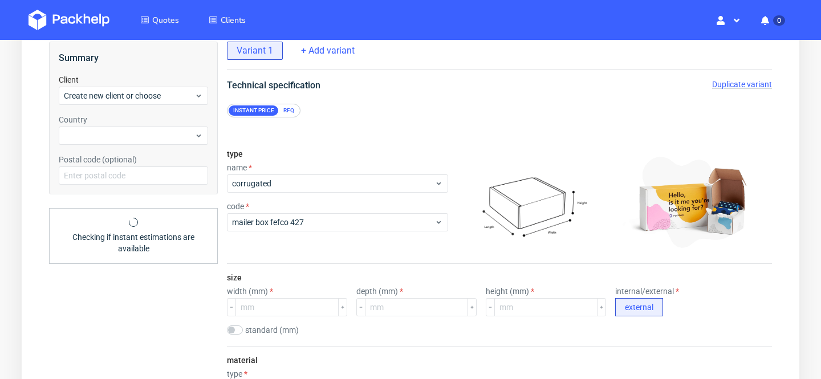
scroll to position [87, 0]
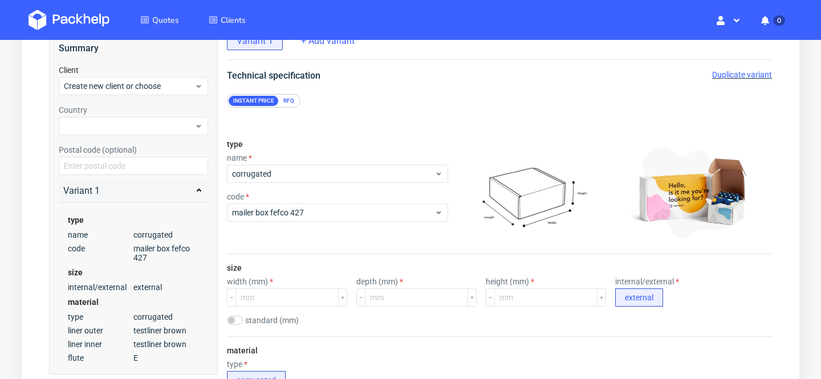
click at [252, 324] on label "standard (mm)" at bounding box center [272, 320] width 54 height 9
checkbox input "true"
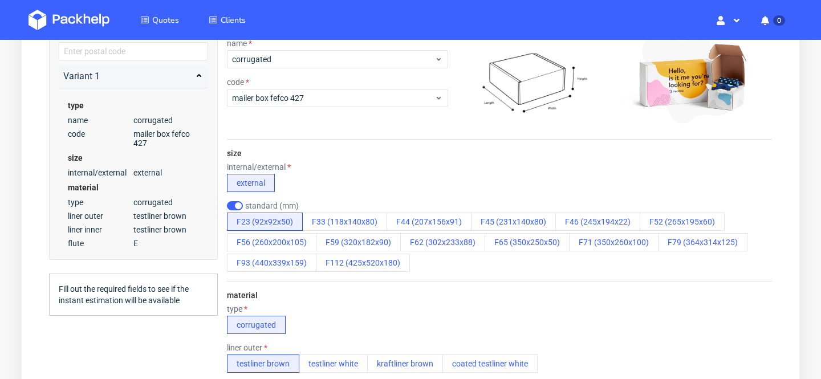
scroll to position [234, 0]
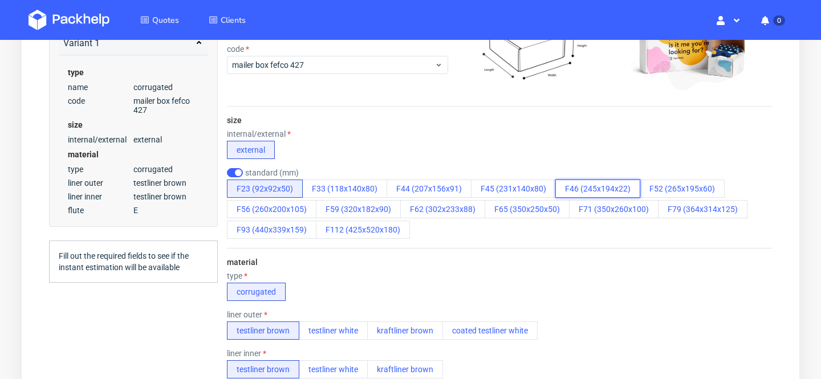
click at [593, 195] on button "F46 (245x194x22)" at bounding box center [597, 189] width 85 height 18
drag, startPoint x: 593, startPoint y: 195, endPoint x: 522, endPoint y: 195, distance: 71.2
click at [593, 195] on button "F46 (245x194x22)" at bounding box center [597, 189] width 85 height 18
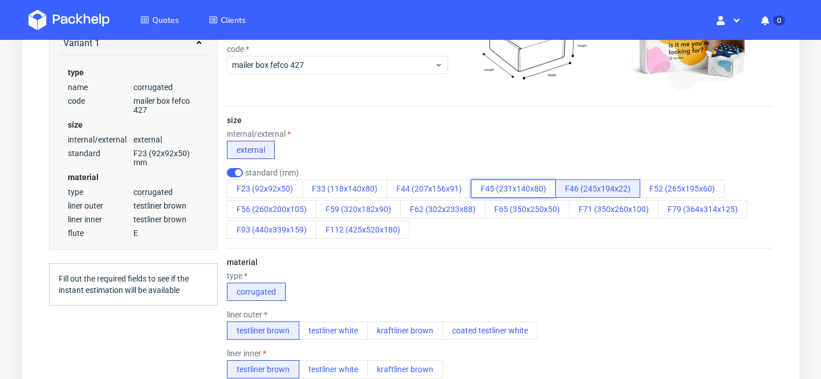
click at [514, 194] on button "F45 (231x140x80)" at bounding box center [513, 189] width 85 height 18
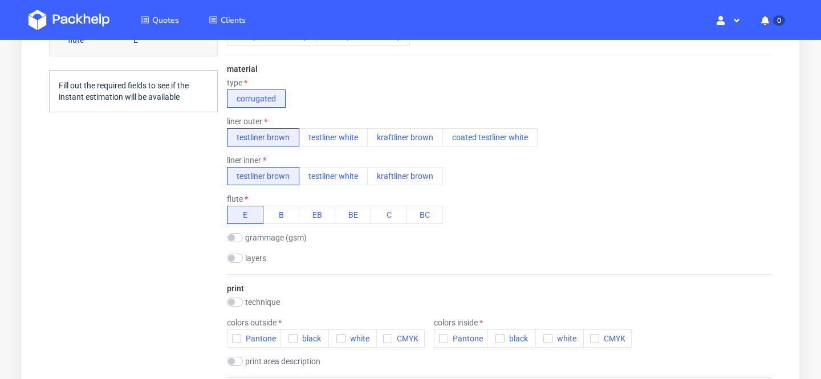
click at [623, 244] on div "material type corrugated liner outer testliner brown testliner white kraftliner…" at bounding box center [499, 164] width 545 height 219
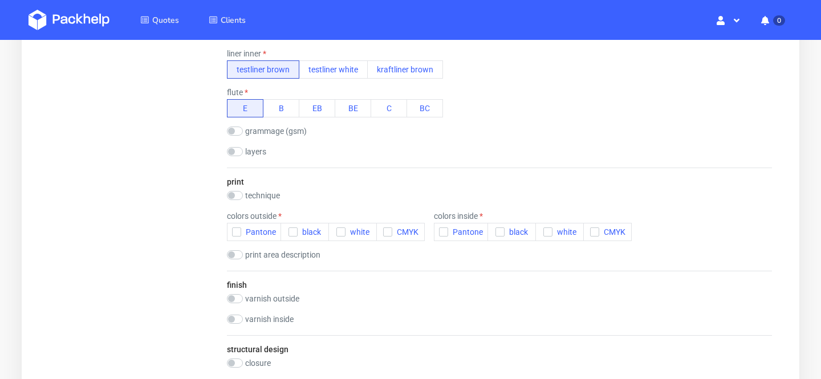
scroll to position [574, 0]
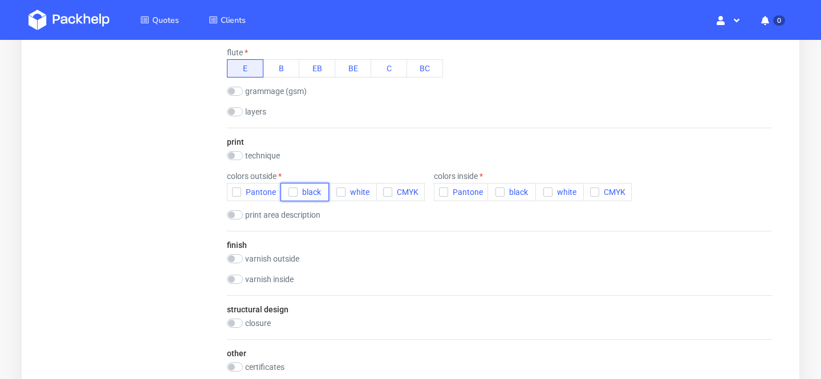
click at [308, 190] on span "black" at bounding box center [308, 191] width 23 height 9
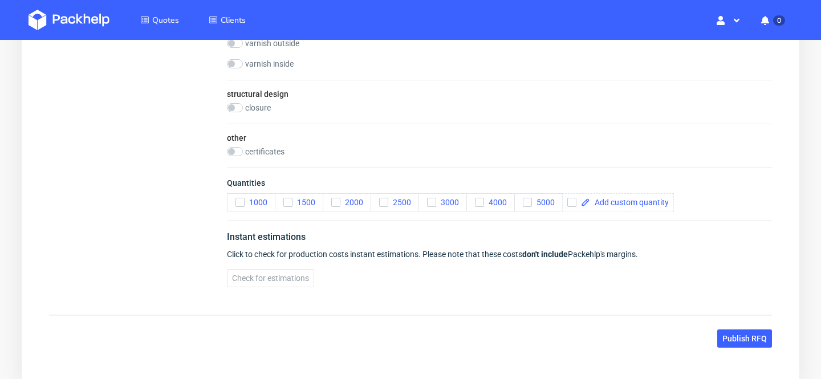
scroll to position [891, 0]
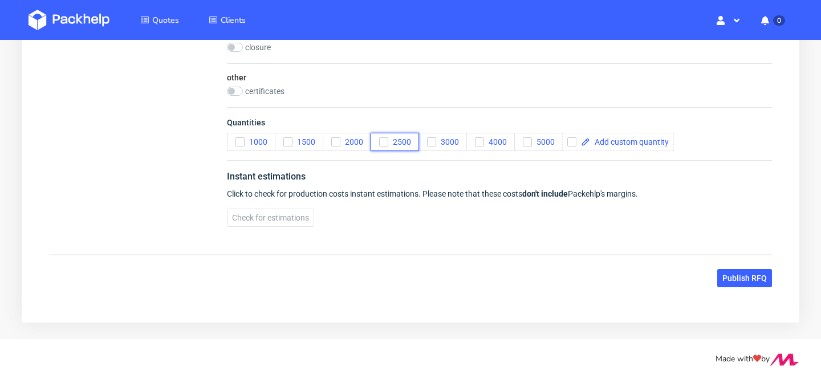
click at [396, 142] on span "2500" at bounding box center [399, 141] width 23 height 9
click at [459, 141] on button "3000" at bounding box center [442, 142] width 48 height 18
click at [260, 218] on span "Check for estimations" at bounding box center [270, 218] width 77 height 8
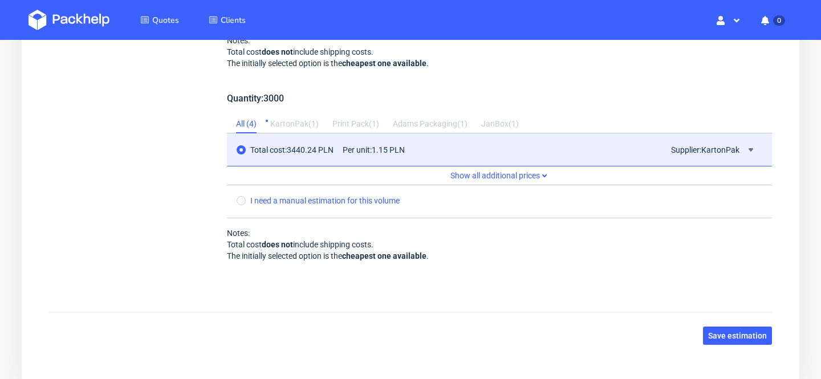
scroll to position [1318, 0]
click at [515, 170] on span "Show all additional prices" at bounding box center [499, 175] width 545 height 19
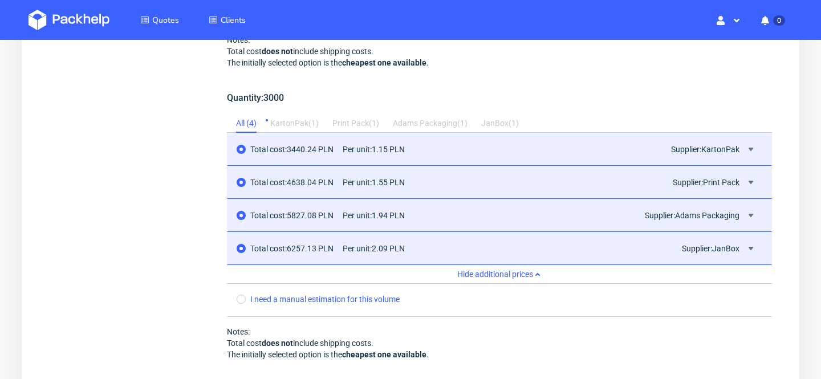
click at [480, 268] on span "Hide additional prices" at bounding box center [499, 274] width 545 height 19
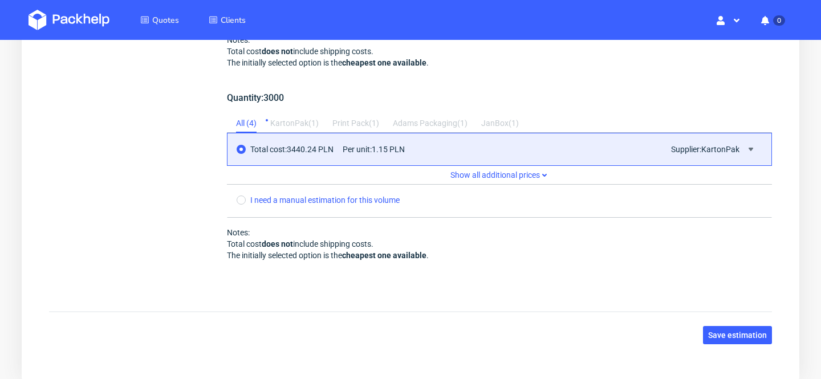
click at [396, 150] on span "Per unit: 1.15 PLN" at bounding box center [373, 149] width 62 height 9
click at [756, 149] on button at bounding box center [751, 149] width 14 height 14
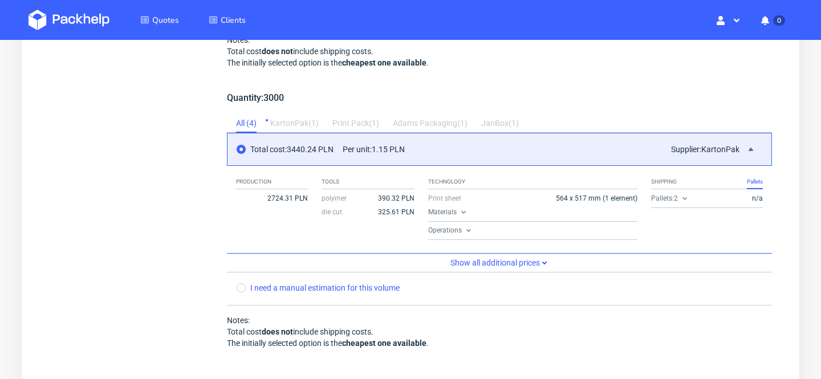
click at [299, 146] on span "Total cost: 3440.24 PLN" at bounding box center [291, 149] width 83 height 9
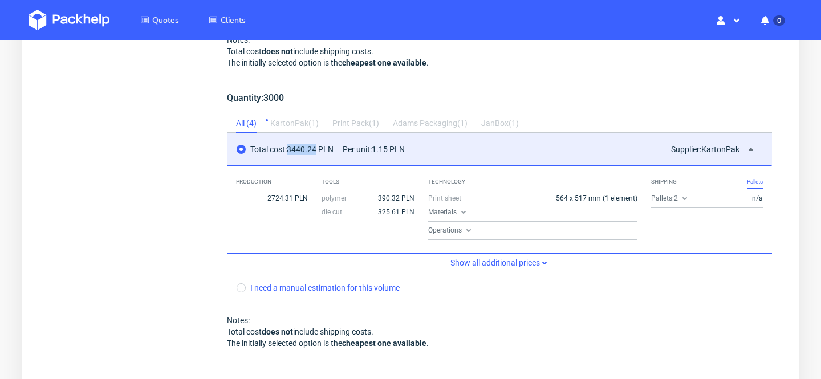
copy span "3440.24"
